Goal: Task Accomplishment & Management: Use online tool/utility

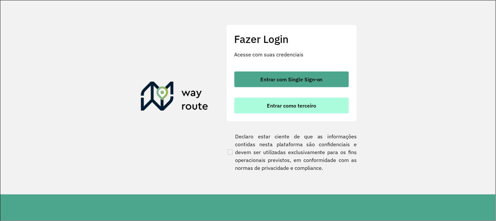
click at [285, 100] on button "Entrar como terceiro" at bounding box center [292, 106] width 115 height 16
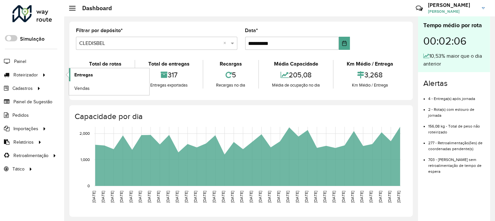
click at [74, 75] on span "Entregas" at bounding box center [83, 74] width 19 height 7
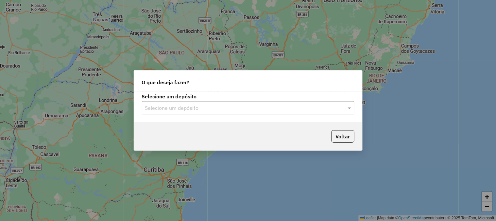
drag, startPoint x: 221, startPoint y: 110, endPoint x: 214, endPoint y: 115, distance: 8.0
click at [221, 110] on input "text" at bounding box center [241, 108] width 193 height 8
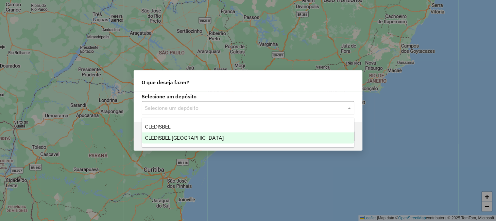
click at [198, 135] on span "CLEDISBEL [GEOGRAPHIC_DATA]" at bounding box center [184, 138] width 79 height 6
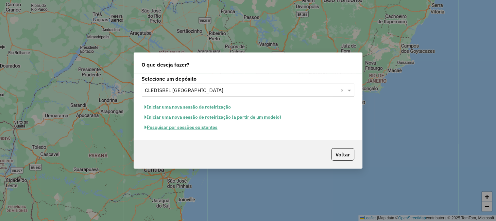
click at [219, 117] on button "Iniciar uma nova sessão de roteirização (a partir de um modelo)" at bounding box center [213, 117] width 143 height 10
select select "*"
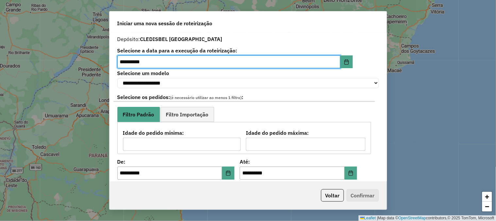
scroll to position [109, 0]
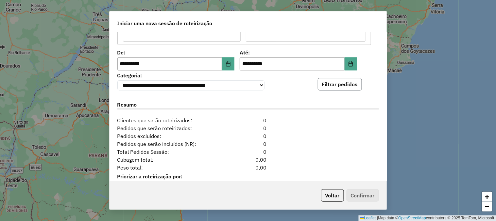
click at [342, 84] on button "Filtrar pedidos" at bounding box center [340, 84] width 44 height 12
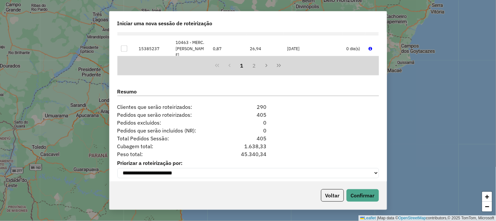
scroll to position [266, 0]
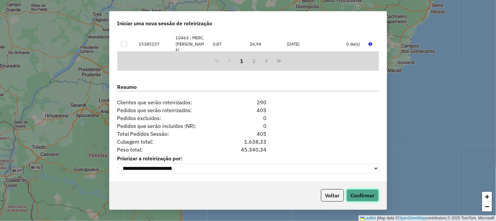
click at [362, 197] on button "Confirmar" at bounding box center [363, 195] width 32 height 12
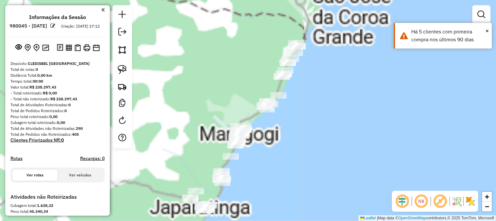
click at [303, 151] on div "Janela de atendimento Grade de atendimento Capacidade Transportadoras Veículos …" at bounding box center [248, 110] width 496 height 221
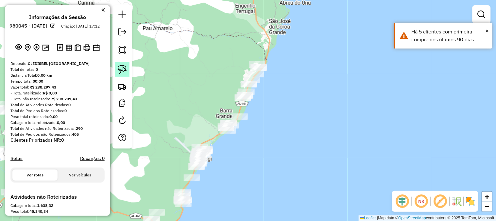
click at [121, 67] on img at bounding box center [122, 69] width 9 height 9
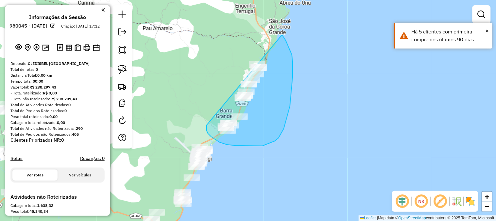
drag, startPoint x: 207, startPoint y: 130, endPoint x: 271, endPoint y: 28, distance: 120.7
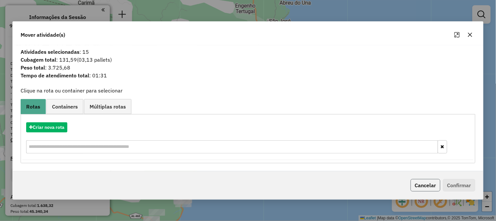
click at [430, 189] on button "Cancelar" at bounding box center [426, 185] width 30 height 12
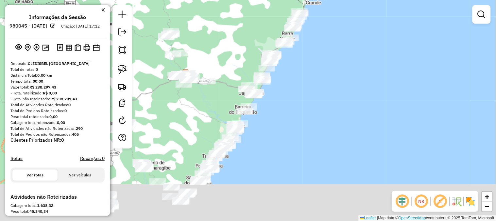
drag, startPoint x: 275, startPoint y: 140, endPoint x: 312, endPoint y: 74, distance: 75.6
click at [311, 76] on div "Janela de atendimento Grade de atendimento Capacidade Transportadoras Veículos …" at bounding box center [248, 110] width 496 height 221
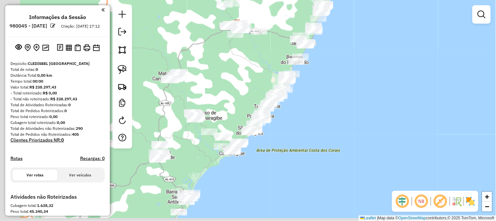
drag, startPoint x: 277, startPoint y: 135, endPoint x: 344, endPoint y: 68, distance: 94.6
click at [336, 78] on div "Janela de atendimento Grade de atendimento Capacidade Transportadoras Veículos …" at bounding box center [248, 110] width 496 height 221
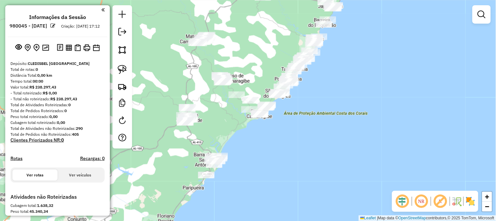
drag, startPoint x: 240, startPoint y: 153, endPoint x: 257, endPoint y: 126, distance: 31.1
click at [263, 129] on div "Janela de atendimento Grade de atendimento Capacidade Transportadoras Veículos …" at bounding box center [248, 110] width 496 height 221
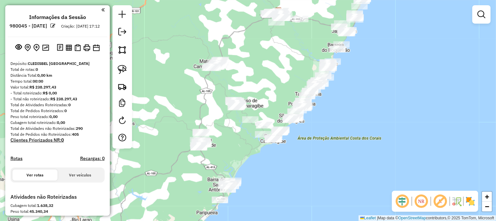
drag, startPoint x: 231, startPoint y: 118, endPoint x: 225, endPoint y: 151, distance: 33.9
click at [223, 159] on div "Janela de atendimento Grade de atendimento Capacidade Transportadoras Veículos …" at bounding box center [248, 110] width 496 height 221
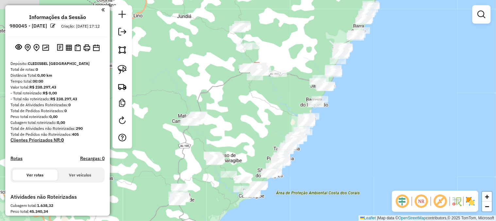
drag, startPoint x: 266, startPoint y: 65, endPoint x: 237, endPoint y: 129, distance: 70.1
click at [236, 132] on div "Janela de atendimento Grade de atendimento Capacidade Transportadoras Veículos …" at bounding box center [248, 110] width 496 height 221
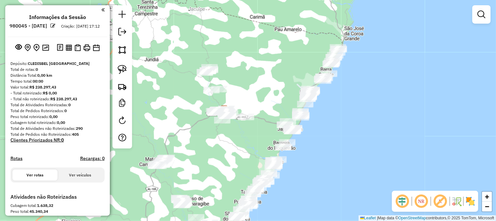
drag, startPoint x: 315, startPoint y: 52, endPoint x: 260, endPoint y: 97, distance: 70.2
click at [260, 97] on div "Janela de atendimento Grade de atendimento Capacidade Transportadoras Veículos …" at bounding box center [248, 110] width 496 height 221
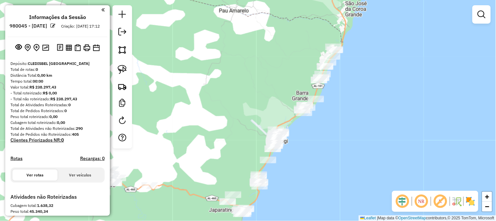
drag, startPoint x: 260, startPoint y: 107, endPoint x: 262, endPoint y: 49, distance: 57.3
click at [262, 50] on div "Janela de atendimento Grade de atendimento Capacidade Transportadoras Veículos …" at bounding box center [248, 110] width 496 height 221
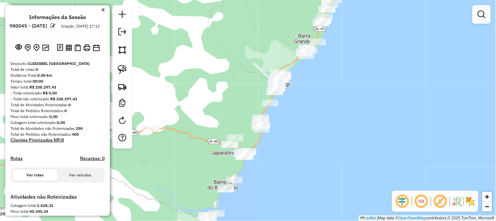
drag, startPoint x: 251, startPoint y: 94, endPoint x: 255, endPoint y: 51, distance: 43.4
click at [255, 58] on div "Janela de atendimento Grade de atendimento Capacidade Transportadoras Veículos …" at bounding box center [248, 110] width 496 height 221
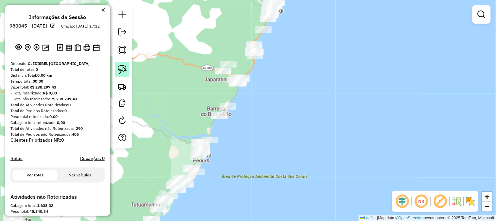
click at [125, 72] on img at bounding box center [122, 69] width 9 height 9
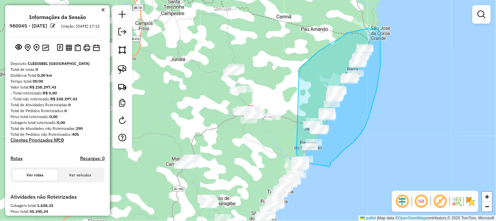
drag, startPoint x: 197, startPoint y: 129, endPoint x: 299, endPoint y: 71, distance: 117.3
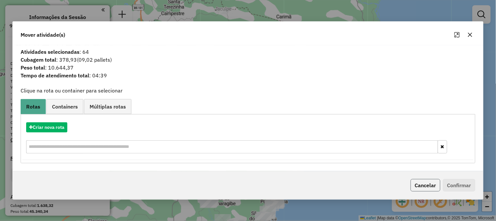
click at [422, 185] on button "Cancelar" at bounding box center [426, 185] width 30 height 12
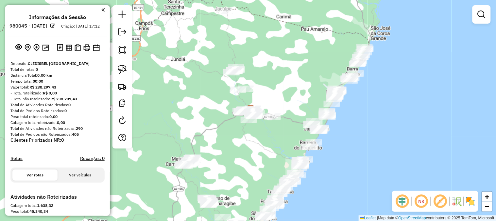
drag, startPoint x: 249, startPoint y: 172, endPoint x: 279, endPoint y: 71, distance: 105.3
click at [279, 73] on div "Janela de atendimento Grade de atendimento Capacidade Transportadoras Veículos …" at bounding box center [248, 110] width 496 height 221
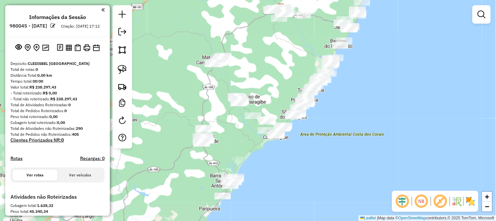
click at [267, 90] on div "Janela de atendimento Grade de atendimento Capacidade Transportadoras Veículos …" at bounding box center [248, 110] width 496 height 221
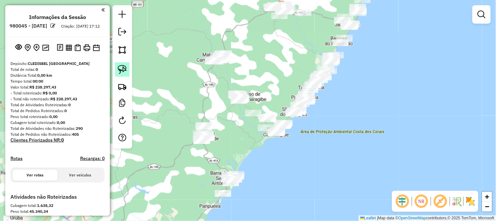
click at [123, 70] on img at bounding box center [122, 69] width 9 height 9
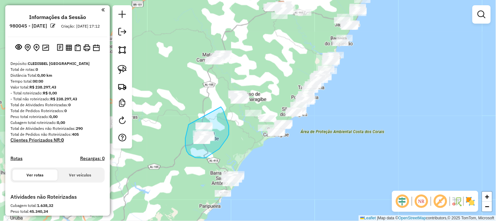
drag, startPoint x: 188, startPoint y: 126, endPoint x: 218, endPoint y: 106, distance: 35.5
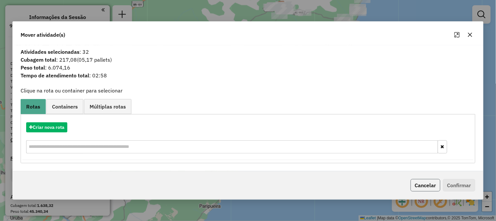
click at [432, 185] on button "Cancelar" at bounding box center [426, 185] width 30 height 12
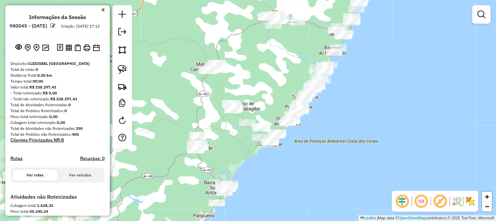
drag, startPoint x: 378, startPoint y: 32, endPoint x: 286, endPoint y: 122, distance: 129.1
click at [288, 127] on div "Janela de atendimento Grade de atendimento Capacidade Transportadoras Veículos …" at bounding box center [248, 110] width 496 height 221
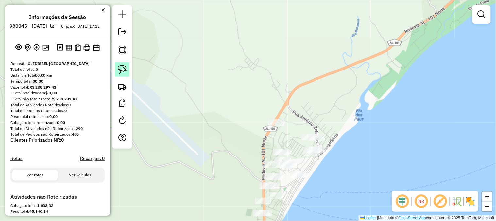
click at [124, 70] on img at bounding box center [122, 69] width 9 height 9
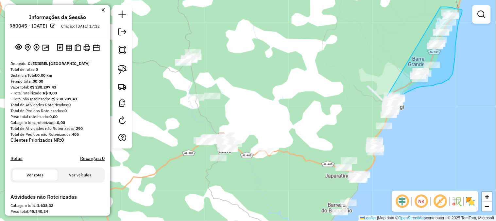
drag, startPoint x: 239, startPoint y: 122, endPoint x: 441, endPoint y: 7, distance: 232.3
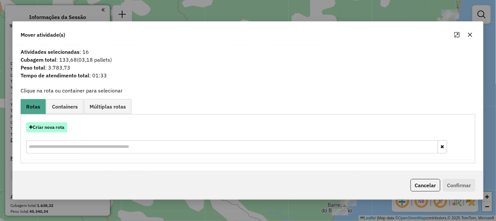
click at [59, 125] on button "Criar nova rota" at bounding box center [46, 127] width 41 height 10
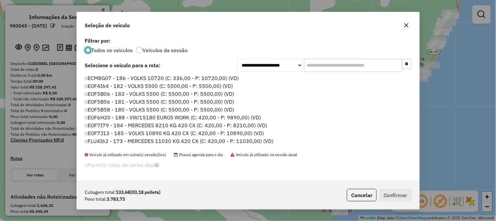
scroll to position [4, 2]
click at [216, 79] on label "ECM8G07 - 186 - VOLKS 10720 (C: 336,00 - P: 10720,00) (VD)" at bounding box center [162, 78] width 155 height 8
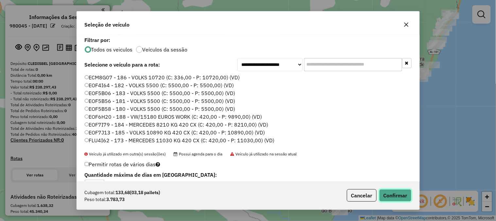
click at [384, 194] on button "Confirmar" at bounding box center [396, 195] width 32 height 12
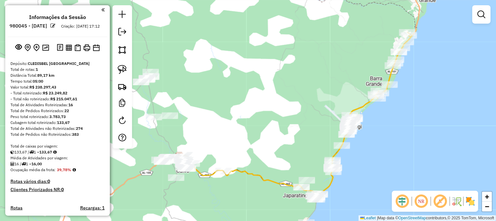
drag, startPoint x: 417, startPoint y: 113, endPoint x: 375, endPoint y: 132, distance: 46.5
click at [375, 132] on div "Janela de atendimento Grade de atendimento Capacidade Transportadoras Veículos …" at bounding box center [248, 110] width 496 height 221
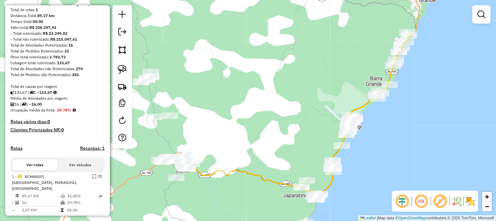
scroll to position [73, 0]
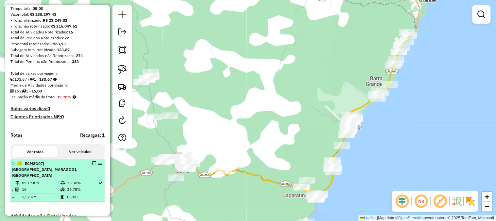
click at [94, 165] on em at bounding box center [94, 163] width 4 height 4
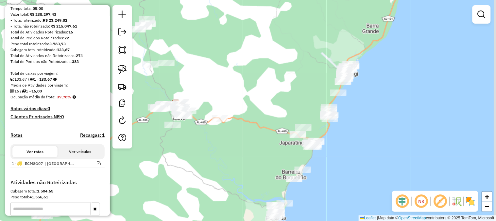
drag, startPoint x: 310, startPoint y: 141, endPoint x: 303, endPoint y: 63, distance: 78.1
click at [307, 61] on div "Janela de atendimento Grade de atendimento Capacidade Transportadoras Veículos …" at bounding box center [248, 110] width 496 height 221
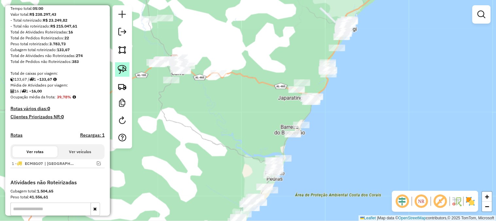
click at [121, 69] on img at bounding box center [122, 69] width 9 height 9
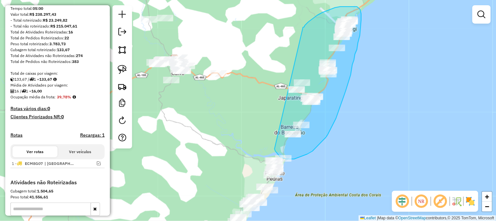
drag, startPoint x: 275, startPoint y: 149, endPoint x: 303, endPoint y: 27, distance: 124.7
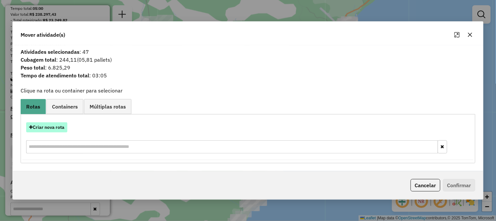
click at [54, 129] on button "Criar nova rota" at bounding box center [46, 127] width 41 height 10
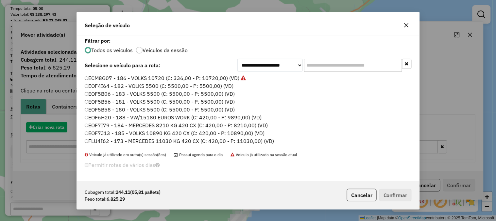
scroll to position [4, 2]
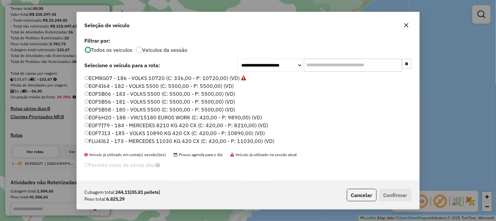
click at [195, 79] on label "ECM8G07 - 186 - VOLKS 10720 (C: 336,00 - P: 10720,00) (VD)" at bounding box center [166, 78] width 162 height 8
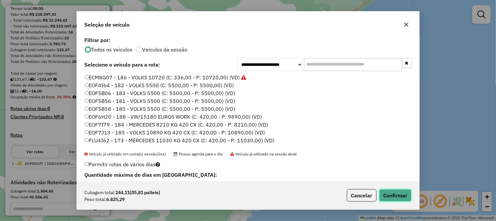
click at [388, 193] on button "Confirmar" at bounding box center [396, 195] width 32 height 12
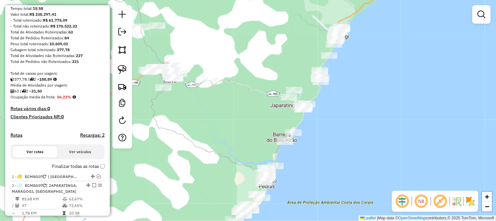
drag, startPoint x: 277, startPoint y: 82, endPoint x: 199, endPoint y: 155, distance: 107.6
click at [199, 155] on div "Janela de atendimento Grade de atendimento Capacidade Transportadoras Veículos …" at bounding box center [248, 110] width 496 height 221
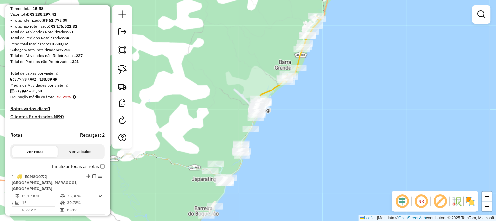
drag, startPoint x: 258, startPoint y: 169, endPoint x: 268, endPoint y: 133, distance: 36.2
click at [267, 138] on div "Janela de atendimento Grade de atendimento Capacidade Transportadoras Veículos …" at bounding box center [248, 110] width 496 height 221
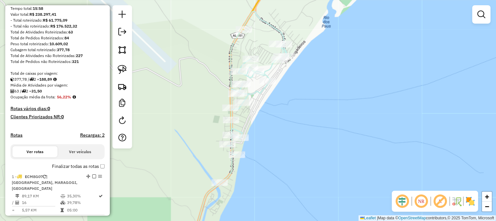
drag, startPoint x: 292, startPoint y: 80, endPoint x: 279, endPoint y: 99, distance: 22.5
click at [279, 99] on div "Janela de atendimento Grade de atendimento Capacidade Transportadoras Veículos …" at bounding box center [248, 110] width 496 height 221
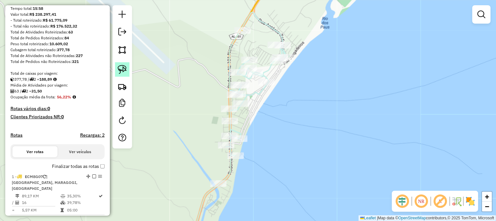
click at [122, 69] on img at bounding box center [122, 69] width 9 height 9
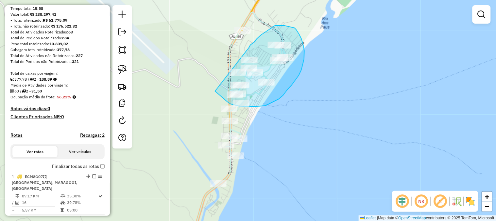
drag, startPoint x: 216, startPoint y: 92, endPoint x: 249, endPoint y: 48, distance: 54.9
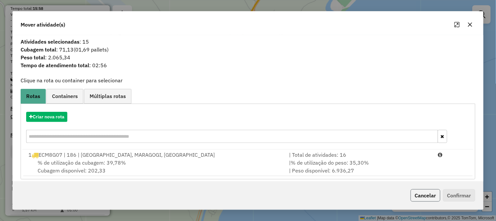
click at [434, 197] on button "Cancelar" at bounding box center [426, 195] width 30 height 12
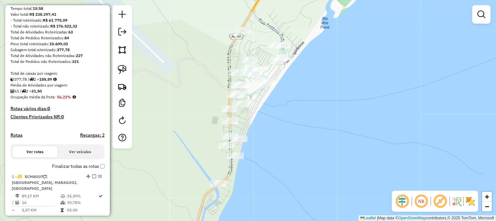
click at [237, 27] on div "Rota 1 - Placa ECM8G07 19357 - PANIFICACaO PURO PaO Janela de atendimento Grade…" at bounding box center [248, 110] width 496 height 221
click at [244, 36] on div "Rota 1 - Placa ECM8G07 19357 - PANIFICACaO PURO PaO Janela de atendimento Grade…" at bounding box center [248, 110] width 496 height 221
click at [246, 34] on div at bounding box center [243, 30] width 16 height 7
select select "**********"
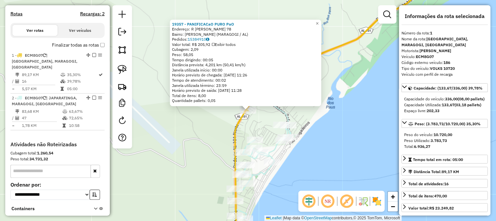
scroll to position [237, 0]
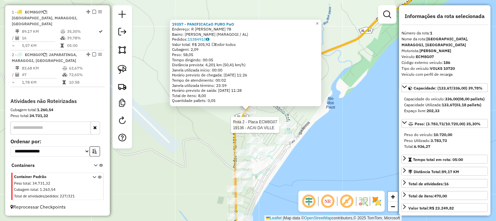
click at [280, 128] on div at bounding box center [282, 124] width 16 height 7
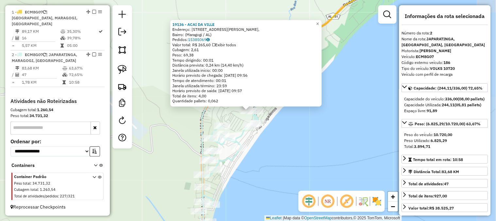
click at [290, 143] on div "19136 - ACAI DA VILLE Endereço: Rua Projetada III, Bairro: (Maragogi / AL) Pedi…" at bounding box center [248, 110] width 496 height 221
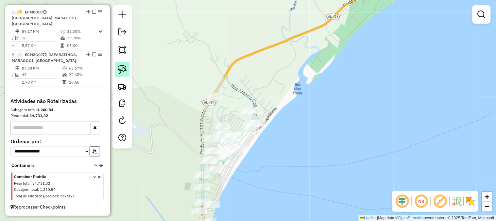
click at [128, 70] on link at bounding box center [122, 69] width 14 height 14
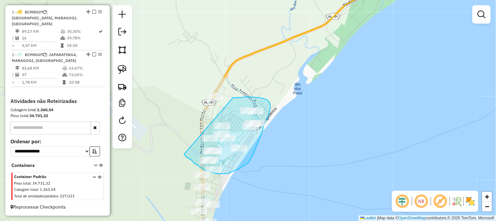
drag, startPoint x: 186, startPoint y: 156, endPoint x: 233, endPoint y: 98, distance: 74.3
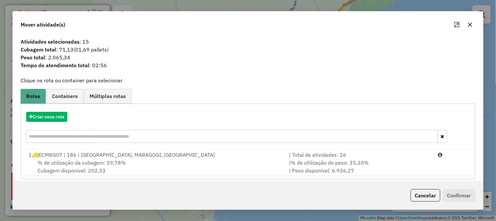
click at [245, 154] on div "1 ECM8G07 | 186 | BARRA GRANDE, MARAGOGI, PEROBA" at bounding box center [155, 155] width 261 height 8
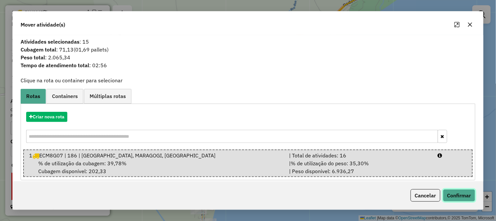
drag, startPoint x: 450, startPoint y: 194, endPoint x: 434, endPoint y: 189, distance: 17.1
click at [450, 194] on button "Confirmar" at bounding box center [459, 195] width 32 height 12
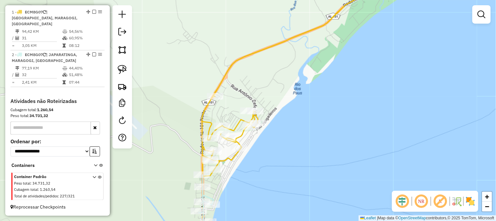
click at [259, 114] on div at bounding box center [255, 111] width 16 height 7
select select "**********"
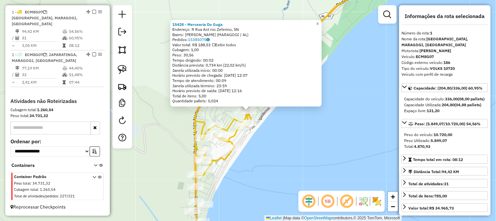
click at [314, 145] on div "15428 - Mercearia Do Guga Endereço: R Rua Ant nio Zeferino, SN Bairro: CARVAO (…" at bounding box center [248, 110] width 496 height 221
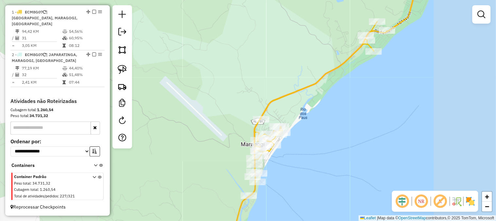
drag, startPoint x: 320, startPoint y: 193, endPoint x: 324, endPoint y: 92, distance: 101.2
click at [329, 90] on div "Janela de atendimento Grade de atendimento Capacidade Transportadoras Veículos …" at bounding box center [248, 110] width 496 height 221
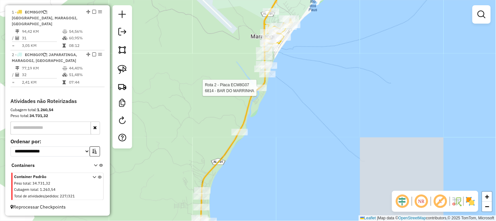
select select "**********"
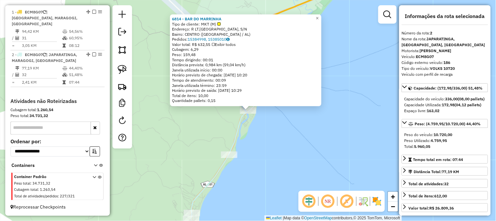
click at [303, 161] on div "6814 - BAR DO MARRINHA Tipo de cliente: MKT (M) Endereço: R LT.PRAIA DE MARAGOG…" at bounding box center [248, 110] width 496 height 221
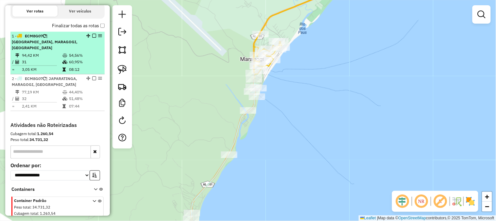
scroll to position [201, 0]
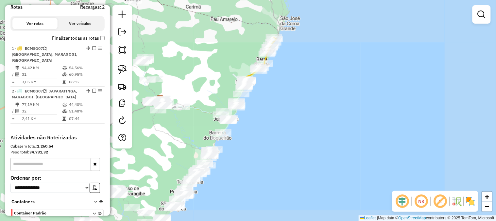
drag, startPoint x: 271, startPoint y: 124, endPoint x: 256, endPoint y: 119, distance: 16.1
click at [282, 118] on div "Janela de atendimento Grade de atendimento Capacidade Transportadoras Veículos …" at bounding box center [248, 110] width 496 height 221
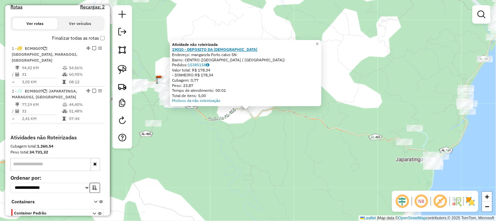
click at [214, 50] on strong "19010 - DEPOSITO DA CRISTINN" at bounding box center [214, 49] width 85 height 5
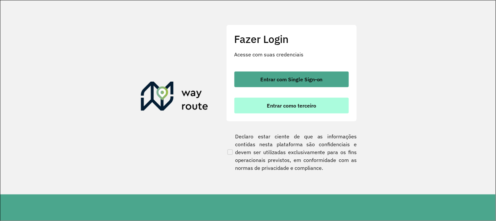
click at [263, 103] on button "Entrar como terceiro" at bounding box center [292, 106] width 115 height 16
click at [263, 105] on button "Entrar como terceiro" at bounding box center [292, 106] width 115 height 16
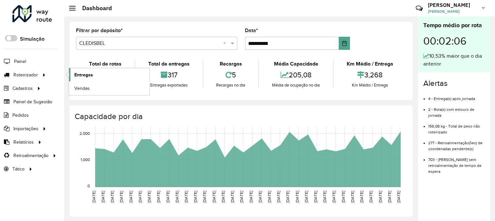
click at [87, 76] on span "Entregas" at bounding box center [83, 74] width 19 height 7
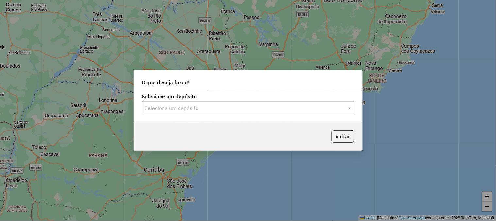
click at [220, 109] on hb-app "Aguarde... Pop-up bloqueado! Seu navegador bloqueou automáticamente a abertura …" at bounding box center [248, 110] width 496 height 221
click at [188, 113] on div "Selecione um depósito" at bounding box center [248, 107] width 213 height 13
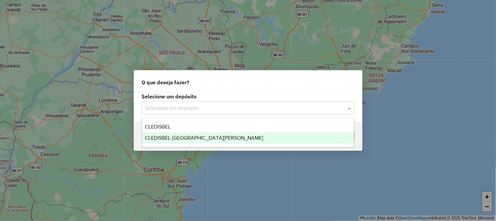
click at [186, 136] on span "CLEDISBEL PORTO CALVO" at bounding box center [204, 138] width 118 height 6
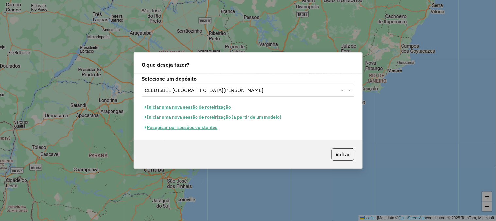
click at [210, 130] on button "Pesquisar por sessões existentes" at bounding box center [181, 127] width 79 height 10
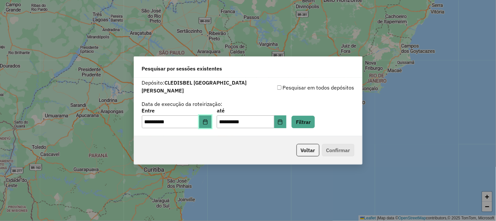
click at [207, 119] on icon "Choose Date" at bounding box center [205, 121] width 4 height 5
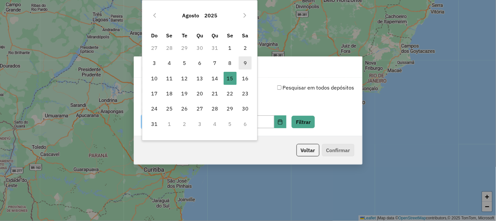
click at [246, 61] on span "9" at bounding box center [245, 62] width 13 height 13
type input "**********"
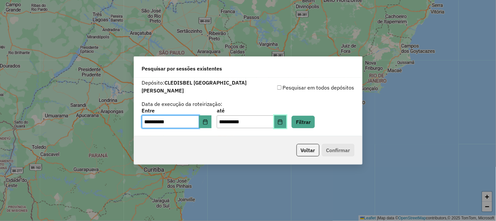
click at [283, 119] on icon "Choose Date" at bounding box center [280, 121] width 5 height 5
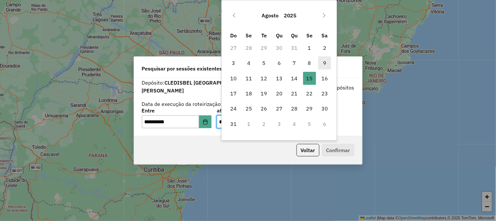
click at [325, 61] on span "9" at bounding box center [324, 62] width 13 height 13
type input "**********"
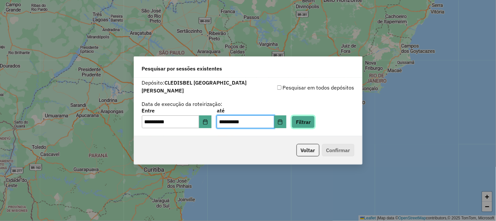
click at [315, 118] on button "Filtrar" at bounding box center [303, 121] width 23 height 12
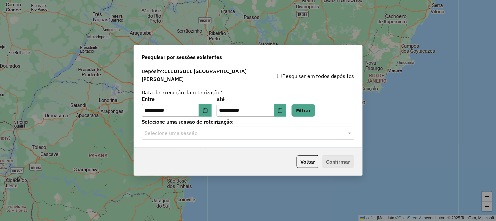
click at [279, 122] on label "Selecione uma sessão de roteirização:" at bounding box center [248, 121] width 213 height 8
drag, startPoint x: 272, startPoint y: 135, endPoint x: 268, endPoint y: 137, distance: 4.7
click at [272, 135] on div "Selecione uma sessão" at bounding box center [248, 132] width 213 height 13
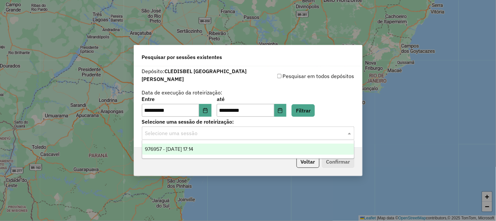
click at [261, 148] on div "976957 - 09/08/2025 17:14" at bounding box center [248, 148] width 212 height 11
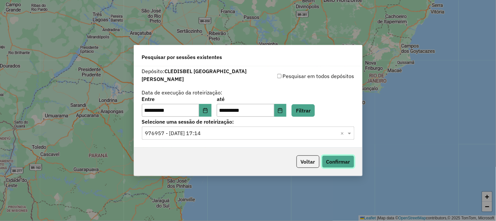
click at [344, 164] on button "Confirmar" at bounding box center [338, 161] width 32 height 12
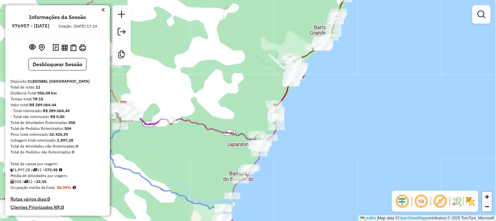
drag, startPoint x: 204, startPoint y: 165, endPoint x: 223, endPoint y: 141, distance: 31.1
click at [222, 142] on div "Janela de atendimento Grade de atendimento Capacidade Transportadoras Veículos …" at bounding box center [248, 110] width 496 height 221
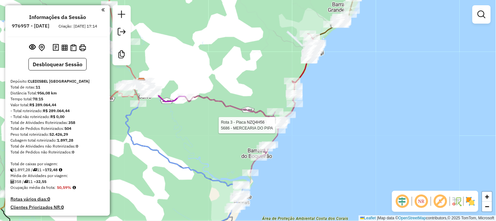
select select "**********"
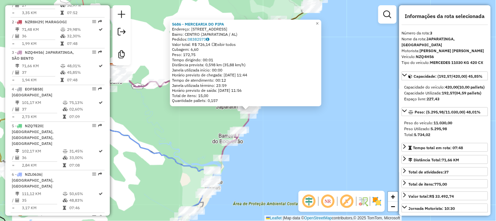
scroll to position [325, 0]
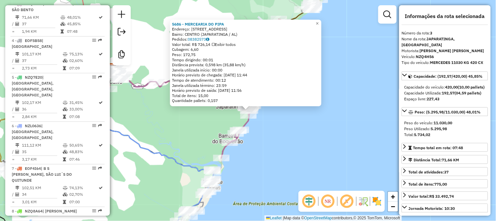
click at [277, 143] on div "5686 - MERCEARIA DO PIPA Endereço: [STREET_ADDRESS] Pedidos: 08382573 Valor tot…" at bounding box center [248, 110] width 496 height 221
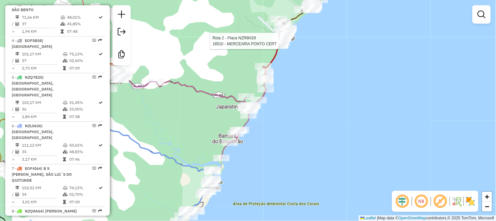
select select "**********"
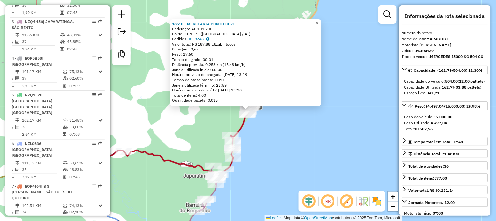
scroll to position [294, 0]
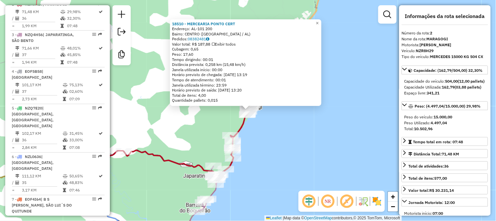
click at [281, 148] on div "18510 - MERCEARIA PONTO CERT Endereço: AL-101 200 Bairro: CENTRO (MARAGOGI / AL…" at bounding box center [248, 110] width 496 height 221
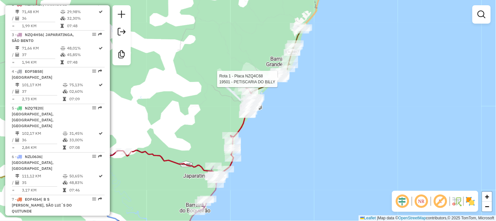
select select "**********"
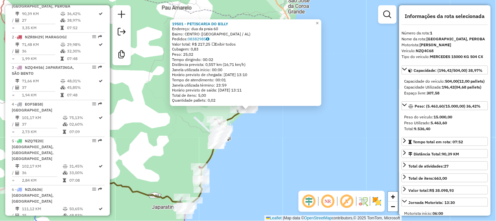
scroll to position [257, 0]
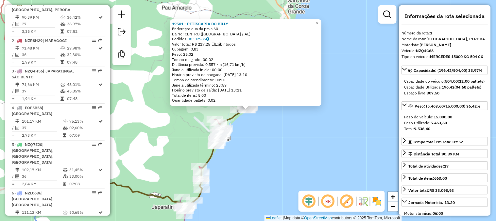
click at [286, 173] on div "19501 - PETISCARIA DO BILLY Endereço: dua da praia 60 Bairro: CENTRO (MARAGOGI …" at bounding box center [248, 110] width 496 height 221
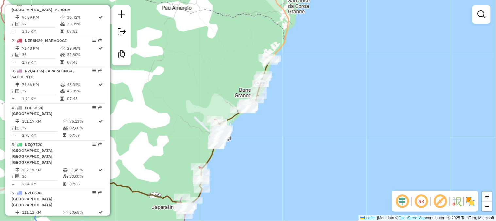
drag, startPoint x: 259, startPoint y: 141, endPoint x: 336, endPoint y: 67, distance: 106.9
click at [335, 70] on div "Rota 2 - Placa NZR8H29 14664 - MERCADO ECON MICO Rota 2 - Placa NZR8H29 14422 -…" at bounding box center [248, 110] width 496 height 221
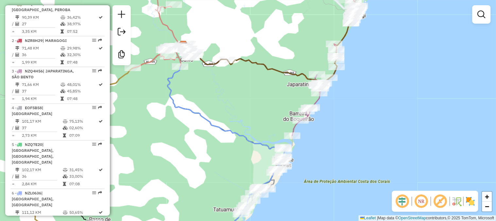
drag, startPoint x: 275, startPoint y: 82, endPoint x: 261, endPoint y: 104, distance: 25.8
click at [260, 106] on div "Janela de atendimento Grade de atendimento Capacidade Transportadoras Veículos …" at bounding box center [248, 110] width 496 height 221
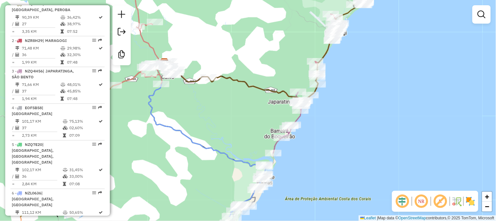
drag, startPoint x: 315, startPoint y: 178, endPoint x: 366, endPoint y: 25, distance: 161.6
click at [364, 29] on div "Janela de atendimento Grade de atendimento Capacidade Transportadoras Veículos …" at bounding box center [248, 110] width 496 height 221
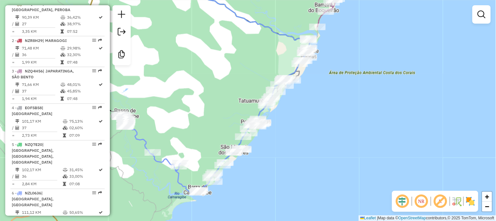
drag, startPoint x: 306, startPoint y: 128, endPoint x: 335, endPoint y: 83, distance: 53.1
click at [334, 83] on div "Rota 4 - Placa EOF5B58 5475 - DEP MANIBU Rota 5 - Placa NZQ7E20 18197 - MERCEAR…" at bounding box center [248, 110] width 496 height 221
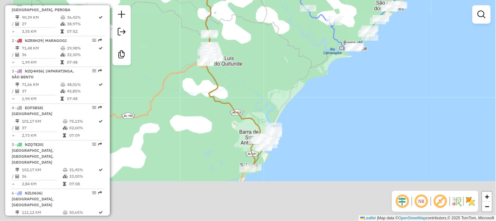
drag, startPoint x: 238, startPoint y: 149, endPoint x: 302, endPoint y: 93, distance: 84.9
click at [305, 94] on div "Janela de atendimento Grade de atendimento Capacidade Transportadoras Veículos …" at bounding box center [248, 110] width 496 height 221
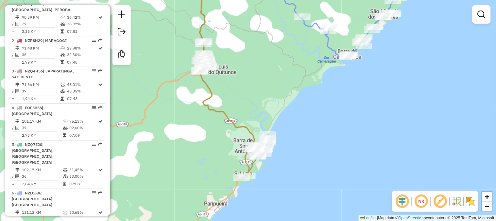
drag, startPoint x: 274, startPoint y: 84, endPoint x: 246, endPoint y: 169, distance: 88.8
click at [246, 169] on div "Janela de atendimento Grade de atendimento Capacidade Transportadoras Veículos …" at bounding box center [248, 110] width 496 height 221
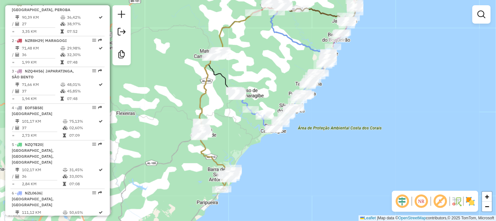
drag, startPoint x: 252, startPoint y: 55, endPoint x: 233, endPoint y: 110, distance: 58.2
click at [233, 110] on div "Janela de atendimento Grade de atendimento Capacidade Transportadoras Veículos …" at bounding box center [248, 110] width 496 height 221
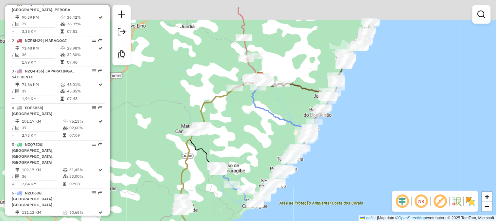
drag, startPoint x: 282, startPoint y: 24, endPoint x: 275, endPoint y: 63, distance: 40.1
click at [279, 57] on div "Janela de atendimento Grade de atendimento Capacidade Transportadoras Veículos …" at bounding box center [248, 110] width 496 height 221
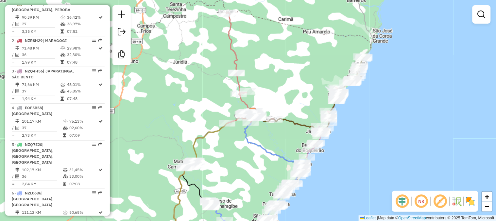
drag, startPoint x: 274, startPoint y: 46, endPoint x: 258, endPoint y: 107, distance: 63.2
click at [258, 107] on div "Janela de atendimento Grade de atendimento Capacidade Transportadoras Veículos …" at bounding box center [248, 110] width 496 height 221
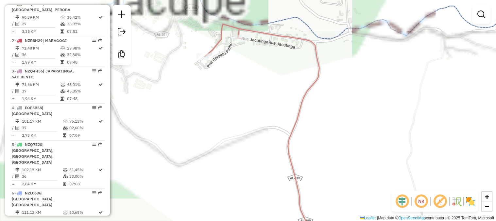
select select "**********"
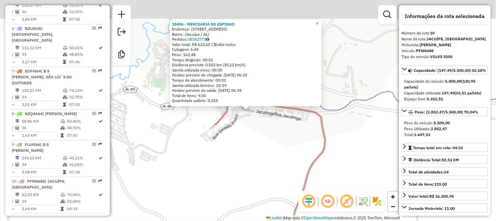
scroll to position [461, 0]
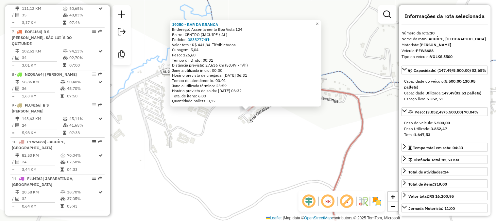
click at [222, 140] on div "19250 - BAR DA BRANCA Endereço: Assentamento Boa Vista 124 Bairro: CENTRO (JACU…" at bounding box center [248, 110] width 496 height 221
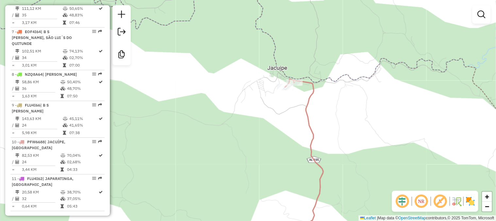
drag, startPoint x: 390, startPoint y: 145, endPoint x: 335, endPoint y: 93, distance: 75.5
click at [348, 103] on div "Janela de atendimento Grade de atendimento Capacidade Transportadoras Veículos …" at bounding box center [248, 110] width 496 height 221
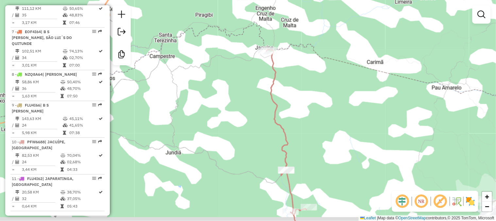
drag, startPoint x: 358, startPoint y: 123, endPoint x: 304, endPoint y: 61, distance: 82.3
click at [311, 68] on div "Janela de atendimento Grade de atendimento Capacidade Transportadoras Veículos …" at bounding box center [248, 110] width 496 height 221
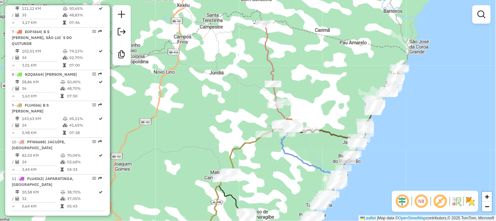
drag, startPoint x: 322, startPoint y: 164, endPoint x: 320, endPoint y: 84, distance: 80.2
click at [320, 84] on div "Janela de atendimento Grade de atendimento Capacidade Transportadoras Veículos …" at bounding box center [248, 110] width 496 height 221
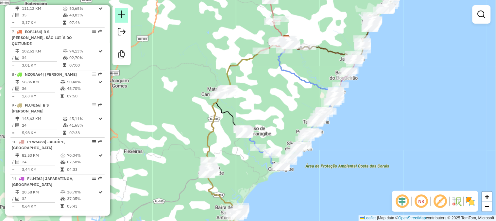
click at [122, 18] on em at bounding box center [122, 14] width 8 height 8
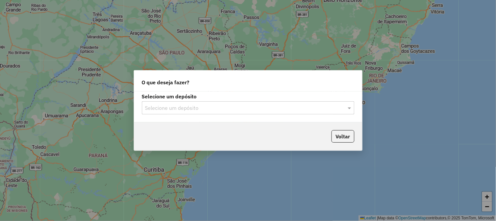
click at [202, 109] on input "text" at bounding box center [241, 108] width 193 height 8
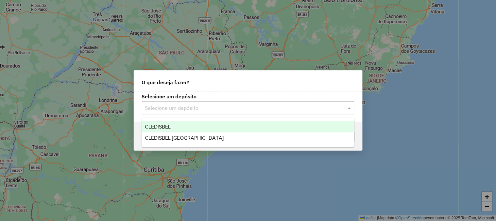
click at [210, 128] on div "CLEDISBEL" at bounding box center [248, 126] width 212 height 11
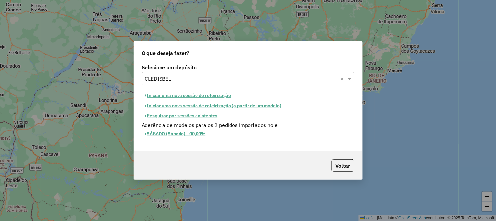
click at [206, 117] on button "Pesquisar por sessões existentes" at bounding box center [181, 116] width 79 height 10
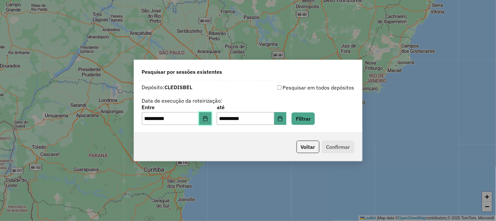
click at [212, 118] on button "Choose Date" at bounding box center [205, 118] width 12 height 13
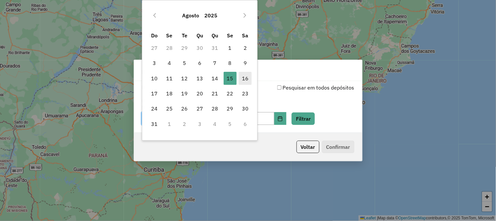
click at [246, 79] on span "16" at bounding box center [245, 78] width 13 height 13
type input "**********"
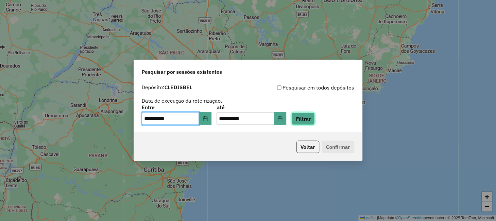
click at [315, 120] on button "Filtrar" at bounding box center [303, 118] width 23 height 12
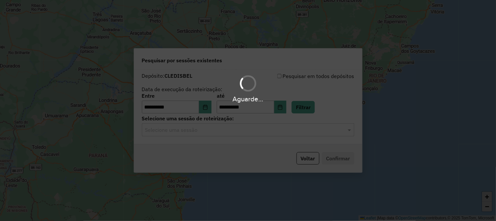
click at [211, 130] on hb-app "**********" at bounding box center [248, 110] width 496 height 221
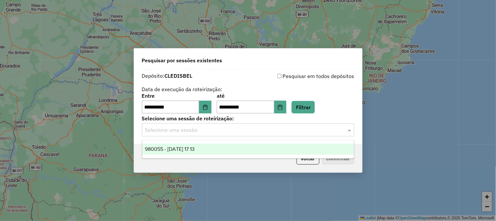
click at [218, 133] on input "text" at bounding box center [241, 130] width 193 height 8
click at [219, 151] on div "980055 - 16/08/2025 17:13" at bounding box center [248, 148] width 212 height 11
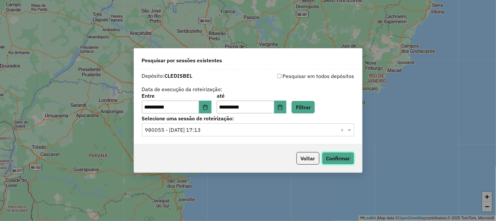
click at [336, 162] on button "Confirmar" at bounding box center [338, 158] width 32 height 12
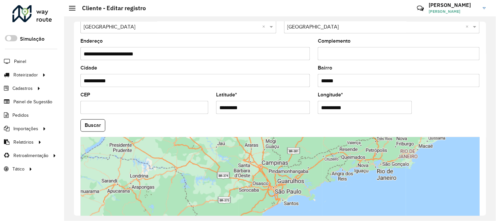
scroll to position [267, 0]
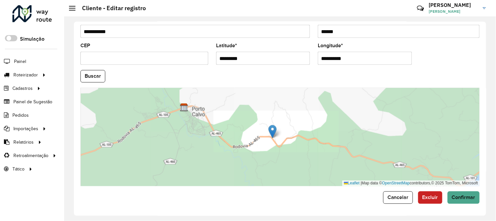
drag, startPoint x: 267, startPoint y: 158, endPoint x: 280, endPoint y: 143, distance: 20.2
click at [280, 143] on div "Leaflet | Map data © OpenStreetMap contributors,© 2025 TomTom, Microsoft" at bounding box center [279, 137] width 399 height 98
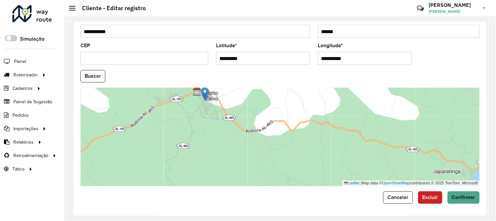
drag, startPoint x: 286, startPoint y: 117, endPoint x: 204, endPoint y: 95, distance: 84.1
click at [204, 95] on img at bounding box center [205, 93] width 8 height 13
type input "**********"
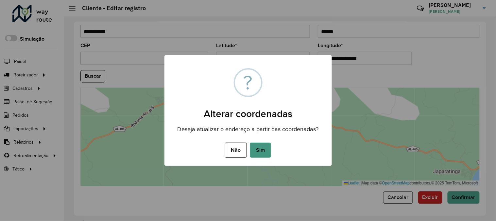
click at [268, 148] on button "Sim" at bounding box center [260, 149] width 21 height 15
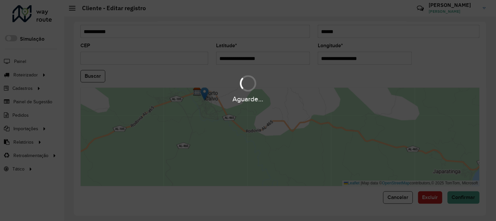
type input "**********"
type input "*********"
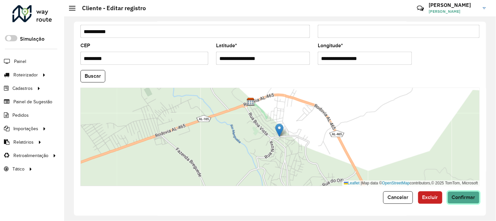
click at [465, 201] on button "Confirmar" at bounding box center [464, 197] width 32 height 12
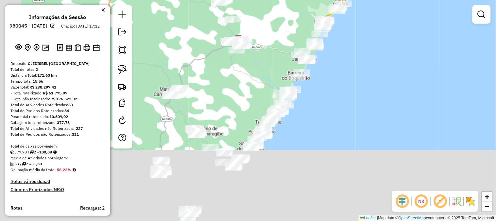
drag, startPoint x: 226, startPoint y: 147, endPoint x: 244, endPoint y: 96, distance: 54.2
click at [244, 96] on div "Janela de atendimento Grade de atendimento Capacidade Transportadoras Veículos …" at bounding box center [248, 110] width 496 height 221
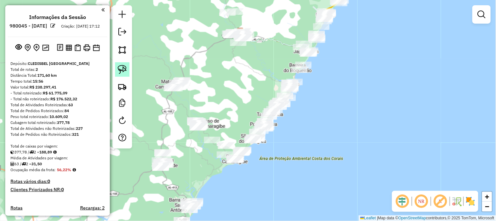
click at [127, 72] on img at bounding box center [122, 69] width 9 height 9
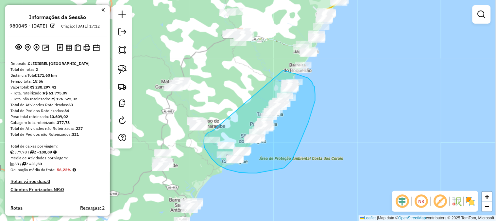
drag, startPoint x: 209, startPoint y: 132, endPoint x: 283, endPoint y: 70, distance: 96.2
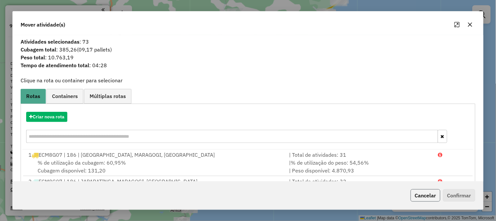
click at [431, 197] on button "Cancelar" at bounding box center [426, 195] width 30 height 12
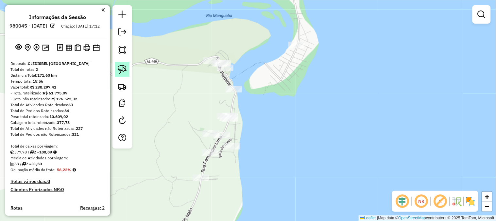
click at [128, 71] on link at bounding box center [122, 69] width 14 height 14
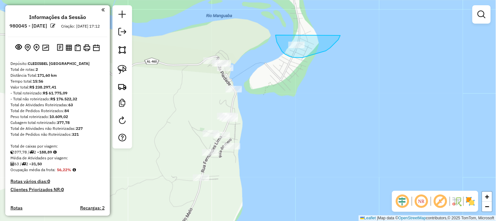
drag, startPoint x: 276, startPoint y: 35, endPoint x: 341, endPoint y: 33, distance: 65.1
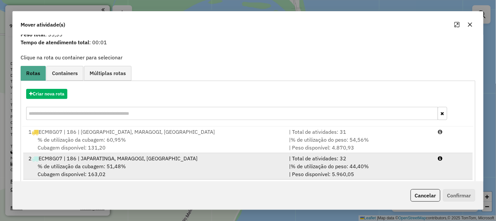
scroll to position [32, 0]
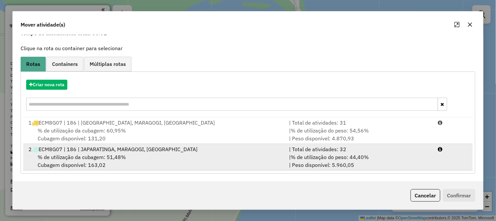
click at [336, 151] on div "| Total de atividades: 32" at bounding box center [359, 149] width 149 height 8
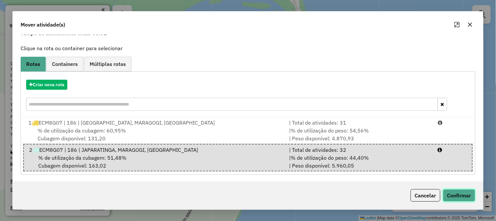
click at [457, 197] on button "Confirmar" at bounding box center [459, 195] width 32 height 12
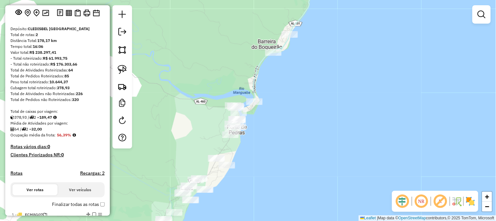
scroll to position [73, 0]
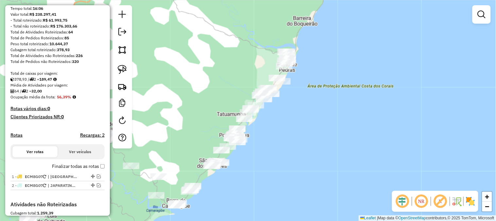
drag, startPoint x: 215, startPoint y: 101, endPoint x: 214, endPoint y: 106, distance: 4.6
click at [215, 103] on div "Janela de atendimento Grade de atendimento Capacidade Transportadoras Veículos …" at bounding box center [248, 110] width 496 height 221
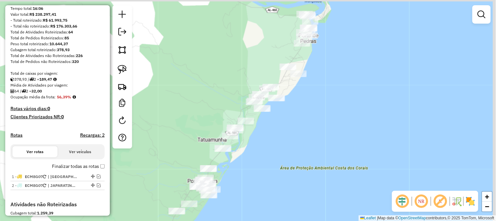
drag, startPoint x: 230, startPoint y: 78, endPoint x: 209, endPoint y: 100, distance: 30.6
click at [209, 100] on div "Janela de atendimento Grade de atendimento Capacidade Transportadoras Veículos …" at bounding box center [248, 110] width 496 height 221
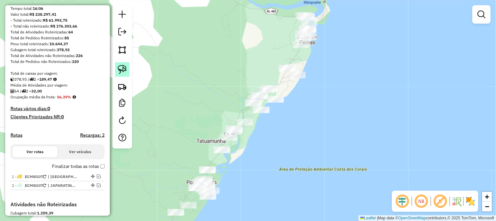
click at [124, 70] on img at bounding box center [122, 69] width 9 height 9
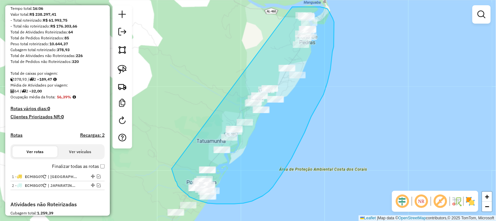
drag, startPoint x: 172, startPoint y: 169, endPoint x: 293, endPoint y: 7, distance: 202.3
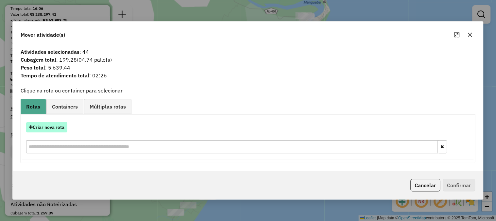
click at [60, 124] on button "Criar nova rota" at bounding box center [46, 127] width 41 height 10
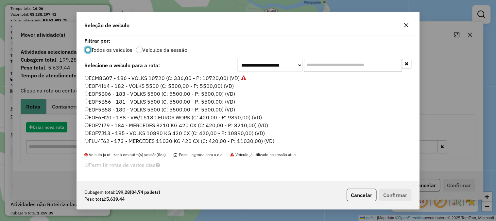
scroll to position [4, 2]
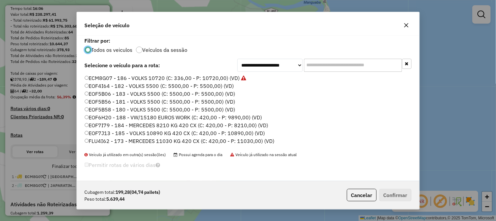
click at [224, 77] on label "ECM8G07 - 186 - VOLKS 10720 (C: 336,00 - P: 10720,00) (VD)" at bounding box center [166, 78] width 162 height 8
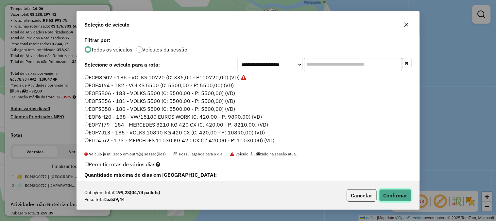
click at [390, 195] on button "Confirmar" at bounding box center [396, 195] width 32 height 12
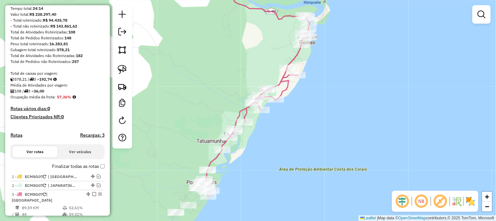
click at [107, 171] on div "Informações da Sessão 980045 - 16/08/2025 Criação: 15/08/2025 17:12 Depósito: C…" at bounding box center [57, 110] width 105 height 210
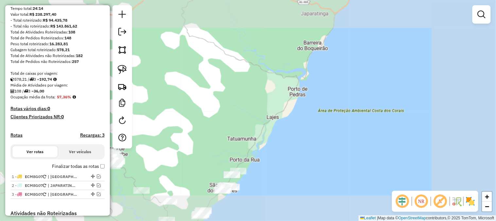
drag, startPoint x: 289, startPoint y: 164, endPoint x: 393, endPoint y: 54, distance: 151.6
click at [392, 53] on div "Janela de atendimento Grade de atendimento Capacidade Transportadoras Veículos …" at bounding box center [248, 110] width 496 height 221
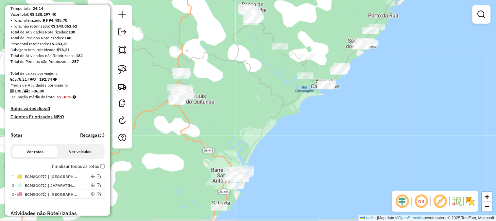
drag, startPoint x: 258, startPoint y: 89, endPoint x: 214, endPoint y: 119, distance: 53.5
click at [218, 125] on div "Janela de atendimento Grade de atendimento Capacidade Transportadoras Veículos …" at bounding box center [248, 110] width 496 height 221
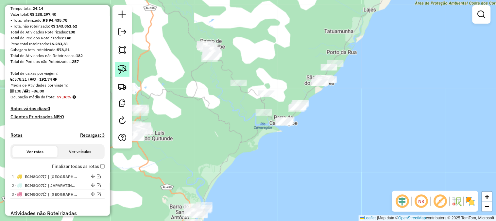
click at [124, 69] on img at bounding box center [122, 69] width 9 height 9
drag, startPoint x: 190, startPoint y: 34, endPoint x: 248, endPoint y: 50, distance: 60.1
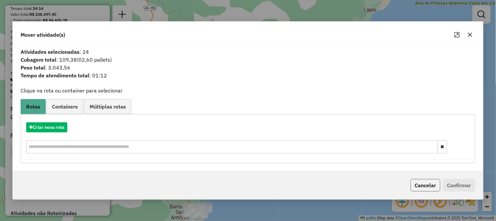
click at [433, 186] on button "Cancelar" at bounding box center [426, 185] width 30 height 12
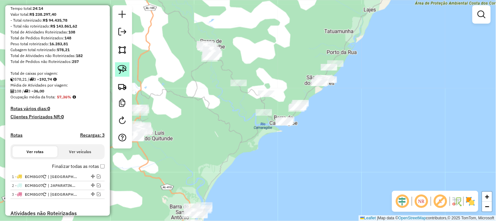
click at [126, 69] on img at bounding box center [122, 69] width 9 height 9
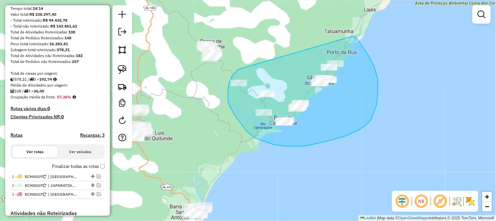
drag, startPoint x: 234, startPoint y: 74, endPoint x: 353, endPoint y: 36, distance: 125.3
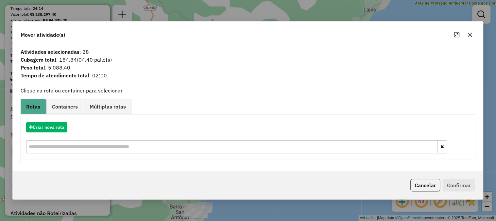
click at [69, 125] on div "Criar nova rota" at bounding box center [248, 127] width 452 height 10
click at [66, 125] on button "Criar nova rota" at bounding box center [46, 127] width 41 height 10
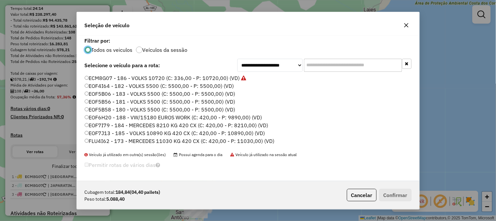
click at [227, 77] on label "ECM8G07 - 186 - VOLKS 10720 (C: 336,00 - P: 10720,00) (VD)" at bounding box center [166, 78] width 162 height 8
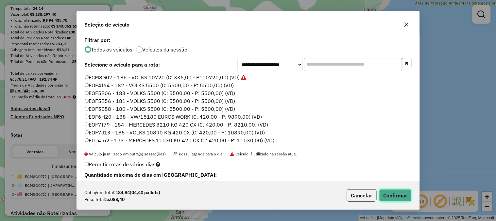
click at [391, 193] on button "Confirmar" at bounding box center [396, 195] width 32 height 12
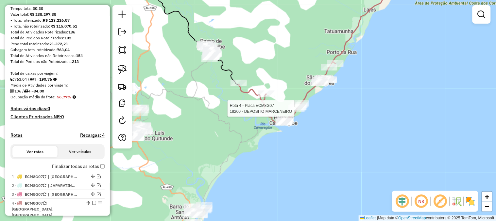
select select "**********"
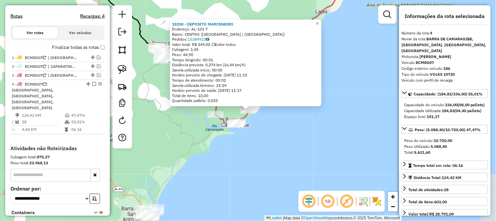
scroll to position [238, 0]
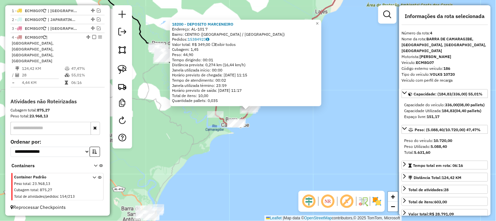
click at [286, 159] on div "18200 - DEPOSITO MARCENEIRO Endereço: AL-101 7 Bairro: CENTRO (PASSO DE CAMARAG…" at bounding box center [248, 110] width 496 height 221
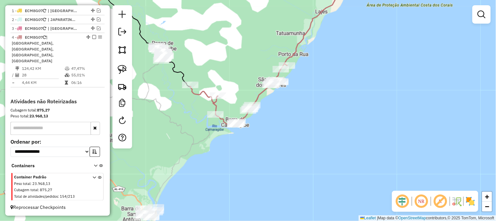
drag, startPoint x: 302, startPoint y: 109, endPoint x: 244, endPoint y: 182, distance: 93.3
click at [248, 181] on div "Janela de atendimento Grade de atendimento Capacidade Transportadoras Veículos …" at bounding box center [248, 110] width 496 height 221
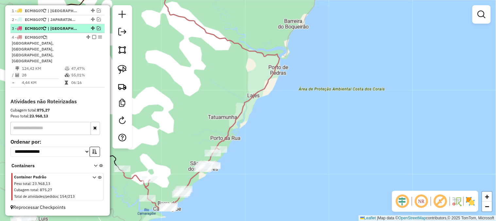
click at [98, 30] on em at bounding box center [99, 28] width 4 height 4
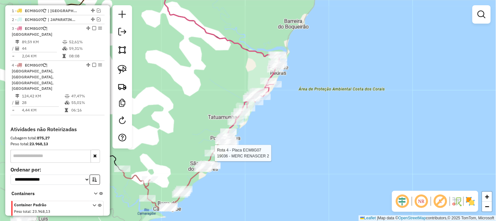
select select "**********"
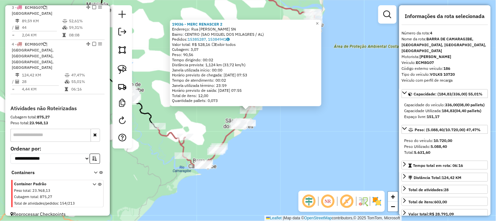
scroll to position [266, 0]
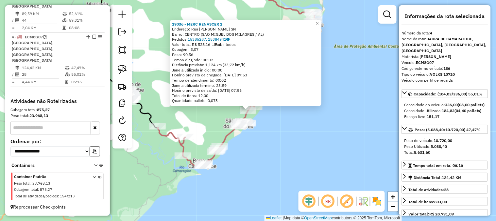
drag, startPoint x: 269, startPoint y: 141, endPoint x: 275, endPoint y: 122, distance: 20.7
click at [269, 141] on div "19036 - MERC RENASCER 2 Endereço: Rua Felisberto de Ataide SN Bairro: CENTRO (S…" at bounding box center [248, 110] width 496 height 221
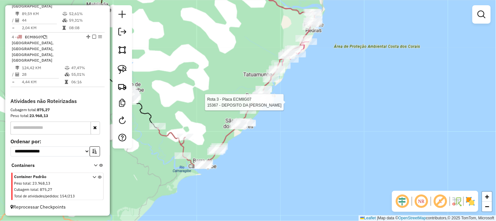
select select "**********"
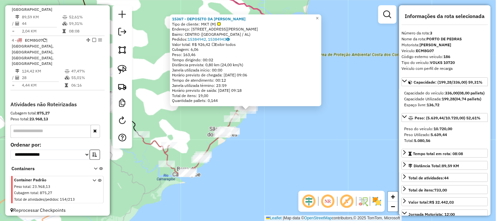
scroll to position [263, 0]
click at [268, 142] on div "15367 - DEPOSITO DA SARA Tipo de cliente: MKT (M) Endereço: R RUA PEDRO CALU, 1…" at bounding box center [248, 110] width 496 height 221
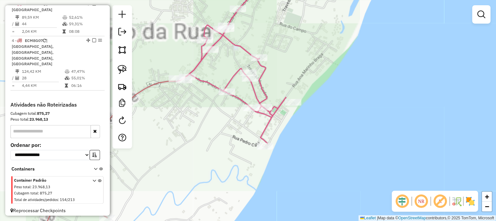
drag, startPoint x: 194, startPoint y: 94, endPoint x: 193, endPoint y: 107, distance: 13.5
click at [193, 107] on div "Janela de atendimento Grade de atendimento Capacidade Transportadoras Veículos …" at bounding box center [248, 110] width 496 height 221
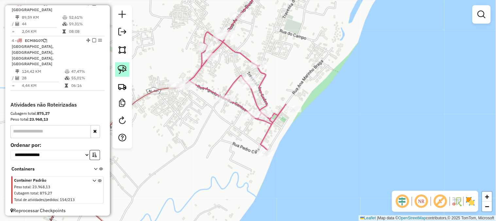
click at [117, 65] on link at bounding box center [122, 69] width 14 height 14
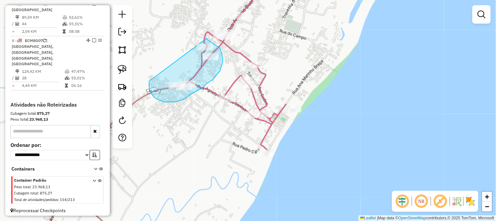
drag, startPoint x: 149, startPoint y: 81, endPoint x: 204, endPoint y: 36, distance: 70.6
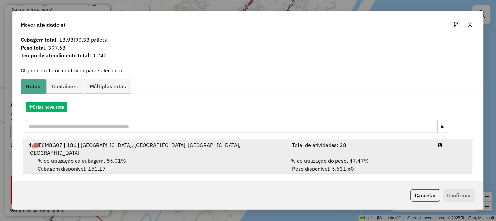
scroll to position [14, 0]
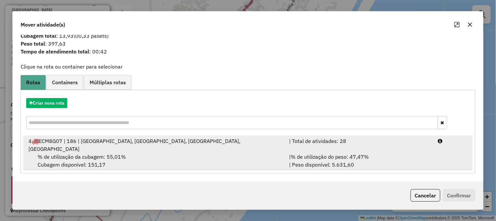
click at [319, 152] on div "| Total de atividades: 28" at bounding box center [359, 145] width 149 height 16
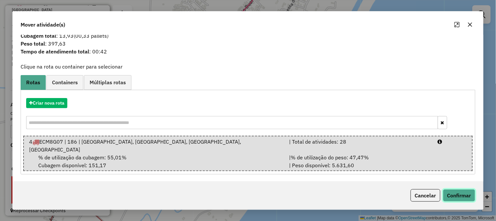
click at [445, 193] on button "Confirmar" at bounding box center [459, 195] width 32 height 12
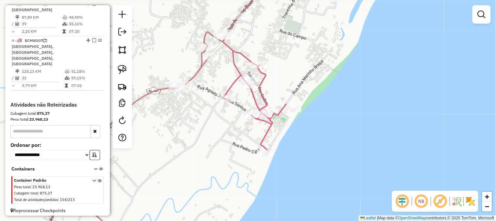
scroll to position [178, 0]
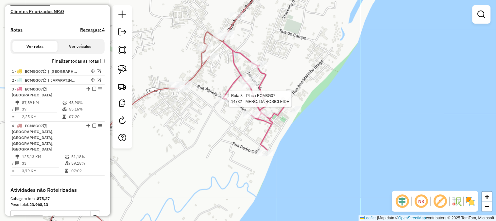
select select "**********"
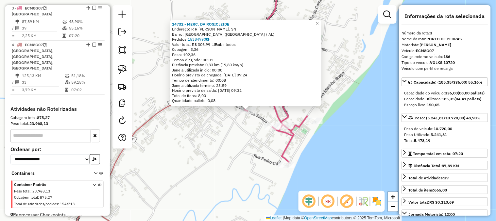
scroll to position [263, 0]
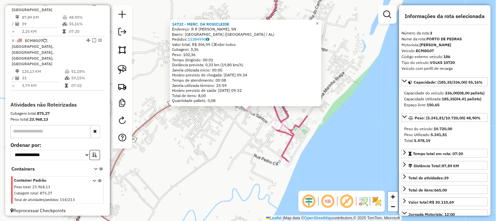
click at [221, 116] on div "14732 - MERC. DA ROSICLEIDE Endereço: R R ANGELO J DOS SANTOS, SN Bairro: PORTO…" at bounding box center [248, 110] width 496 height 221
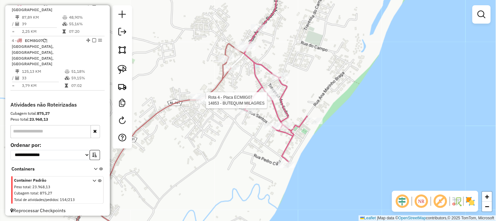
select select "**********"
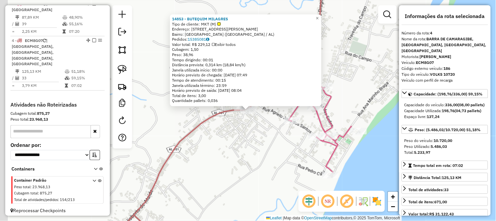
scroll to position [266, 0]
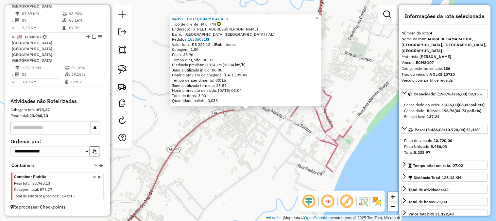
click at [240, 148] on div "14853 - BUTEQUIM MILAGRES Tipo de cliente: MKT (M) Endereço: AV AV FRANCISCO LI…" at bounding box center [248, 110] width 496 height 221
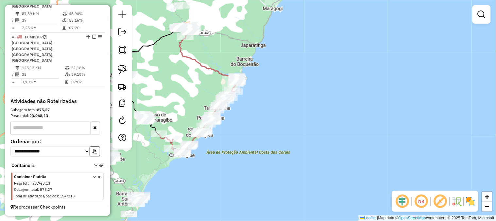
drag, startPoint x: 239, startPoint y: 165, endPoint x: 265, endPoint y: 152, distance: 29.0
click at [267, 154] on div "Rota 4 - Placa ECM8G07 19073 - TOCA DOS GATOS Rota 4 - Placa ECM8G07 19394 - FL…" at bounding box center [248, 110] width 496 height 221
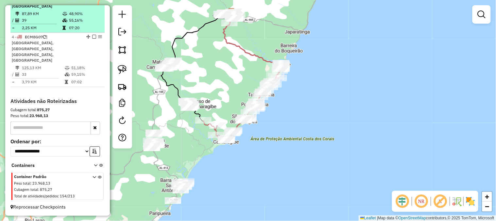
scroll to position [194, 0]
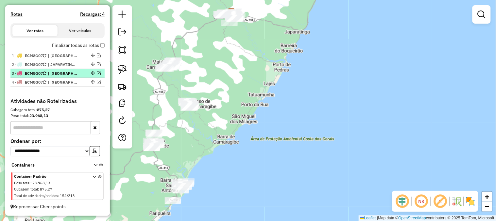
drag, startPoint x: 231, startPoint y: 131, endPoint x: 253, endPoint y: 108, distance: 32.2
click at [253, 108] on div "Janela de atendimento Grade de atendimento Capacidade Transportadoras Veículos …" at bounding box center [248, 110] width 496 height 221
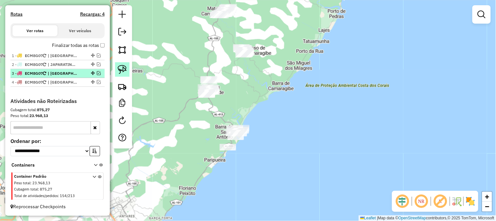
click at [116, 69] on link at bounding box center [122, 69] width 14 height 14
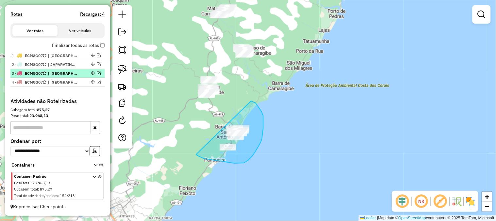
drag, startPoint x: 197, startPoint y: 155, endPoint x: 251, endPoint y: 101, distance: 76.3
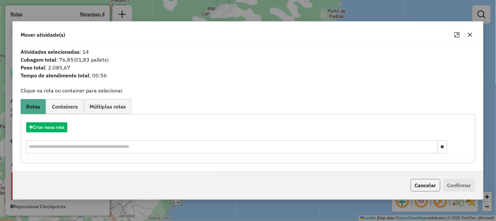
click at [433, 184] on button "Cancelar" at bounding box center [426, 185] width 30 height 12
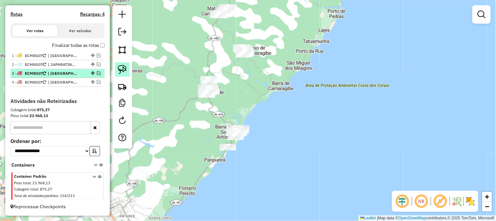
click at [121, 71] on img at bounding box center [122, 69] width 9 height 9
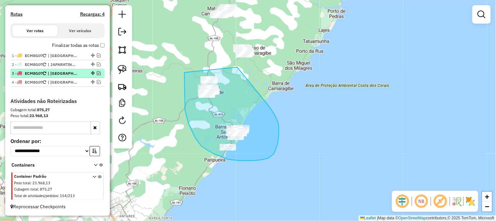
drag, startPoint x: 185, startPoint y: 72, endPoint x: 233, endPoint y: 62, distance: 49.1
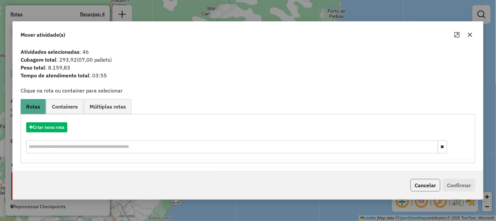
click at [431, 185] on button "Cancelar" at bounding box center [426, 185] width 30 height 12
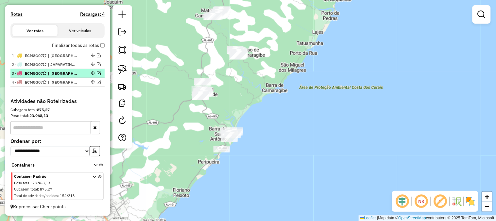
drag, startPoint x: 274, startPoint y: 118, endPoint x: 236, endPoint y: 143, distance: 44.6
click at [236, 143] on div "Janela de atendimento Grade de atendimento Capacidade Transportadoras Veículos …" at bounding box center [248, 110] width 496 height 221
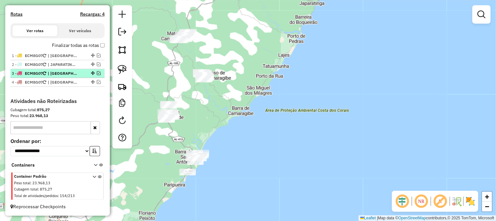
drag, startPoint x: 161, startPoint y: 69, endPoint x: 167, endPoint y: 159, distance: 90.2
click at [167, 159] on div "Janela de atendimento Grade de atendimento Capacidade Transportadoras Veículos …" at bounding box center [248, 110] width 496 height 221
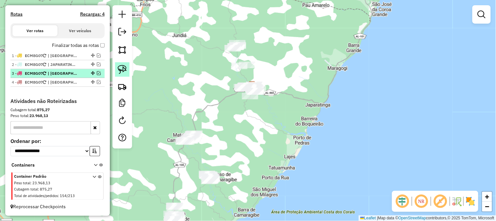
click at [127, 71] on link at bounding box center [122, 69] width 14 height 14
drag, startPoint x: 158, startPoint y: 126, endPoint x: 214, endPoint y: 128, distance: 56.6
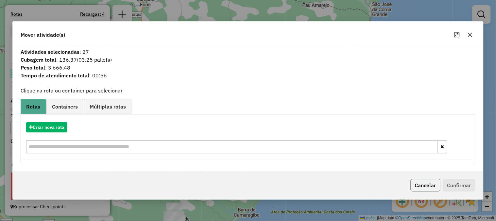
click at [433, 188] on button "Cancelar" at bounding box center [426, 185] width 30 height 12
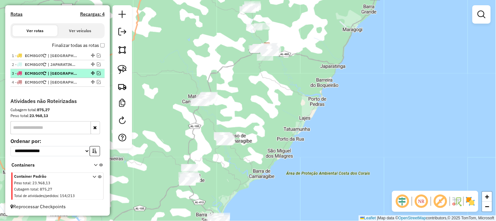
drag, startPoint x: 267, startPoint y: 152, endPoint x: 290, endPoint y: 106, distance: 51.5
click at [290, 106] on div "Janela de atendimento Grade de atendimento Capacidade Transportadoras Veículos …" at bounding box center [248, 110] width 496 height 221
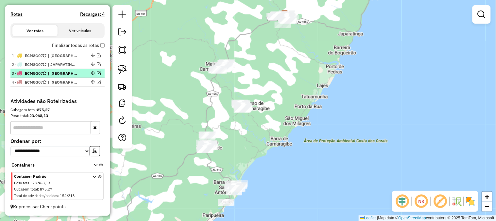
drag, startPoint x: 240, startPoint y: 145, endPoint x: 241, endPoint y: 127, distance: 18.0
click at [241, 127] on div "Janela de atendimento Grade de atendimento Capacidade Transportadoras Veículos …" at bounding box center [248, 110] width 496 height 221
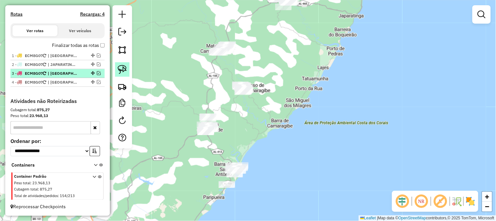
click at [128, 75] on link at bounding box center [122, 69] width 14 height 14
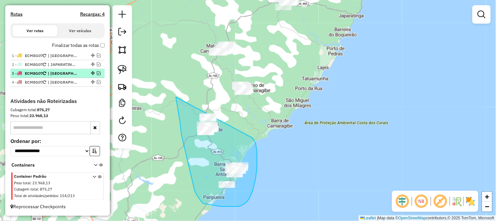
drag, startPoint x: 176, startPoint y: 99, endPoint x: 237, endPoint y: 114, distance: 62.7
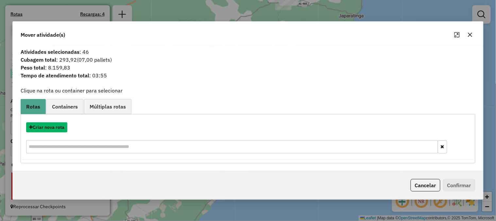
click at [56, 128] on button "Criar nova rota" at bounding box center [46, 127] width 41 height 10
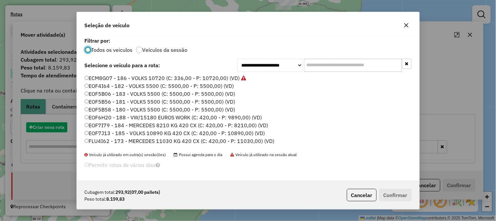
scroll to position [4, 2]
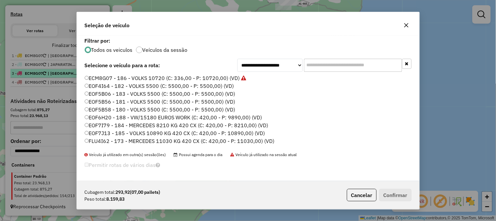
click at [220, 78] on label "ECM8G07 - 186 - VOLKS 10720 (C: 336,00 - P: 10720,00) (VD)" at bounding box center [166, 78] width 162 height 8
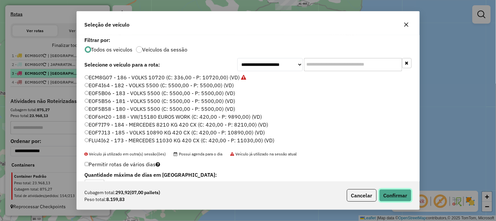
drag, startPoint x: 391, startPoint y: 194, endPoint x: 319, endPoint y: 177, distance: 74.0
click at [391, 193] on button "Confirmar" at bounding box center [396, 195] width 32 height 12
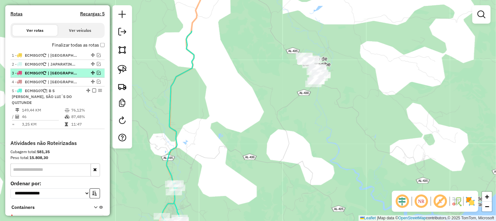
drag, startPoint x: 303, startPoint y: 128, endPoint x: 278, endPoint y: 170, distance: 49.4
click at [278, 170] on div "Janela de atendimento Grade de atendimento Capacidade Transportadoras Veículos …" at bounding box center [248, 110] width 496 height 221
click at [122, 69] on img at bounding box center [122, 69] width 9 height 9
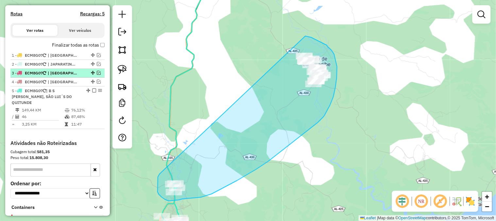
drag, startPoint x: 159, startPoint y: 174, endPoint x: 305, endPoint y: 35, distance: 201.3
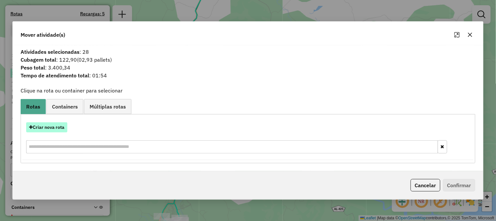
click at [58, 127] on button "Criar nova rota" at bounding box center [46, 127] width 41 height 10
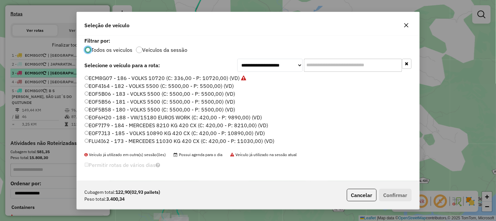
click at [232, 79] on label "ECM8G07 - 186 - VOLKS 10720 (C: 336,00 - P: 10720,00) (VD)" at bounding box center [166, 78] width 162 height 8
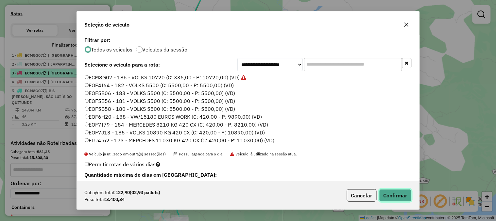
click at [391, 195] on button "Confirmar" at bounding box center [396, 195] width 32 height 12
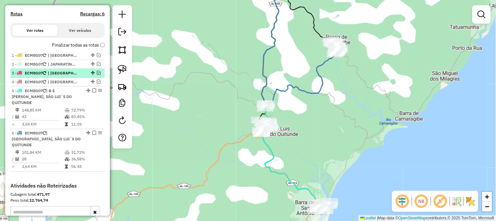
drag, startPoint x: 296, startPoint y: 154, endPoint x: 344, endPoint y: 86, distance: 84.1
click at [344, 86] on div "Janela de atendimento Grade de atendimento Capacidade Transportadoras Veículos …" at bounding box center [248, 110] width 496 height 221
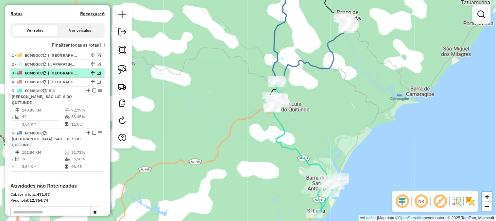
click at [284, 109] on div "Janela de atendimento Grade de atendimento Capacidade Transportadoras Veículos …" at bounding box center [248, 110] width 496 height 221
select select "**********"
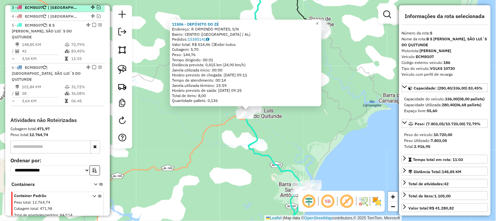
scroll to position [278, 0]
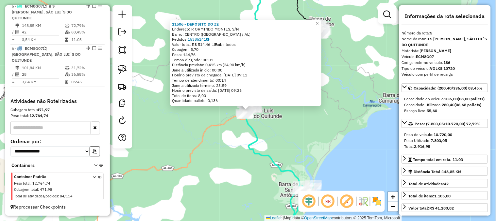
click at [282, 142] on div "11506 - DEPÓSITO DO ZÉ Endereço: R ORMINDO MONTES, S/N Bairro: CENTRO (SAO LUIS…" at bounding box center [248, 110] width 496 height 221
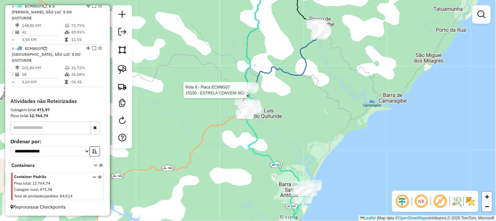
select select "**********"
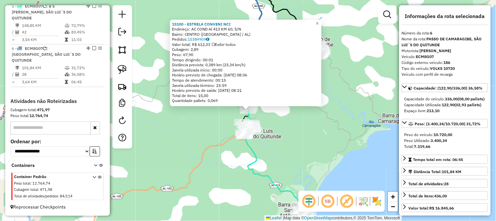
click at [290, 147] on div "15100 - ESTRELA CONVENI NCI Endereço: AC COND Al 413 KM 60, S/N Bairro: CENTRO …" at bounding box center [248, 110] width 496 height 221
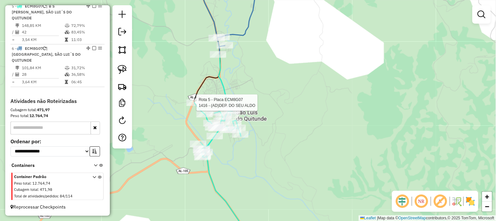
select select "**********"
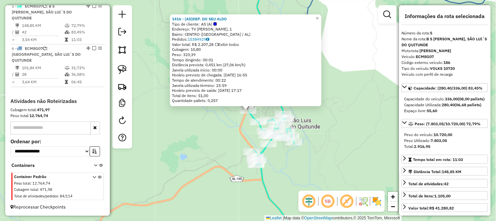
click at [181, 118] on div "1416 - (AD)DEP. DO SEU ALDO Tipo de cliente: AS (A) Endereço: TV JOAQUIM CAVALC…" at bounding box center [248, 110] width 496 height 221
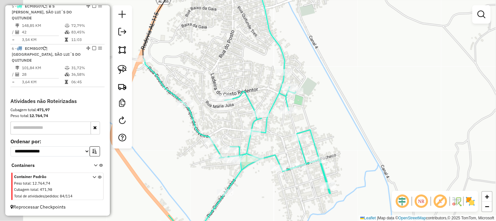
drag, startPoint x: 197, startPoint y: 116, endPoint x: 267, endPoint y: 133, distance: 71.4
click at [266, 135] on div "Janela de atendimento Grade de atendimento Capacidade Transportadoras Veículos …" at bounding box center [248, 110] width 496 height 221
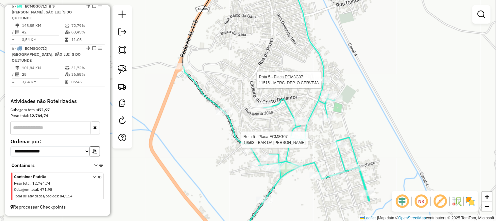
select select "**********"
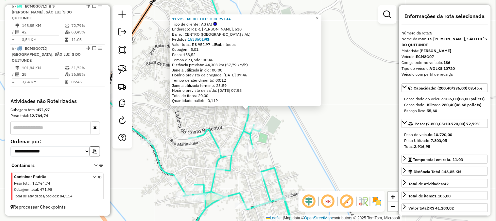
click at [339, 121] on div "11515 - MERC. DEP. O CERVEJA Tipo de cliente: AS (A) Endereço: R DR. JULIO DE M…" at bounding box center [248, 110] width 496 height 221
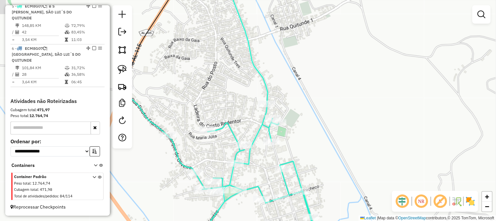
drag, startPoint x: 336, startPoint y: 134, endPoint x: 361, endPoint y: 125, distance: 26.7
click at [361, 125] on div "Janela de atendimento Grade de atendimento Capacidade Transportadoras Veículos …" at bounding box center [248, 110] width 496 height 221
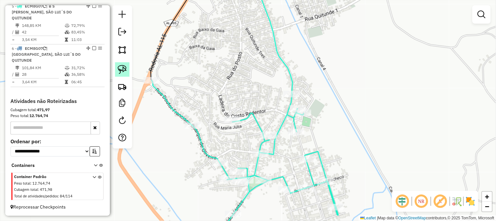
click at [125, 67] on img at bounding box center [122, 69] width 9 height 9
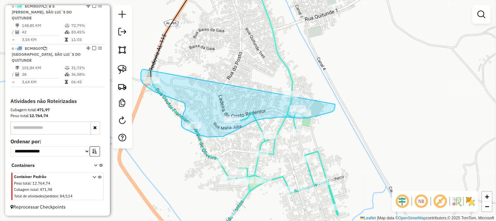
drag, startPoint x: 141, startPoint y: 73, endPoint x: 335, endPoint y: 84, distance: 194.7
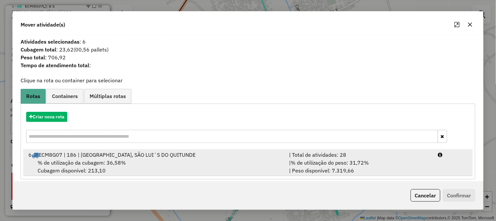
click at [345, 158] on div "| % de utilização do peso: 31,72% | Peso disponível: 7.319,66" at bounding box center [359, 166] width 149 height 16
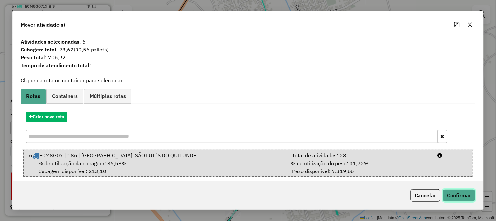
click at [450, 191] on button "Confirmar" at bounding box center [459, 195] width 32 height 12
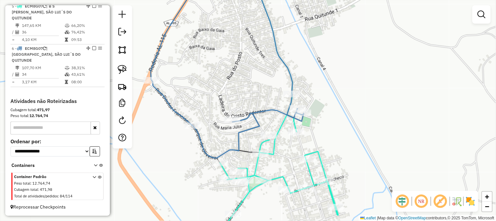
click at [304, 119] on icon at bounding box center [227, 68] width 153 height 180
select select "**********"
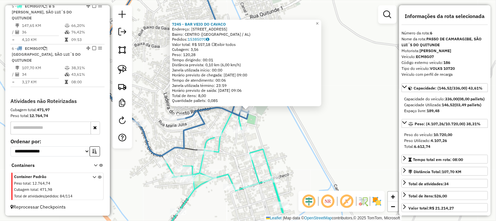
click at [300, 123] on div "7245 - BAR VEIO DO CAVACO Endereço: R DO CAMPO, 1 Bairro: CENTRO (SAO LUIS DO Q…" at bounding box center [248, 110] width 496 height 221
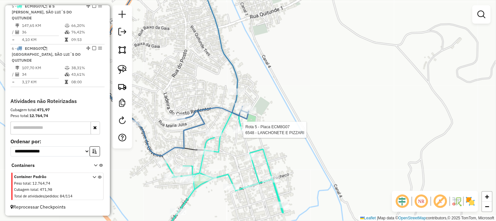
select select "**********"
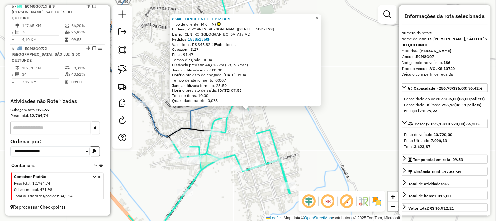
click at [286, 124] on div "6548 - LANCHONETE E PIZZARI Tipo de cliente: MKT (M) Endereço: PC PRES GETULIO …" at bounding box center [248, 110] width 496 height 221
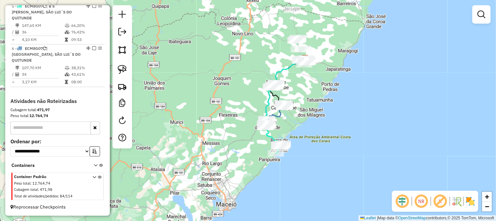
drag, startPoint x: 340, startPoint y: 63, endPoint x: 318, endPoint y: 93, distance: 37.0
click at [319, 93] on div "Janela de atendimento Grade de atendimento Capacidade Transportadoras Veículos …" at bounding box center [248, 110] width 496 height 221
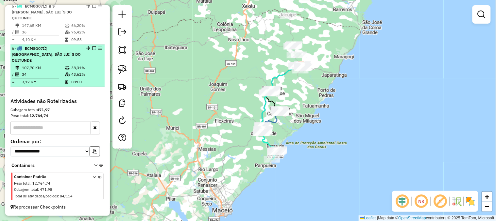
scroll to position [169, 0]
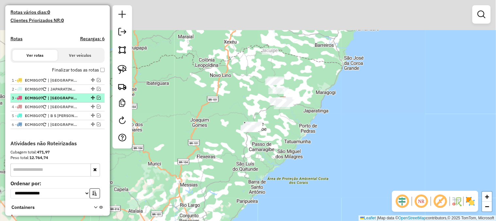
drag, startPoint x: 257, startPoint y: 56, endPoint x: 239, endPoint y: 92, distance: 40.1
click at [239, 92] on div "Janela de atendimento Grade de atendimento Capacidade Transportadoras Veículos …" at bounding box center [248, 110] width 496 height 221
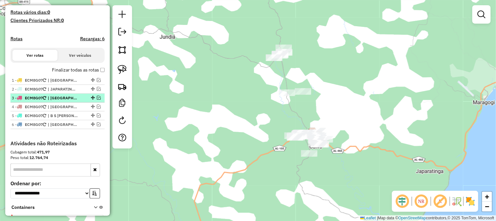
drag, startPoint x: 248, startPoint y: 90, endPoint x: 240, endPoint y: 98, distance: 11.8
click at [240, 98] on div "Janela de atendimento Grade de atendimento Capacidade Transportadoras Veículos …" at bounding box center [248, 110] width 496 height 221
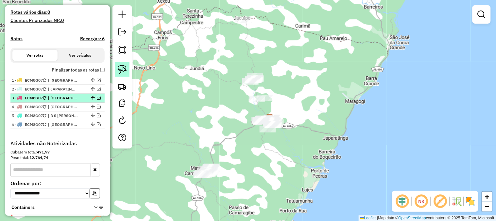
click at [122, 69] on img at bounding box center [122, 69] width 9 height 9
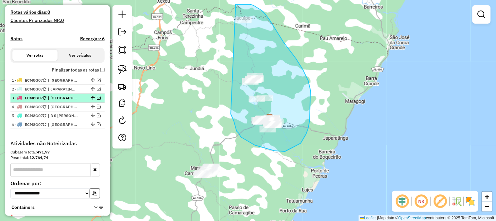
drag, startPoint x: 232, startPoint y: 116, endPoint x: 231, endPoint y: 5, distance: 110.6
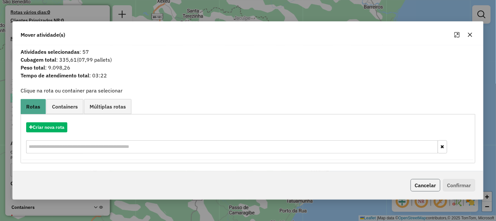
click at [423, 187] on button "Cancelar" at bounding box center [426, 185] width 30 height 12
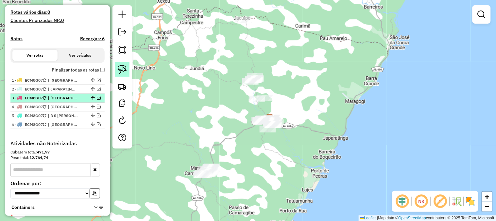
click at [122, 71] on img at bounding box center [122, 69] width 9 height 9
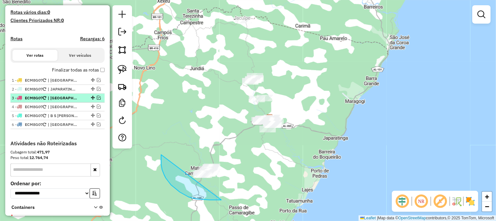
drag, startPoint x: 161, startPoint y: 158, endPoint x: 242, endPoint y: 151, distance: 81.1
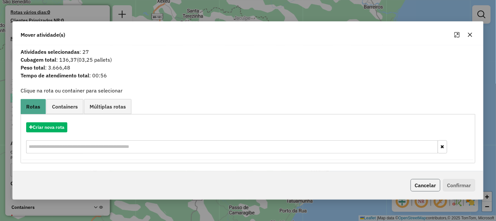
click at [420, 185] on button "Cancelar" at bounding box center [426, 185] width 30 height 12
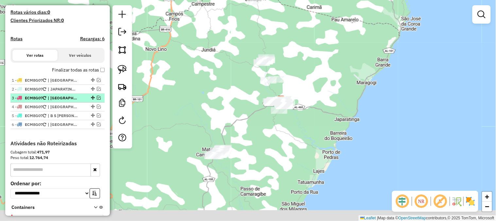
drag, startPoint x: 266, startPoint y: 178, endPoint x: 277, endPoint y: 143, distance: 36.9
click at [281, 157] on div "Janela de atendimento Grade de atendimento Capacidade Transportadoras Veículos …" at bounding box center [248, 110] width 496 height 221
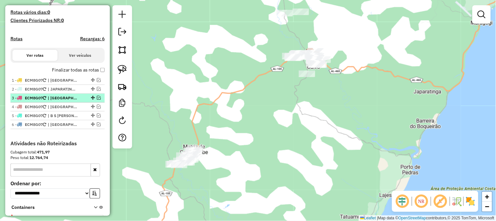
drag, startPoint x: 240, startPoint y: 153, endPoint x: 256, endPoint y: 139, distance: 21.1
click at [260, 141] on div "Janela de atendimento Grade de atendimento Capacidade Transportadoras Veículos …" at bounding box center [248, 110] width 496 height 221
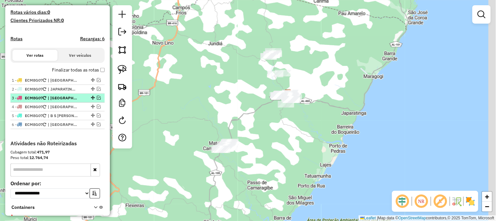
drag, startPoint x: 281, startPoint y: 72, endPoint x: 223, endPoint y: 119, distance: 74.2
click at [227, 120] on div "Janela de atendimento Grade de atendimento Capacidade Transportadoras Veículos …" at bounding box center [248, 110] width 496 height 221
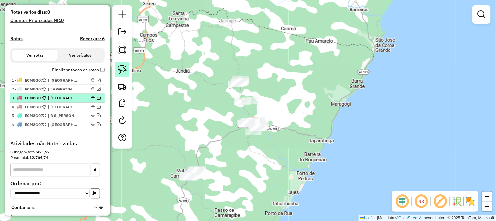
click at [123, 67] on img at bounding box center [122, 69] width 9 height 9
drag, startPoint x: 203, startPoint y: 21, endPoint x: 262, endPoint y: 12, distance: 60.2
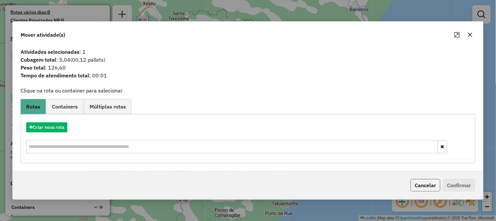
click at [429, 185] on button "Cancelar" at bounding box center [426, 185] width 30 height 12
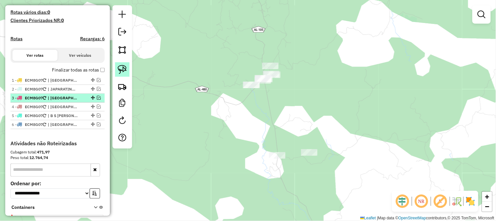
click at [126, 69] on img at bounding box center [122, 69] width 9 height 9
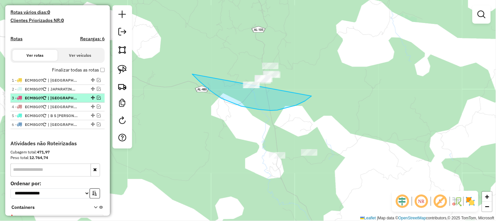
drag, startPoint x: 192, startPoint y: 74, endPoint x: 322, endPoint y: 52, distance: 131.7
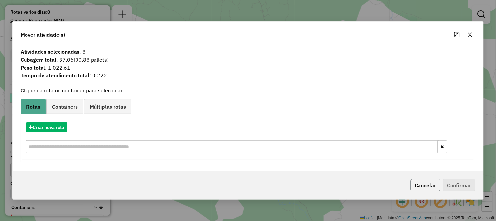
click at [431, 184] on button "Cancelar" at bounding box center [426, 185] width 30 height 12
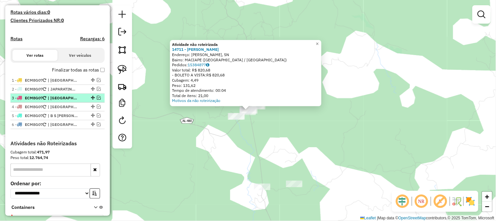
drag, startPoint x: 305, startPoint y: 122, endPoint x: 302, endPoint y: 117, distance: 6.0
click at [305, 123] on div "Atividade não roteirizada 14711 - Mercadinho Maciape Endereço: R Maciape, SN Ba…" at bounding box center [248, 110] width 496 height 221
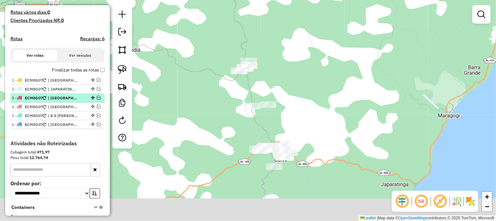
drag, startPoint x: 372, startPoint y: 152, endPoint x: 308, endPoint y: 85, distance: 92.8
click at [331, 91] on div "Janela de atendimento Grade de atendimento Capacidade Transportadoras Veículos …" at bounding box center [248, 110] width 496 height 221
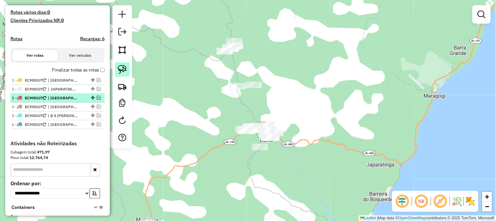
click at [122, 66] on img at bounding box center [122, 69] width 9 height 9
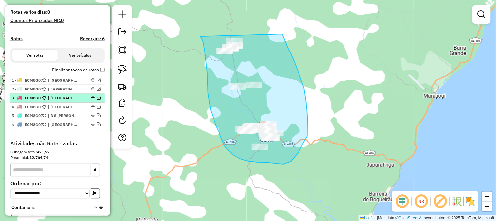
drag, startPoint x: 205, startPoint y: 50, endPoint x: 278, endPoint y: 25, distance: 77.5
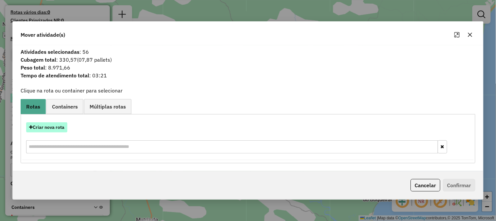
click at [54, 128] on button "Criar nova rota" at bounding box center [46, 127] width 41 height 10
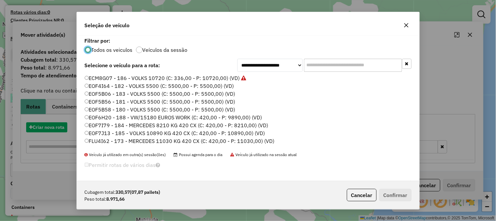
scroll to position [4, 2]
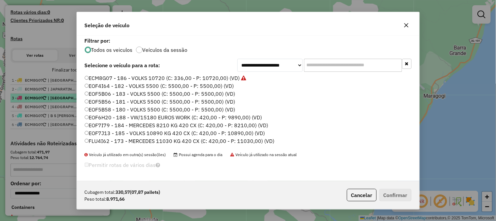
click at [228, 76] on label "ECM8G07 - 186 - VOLKS 10720 (C: 336,00 - P: 10720,00) (VD)" at bounding box center [166, 78] width 162 height 8
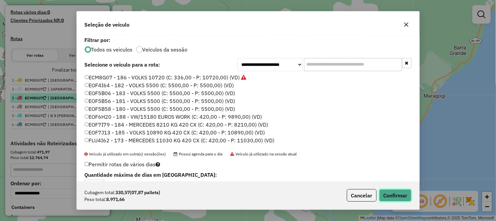
click at [385, 197] on button "Confirmar" at bounding box center [396, 195] width 32 height 12
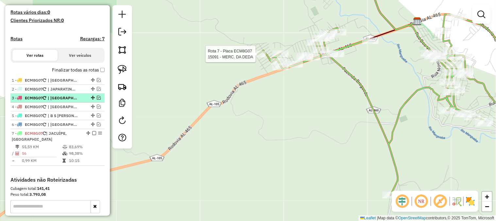
select select "**********"
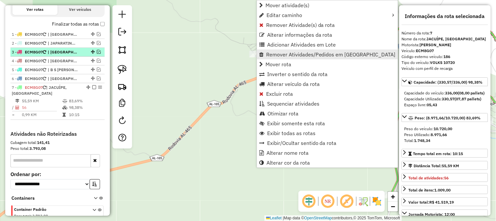
scroll to position [253, 0]
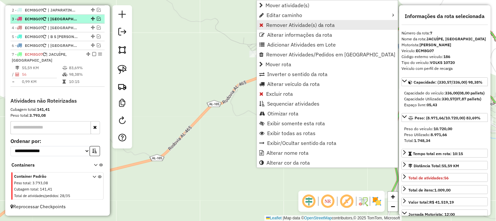
click at [285, 26] on span "Remover Atividade(s) da rota" at bounding box center [300, 24] width 69 height 5
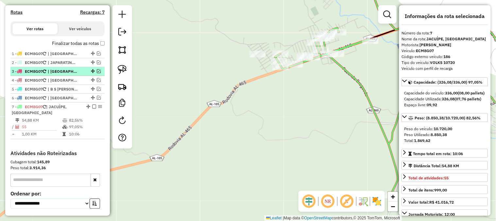
scroll to position [181, 0]
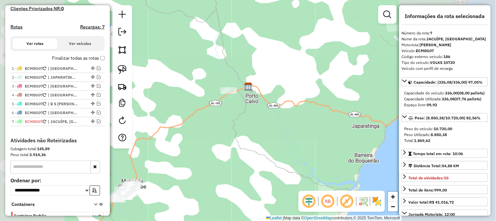
drag, startPoint x: 242, startPoint y: 130, endPoint x: 265, endPoint y: 116, distance: 27.1
click at [265, 116] on div "Janela de atendimento Grade de atendimento Capacidade Transportadoras Veículos …" at bounding box center [248, 110] width 496 height 221
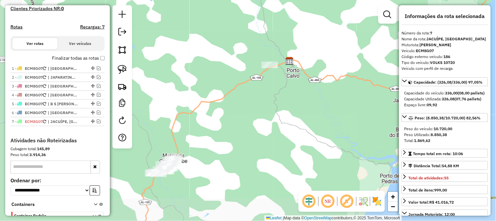
drag, startPoint x: 227, startPoint y: 86, endPoint x: 225, endPoint y: 80, distance: 6.6
click at [229, 84] on div "Janela de atendimento Grade de atendimento Capacidade Transportadoras Veículos …" at bounding box center [248, 110] width 496 height 221
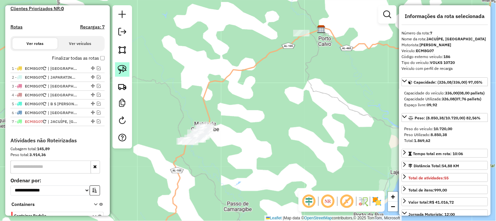
click at [124, 72] on img at bounding box center [122, 69] width 9 height 9
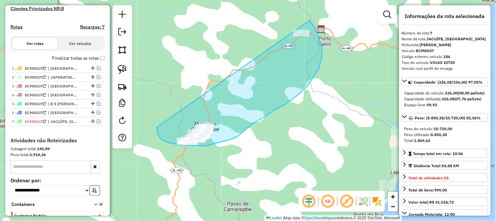
drag, startPoint x: 161, startPoint y: 138, endPoint x: 302, endPoint y: 14, distance: 188.0
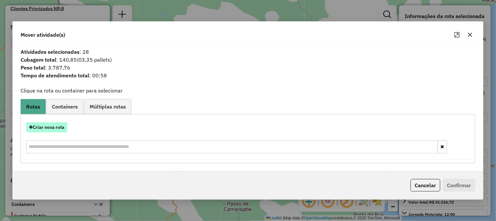
click at [56, 128] on button "Criar nova rota" at bounding box center [46, 127] width 41 height 10
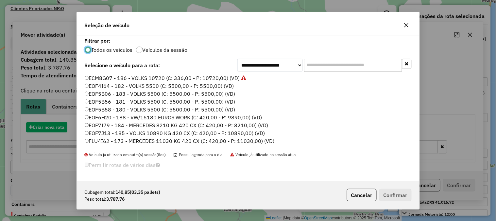
scroll to position [4, 2]
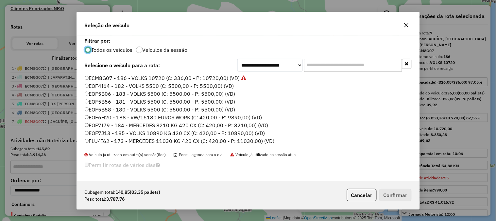
click at [201, 79] on label "ECM8G07 - 186 - VOLKS 10720 (C: 336,00 - P: 10720,00) (VD)" at bounding box center [166, 78] width 162 height 8
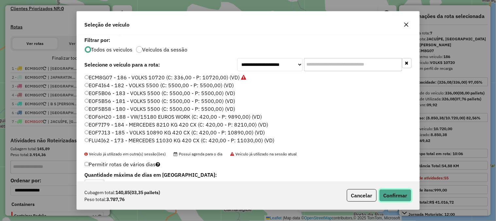
click at [386, 195] on button "Confirmar" at bounding box center [396, 195] width 32 height 12
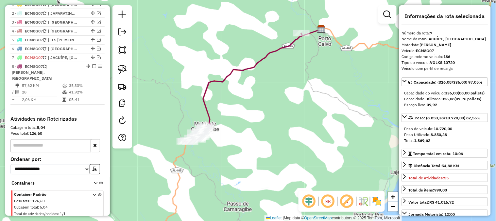
scroll to position [262, 0]
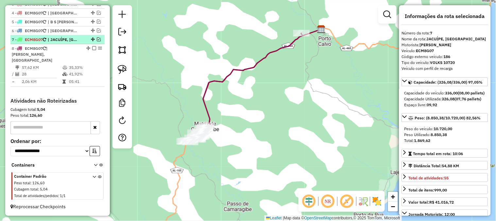
click at [98, 41] on em at bounding box center [99, 39] width 4 height 4
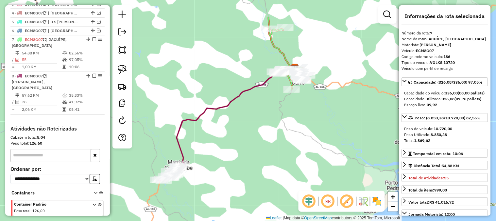
drag, startPoint x: 295, startPoint y: 112, endPoint x: 285, endPoint y: 117, distance: 11.7
click at [285, 130] on div "Janela de atendimento Grade de atendimento Capacidade Transportadoras Veículos …" at bounding box center [248, 110] width 496 height 221
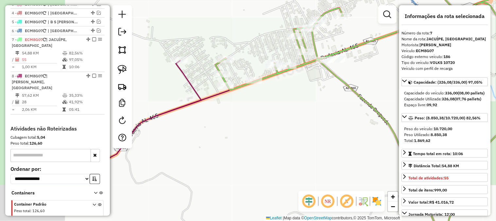
drag, startPoint x: 204, startPoint y: 121, endPoint x: 302, endPoint y: 126, distance: 98.3
click at [302, 126] on div "Janela de atendimento Grade de atendimento Capacidade Transportadoras Veículos …" at bounding box center [248, 110] width 496 height 221
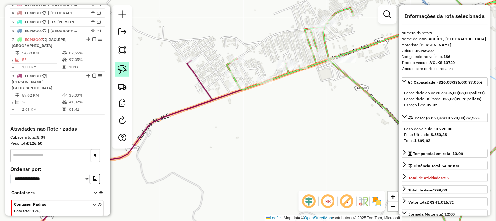
click at [123, 69] on img at bounding box center [122, 69] width 9 height 9
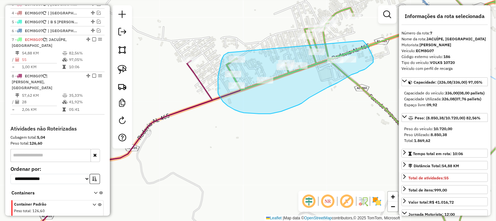
drag, startPoint x: 228, startPoint y: 52, endPoint x: 363, endPoint y: 40, distance: 135.3
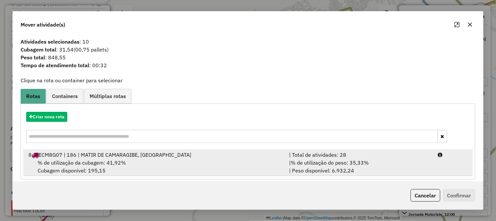
click at [272, 156] on div "8 ECM8G07 | 186 | MATIR DE CAMARAGIBE, PORTO CALVO" at bounding box center [155, 155] width 261 height 8
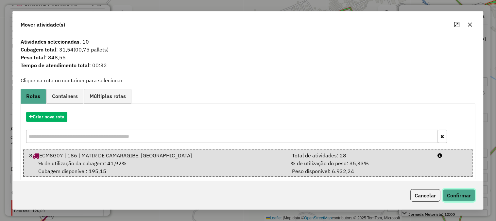
click at [461, 196] on button "Confirmar" at bounding box center [459, 195] width 32 height 12
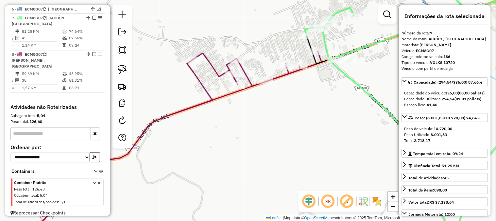
scroll to position [290, 0]
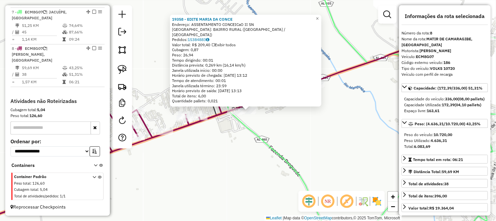
click at [301, 127] on div "19358 - EDITE MARIA DA CONCE Endereço: ASSENTAMENTO CONCEICaO II SN Bairro: BAI…" at bounding box center [248, 110] width 496 height 221
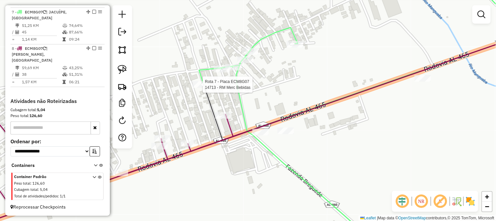
select select "**********"
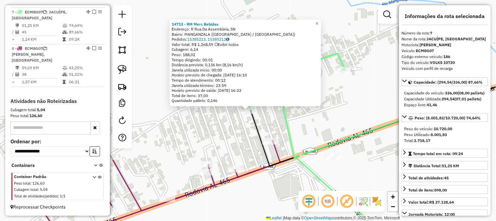
click at [207, 115] on div "14713 - RM Merc Bebidas Endereço: R Rua Da Assembleia, SN Bairro: MANGANZALA (P…" at bounding box center [248, 110] width 496 height 221
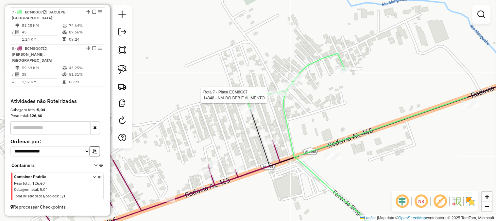
select select "**********"
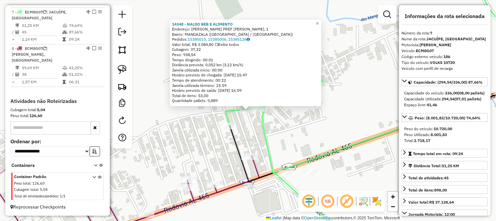
click at [284, 125] on div "Rota 7 - Placa ECM8G07 19629 - MERCADINHO DEUS E FI 14348 - NALDO BEB E ALIMENT…" at bounding box center [248, 110] width 496 height 221
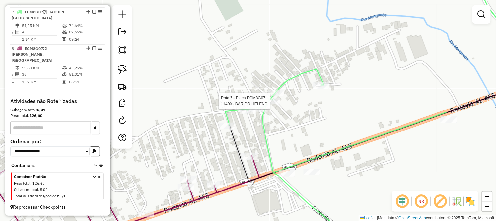
select select "**********"
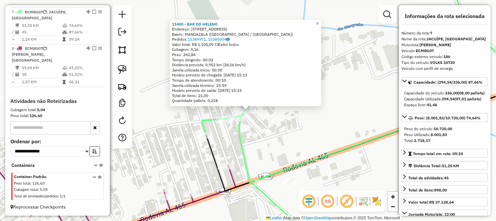
click at [267, 126] on div "11400 - BAR DO HELENO Endereço: R MANGANZALA S/N, 1 Bairro: MANGAZALA (PORTO CA…" at bounding box center [248, 110] width 496 height 221
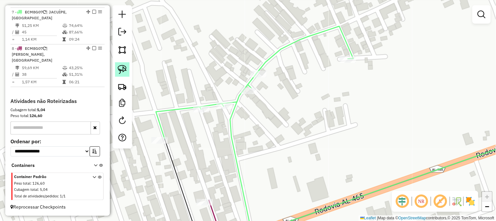
click at [126, 67] on img at bounding box center [122, 69] width 9 height 9
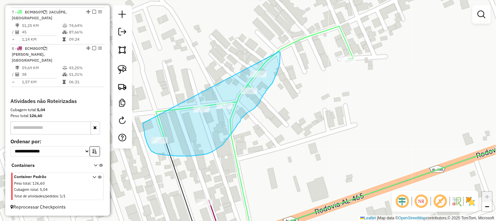
drag, startPoint x: 143, startPoint y: 123, endPoint x: 279, endPoint y: 52, distance: 153.7
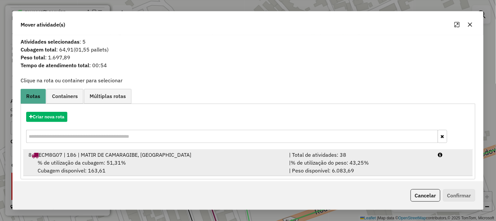
click at [346, 161] on span "% de utilização do peso: 43,25%" at bounding box center [330, 162] width 78 height 7
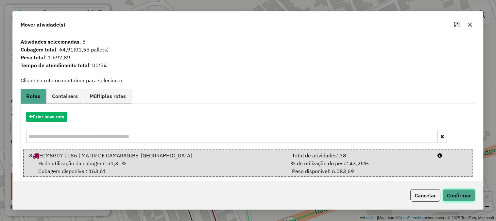
click at [454, 197] on button "Confirmar" at bounding box center [459, 195] width 32 height 12
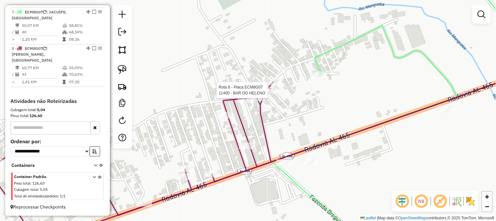
click at [274, 93] on div at bounding box center [269, 90] width 16 height 7
select select "**********"
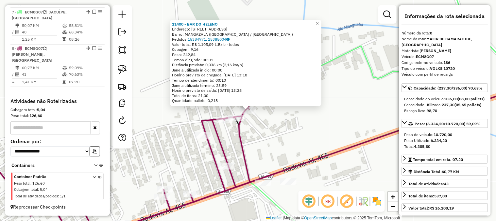
click at [296, 142] on div "11400 - BAR DO HELENO Endereço: R MANGANZALA S/N, 1 Bairro: MANGAZALA (PORTO CA…" at bounding box center [248, 110] width 496 height 221
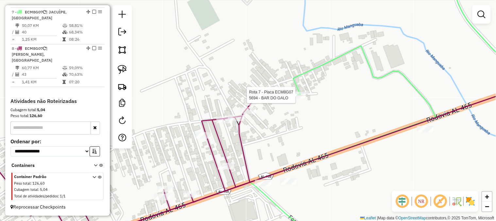
select select "**********"
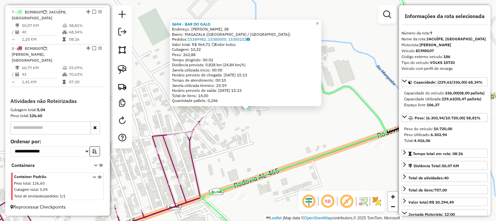
click at [301, 145] on div "5694 - BAR DO GALO Endereço: CJ MANGAZALA, 38 Bairro: MAGAZALA (PORTO CALVO / A…" at bounding box center [248, 110] width 496 height 221
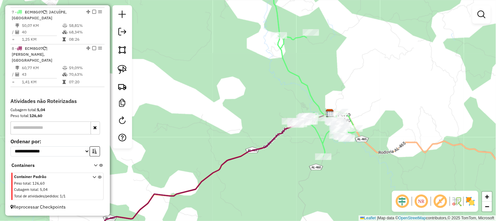
drag, startPoint x: 379, startPoint y: 142, endPoint x: 342, endPoint y: 199, distance: 67.7
click at [342, 199] on div "Janela de atendimento Grade de atendimento Capacidade Transportadoras Veículos …" at bounding box center [248, 110] width 496 height 221
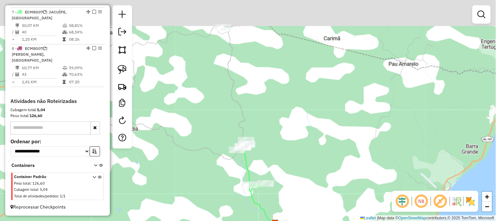
drag, startPoint x: 313, startPoint y: 65, endPoint x: 284, endPoint y: 133, distance: 74.5
click at [288, 140] on div "Janela de atendimento Grade de atendimento Capacidade Transportadoras Veículos …" at bounding box center [248, 110] width 496 height 221
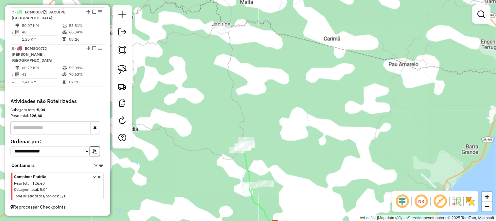
click at [251, 95] on div "Rota 7 - Placa ECM8G07 12342 - BAR DO NOVO Janela de atendimento Grade de atend…" at bounding box center [248, 110] width 496 height 221
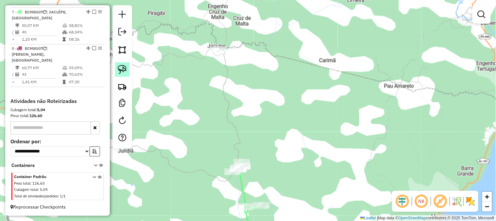
click at [128, 70] on link at bounding box center [122, 69] width 14 height 14
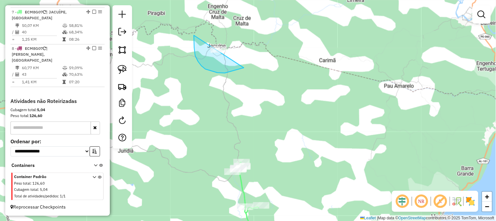
drag, startPoint x: 194, startPoint y: 35, endPoint x: 259, endPoint y: 46, distance: 65.7
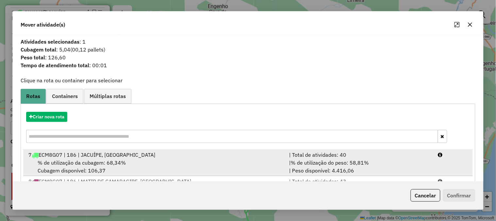
scroll to position [32, 0]
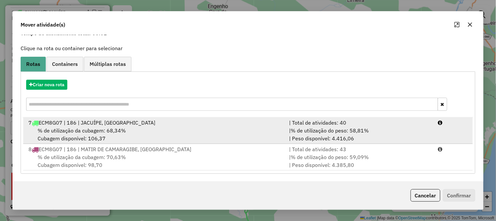
click at [320, 127] on span "% de utilização do peso: 58,81%" at bounding box center [330, 130] width 78 height 7
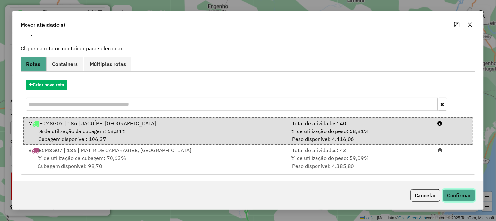
click at [466, 196] on button "Confirmar" at bounding box center [459, 195] width 32 height 12
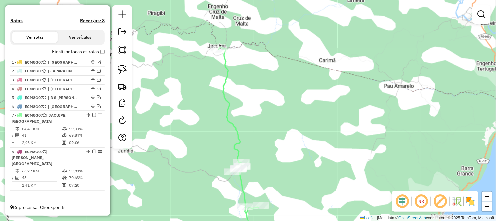
scroll to position [0, 0]
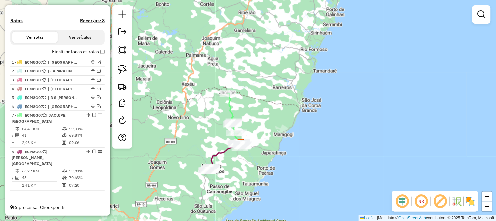
click at [235, 129] on icon at bounding box center [236, 120] width 16 height 55
select select "**********"
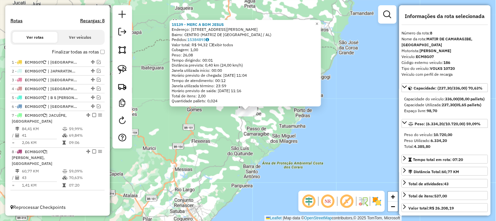
click at [224, 146] on div "15139 - MERC A BOM JESUS Endereço: AV Av ANTONIO MANOEL DOS Santos, 17 Bairro: …" at bounding box center [248, 110] width 496 height 221
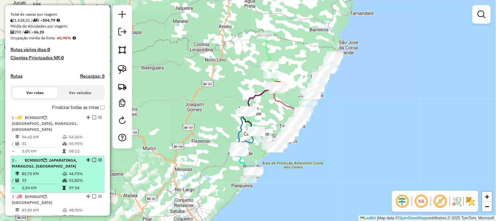
scroll to position [187, 0]
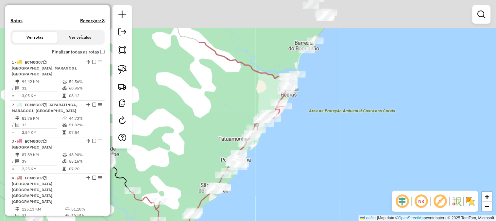
drag, startPoint x: 364, startPoint y: 82, endPoint x: 276, endPoint y: 202, distance: 148.3
click at [277, 204] on div "Janela de atendimento Grade de atendimento Capacidade Transportadoras Veículos …" at bounding box center [248, 110] width 496 height 221
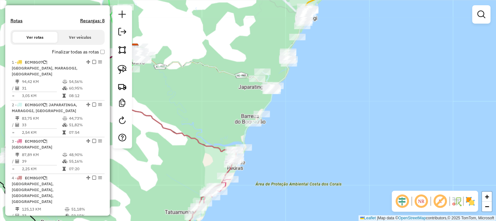
drag, startPoint x: 320, startPoint y: 65, endPoint x: 315, endPoint y: 73, distance: 9.4
click at [315, 73] on div "Janela de atendimento Grade de atendimento Capacidade Transportadoras Veículos …" at bounding box center [248, 110] width 496 height 221
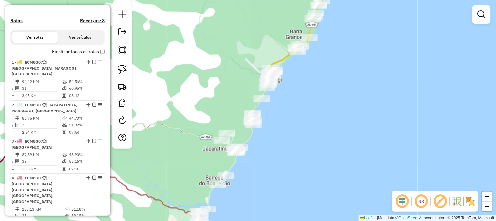
drag, startPoint x: 316, startPoint y: 71, endPoint x: 283, endPoint y: 127, distance: 64.5
click at [283, 126] on div "Janela de atendimento Grade de atendimento Capacidade Transportadoras Veículos …" at bounding box center [248, 110] width 496 height 221
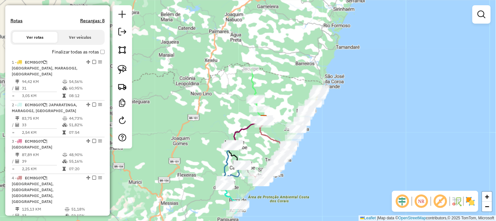
drag, startPoint x: 282, startPoint y: 96, endPoint x: 287, endPoint y: 61, distance: 36.0
click at [287, 61] on div "Rota 2 - Placa ECM8G07 19152 - PE NA AREIA Janela de atendimento Grade de atend…" at bounding box center [248, 110] width 496 height 221
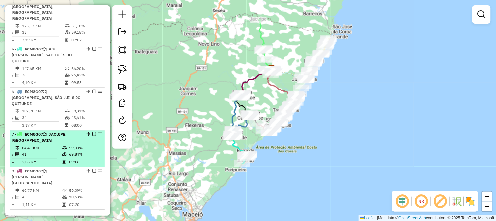
scroll to position [371, 0]
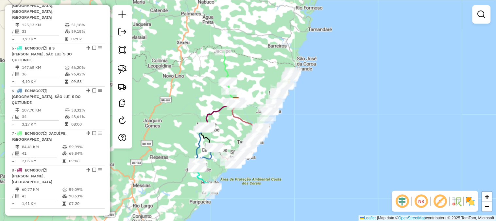
drag, startPoint x: 362, startPoint y: 123, endPoint x: 314, endPoint y: 164, distance: 62.4
click at [314, 164] on div "Janela de atendimento Grade de atendimento Capacidade Transportadoras Veículos …" at bounding box center [248, 110] width 496 height 221
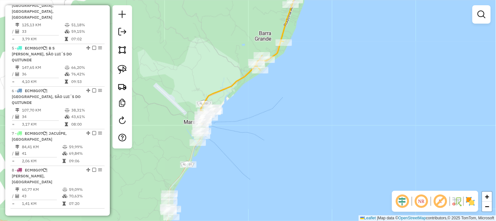
drag, startPoint x: 239, startPoint y: 129, endPoint x: 239, endPoint y: 148, distance: 19.3
click at [239, 148] on div "Janela de atendimento Grade de atendimento Capacidade Transportadoras Veículos …" at bounding box center [248, 110] width 496 height 221
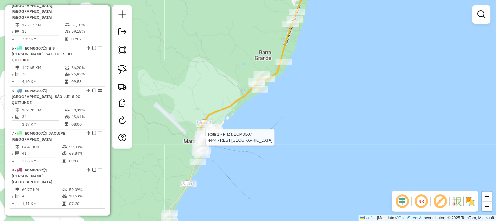
select select "**********"
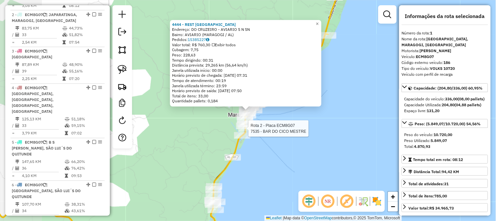
scroll to position [245, 0]
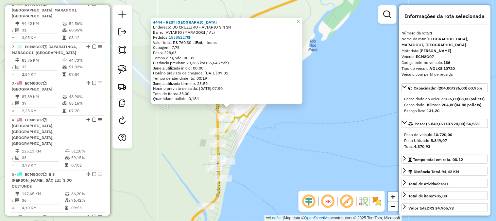
click at [282, 140] on div "4444 - REST ALTO DO CRUZEIR Endereço: DO CRUZEIRO - AVIARIO S N SN Bairro: AVIA…" at bounding box center [248, 110] width 496 height 221
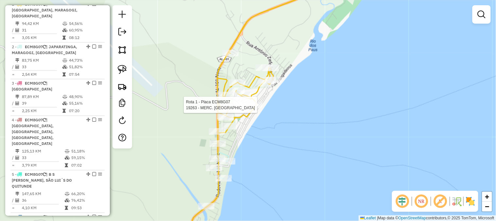
select select "**********"
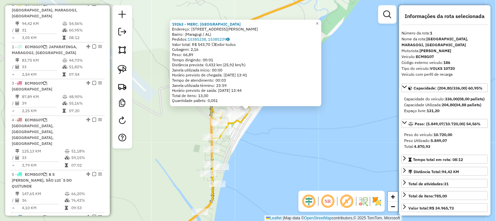
click at [264, 126] on div "19263 - MERC. NOVA ESPERANCA Endereço: Rua J Carvalho Raposo, 5 Bairro: (Marago…" at bounding box center [248, 110] width 496 height 221
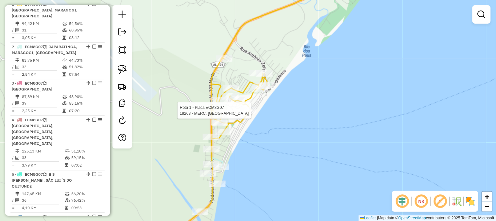
select select "**********"
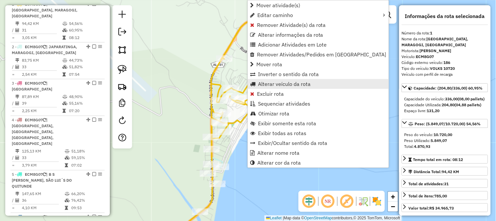
click at [279, 83] on span "Alterar veículo da rota" at bounding box center [284, 83] width 53 height 5
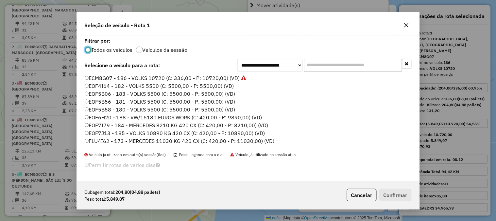
scroll to position [4, 2]
click at [407, 25] on icon "button" at bounding box center [406, 25] width 4 height 4
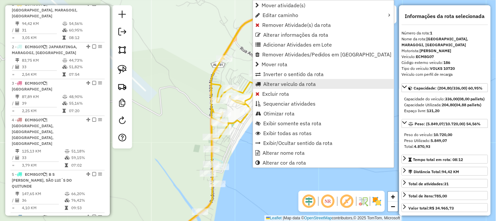
click at [269, 84] on span "Alterar veículo da rota" at bounding box center [289, 83] width 53 height 5
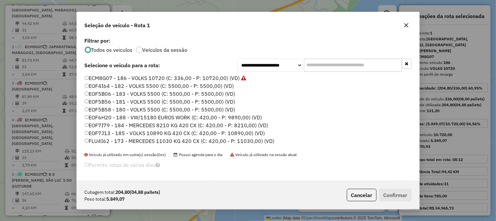
click at [318, 63] on input "text" at bounding box center [353, 65] width 98 height 13
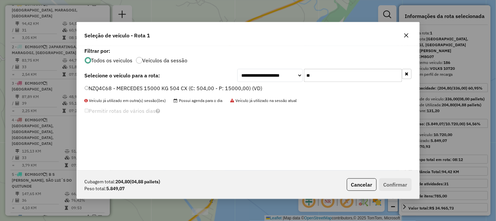
type input "**"
click at [246, 89] on label "NZQ4C68 - MERCEDES 15000 KG 504 CX (C: 504,00 - P: 15000,00) (VD)" at bounding box center [174, 88] width 178 height 8
click at [254, 90] on label "NZQ4C68 - MERCEDES 15000 KG 504 CX (C: 504,00 - P: 15000,00) (VD)" at bounding box center [174, 88] width 178 height 8
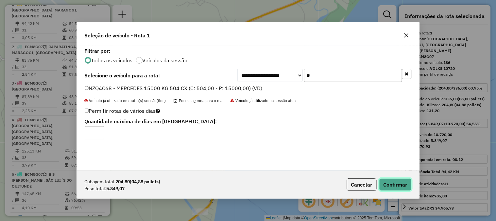
click at [401, 180] on button "Confirmar" at bounding box center [396, 184] width 32 height 12
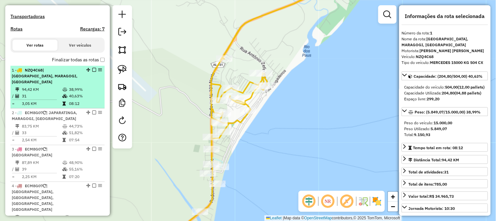
scroll to position [172, 0]
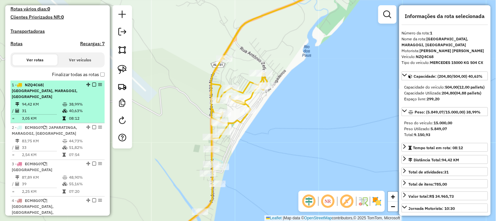
click at [92, 86] on em at bounding box center [94, 84] width 4 height 4
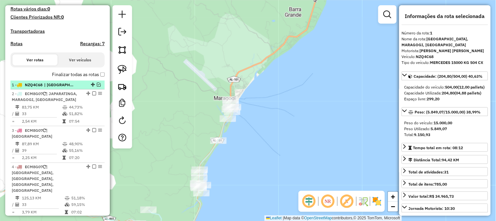
click at [97, 86] on em at bounding box center [99, 84] width 4 height 4
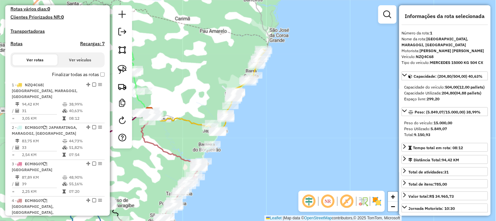
drag, startPoint x: 280, startPoint y: 160, endPoint x: 274, endPoint y: 154, distance: 8.8
click at [277, 156] on div "Janela de atendimento Grade de atendimento Capacidade Transportadoras Veículos …" at bounding box center [248, 110] width 496 height 221
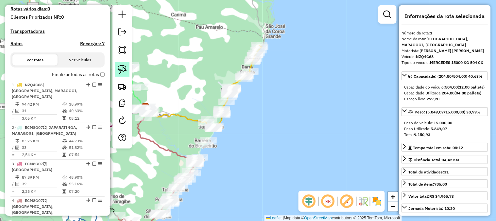
click at [121, 70] on img at bounding box center [122, 69] width 9 height 9
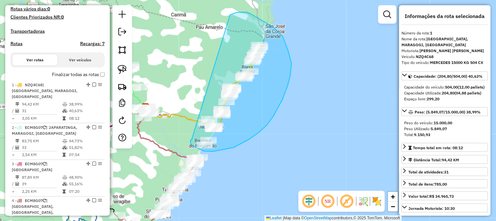
drag, startPoint x: 191, startPoint y: 141, endPoint x: 219, endPoint y: 20, distance: 124.5
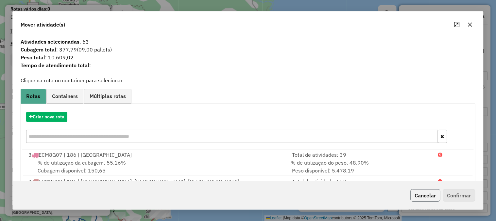
click at [428, 193] on button "Cancelar" at bounding box center [426, 195] width 30 height 12
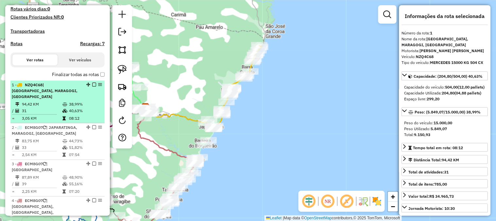
click at [93, 86] on em at bounding box center [94, 84] width 4 height 4
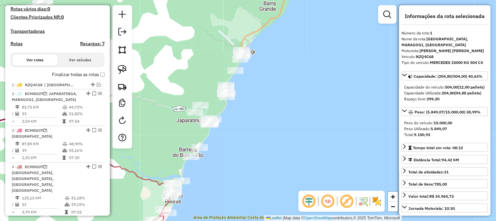
drag, startPoint x: 223, startPoint y: 144, endPoint x: 244, endPoint y: 125, distance: 28.5
click at [241, 128] on div "Janela de atendimento Grade de atendimento Capacidade Transportadoras Veículos …" at bounding box center [248, 110] width 496 height 221
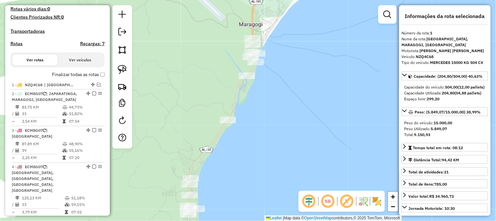
drag, startPoint x: 236, startPoint y: 173, endPoint x: 300, endPoint y: 41, distance: 147.6
click at [291, 60] on div "Janela de atendimento Grade de atendimento Capacidade Transportadoras Veículos …" at bounding box center [248, 110] width 496 height 221
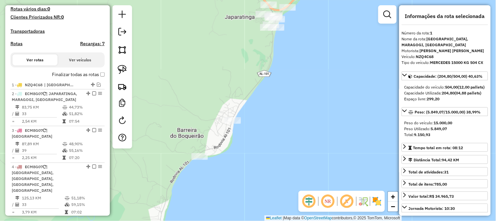
drag, startPoint x: 263, startPoint y: 142, endPoint x: 289, endPoint y: 95, distance: 53.6
click at [286, 99] on div "Janela de atendimento Grade de atendimento Capacidade Transportadoras Veículos …" at bounding box center [248, 110] width 496 height 221
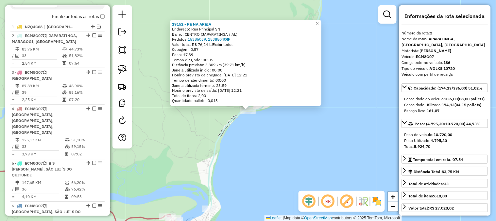
scroll to position [262, 0]
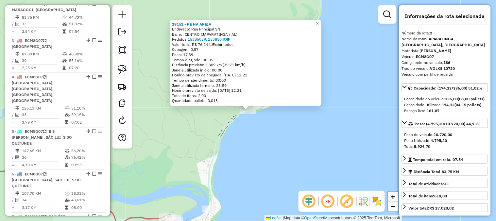
click at [290, 130] on div "19152 - PE NA AREIA Endereço: Rua Principal SN Bairro: CENTRO (JAPARATINGA / AL…" at bounding box center [248, 110] width 496 height 221
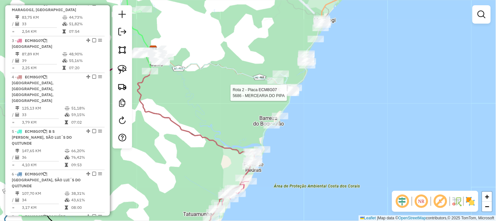
select select "**********"
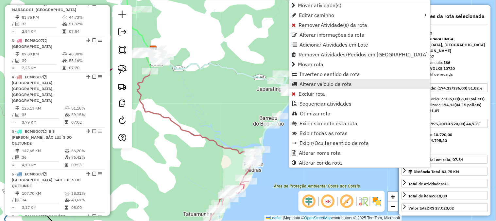
click at [313, 84] on span "Alterar veículo da rota" at bounding box center [326, 83] width 53 height 5
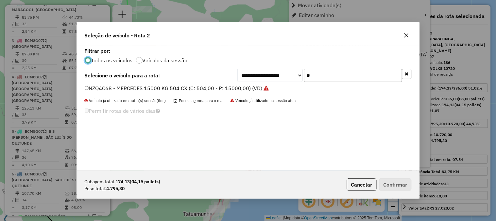
scroll to position [4, 2]
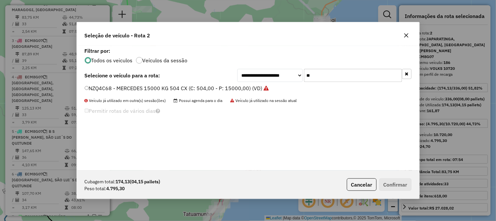
click at [317, 74] on input "**" at bounding box center [353, 75] width 98 height 13
click at [318, 74] on input "**" at bounding box center [353, 75] width 98 height 13
type input "**"
click at [243, 86] on label "NZQ4H56 - MERCEDES 11030 KG 420 CX (C: 420,00 - P: 11030,00) (VD)" at bounding box center [174, 88] width 178 height 8
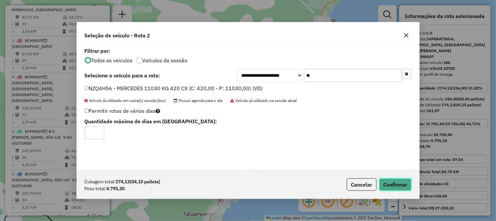
drag, startPoint x: 400, startPoint y: 188, endPoint x: 389, endPoint y: 179, distance: 13.9
click at [400, 188] on button "Confirmar" at bounding box center [396, 184] width 32 height 12
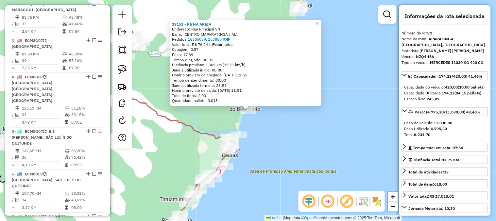
click at [298, 144] on div "19152 - PE NA AREIA Endereço: Rua Principal SN Bairro: CENTRO (JAPARATINGA / AL…" at bounding box center [248, 110] width 496 height 221
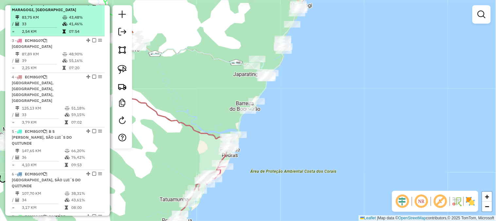
scroll to position [189, 0]
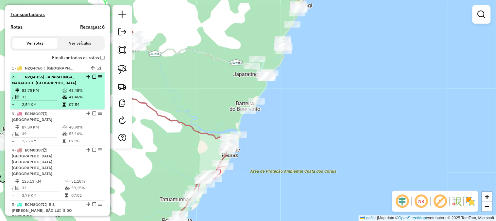
click at [92, 79] on em at bounding box center [94, 77] width 4 height 4
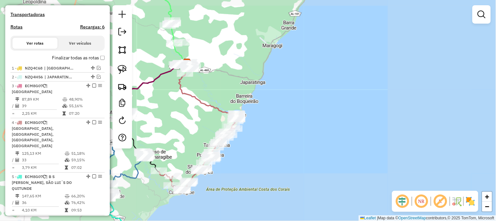
drag, startPoint x: 255, startPoint y: 169, endPoint x: 275, endPoint y: 140, distance: 35.1
click at [275, 141] on div "Janela de atendimento Grade de atendimento Capacidade Transportadoras Veículos …" at bounding box center [248, 110] width 496 height 221
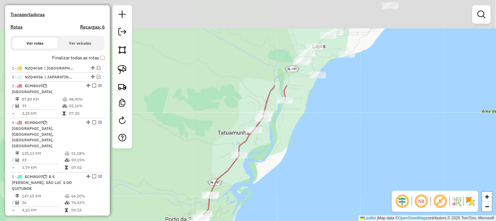
drag, startPoint x: 302, startPoint y: 89, endPoint x: 253, endPoint y: 179, distance: 102.8
click at [253, 195] on div "Janela de atendimento Grade de atendimento Capacidade Transportadoras Veículos …" at bounding box center [248, 110] width 496 height 221
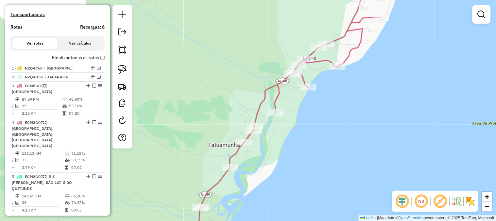
drag, startPoint x: 312, startPoint y: 111, endPoint x: 224, endPoint y: 205, distance: 128.5
click at [224, 205] on div "Janela de atendimento Grade de atendimento Capacidade Transportadoras Veículos …" at bounding box center [248, 110] width 496 height 221
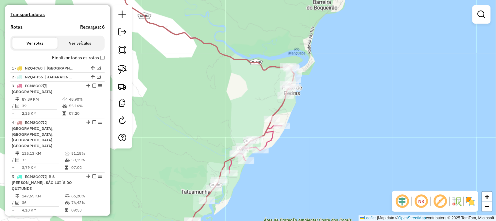
drag, startPoint x: 301, startPoint y: 145, endPoint x: 346, endPoint y: 92, distance: 69.7
click at [346, 92] on div "Janela de atendimento Grade de atendimento Capacidade Transportadoras Veículos …" at bounding box center [248, 110] width 496 height 221
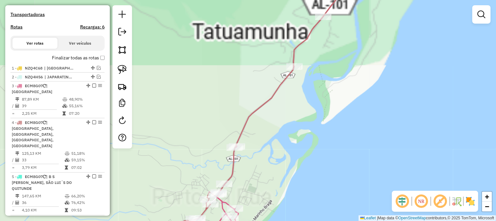
click at [260, 165] on div "Janela de atendimento Grade de atendimento Capacidade Transportadoras Veículos …" at bounding box center [248, 110] width 496 height 221
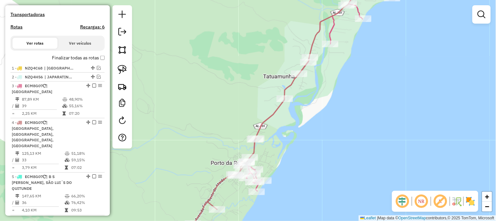
drag, startPoint x: 266, startPoint y: 161, endPoint x: 279, endPoint y: 143, distance: 22.7
click at [279, 143] on div "Janela de atendimento Grade de atendimento Capacidade Transportadoras Veículos …" at bounding box center [248, 110] width 496 height 221
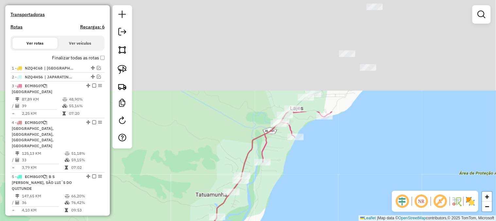
drag, startPoint x: 339, startPoint y: 76, endPoint x: 279, endPoint y: 184, distance: 124.0
click at [257, 220] on html "Aguarde... Pop-up bloqueado! Seu navegador bloqueou automáticamente a abertura …" at bounding box center [248, 110] width 496 height 221
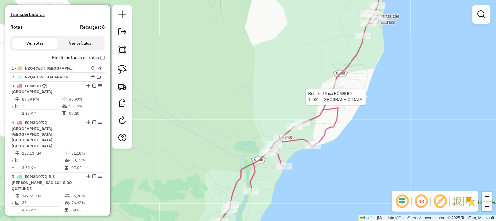
select select "**********"
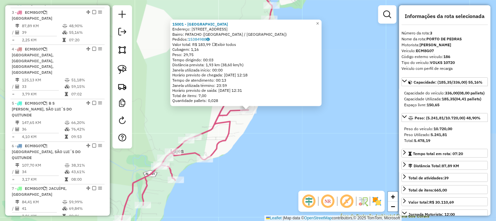
scroll to position [270, 0]
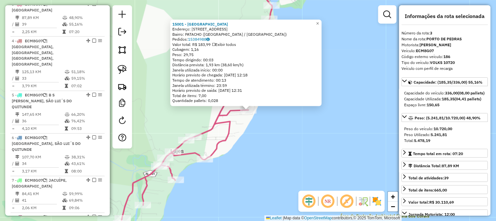
click at [304, 151] on div "15001 - VILLA BISTROT Endereço: R LT ALAMEDA DA PRAIA, 43 Bairro: PATACHO (PORT…" at bounding box center [248, 110] width 496 height 221
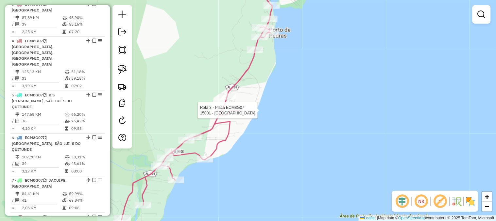
select select "**********"
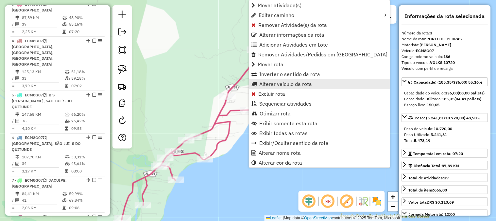
click at [283, 82] on span "Alterar veículo da rota" at bounding box center [285, 83] width 53 height 5
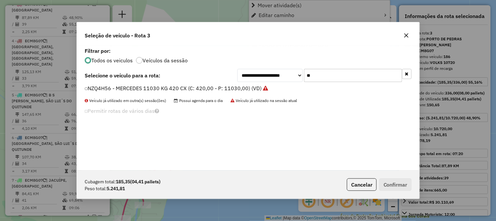
scroll to position [4, 2]
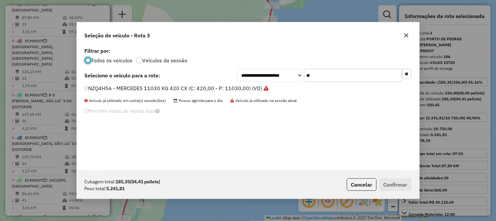
click at [360, 74] on input "**" at bounding box center [353, 75] width 98 height 13
type input "**"
click at [249, 88] on label "NZR3D92 - MERCEDES 11030 KG 420 CX (C: 420,00 - P: 11030,00) (VD)" at bounding box center [174, 88] width 178 height 8
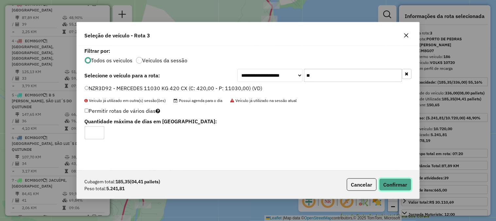
click at [387, 182] on button "Confirmar" at bounding box center [396, 184] width 32 height 12
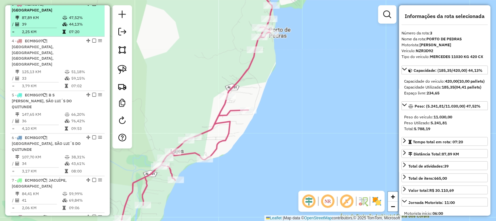
click at [92, 6] on em at bounding box center [94, 4] width 4 height 4
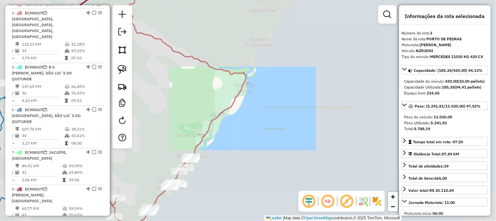
drag, startPoint x: 250, startPoint y: 159, endPoint x: 292, endPoint y: 123, distance: 55.5
click at [292, 123] on div "Janela de atendimento Grade de atendimento Capacidade Transportadoras Veículos …" at bounding box center [248, 110] width 496 height 221
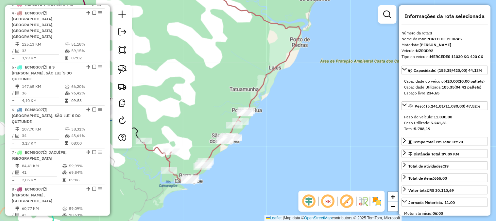
drag, startPoint x: 280, startPoint y: 152, endPoint x: 324, endPoint y: 129, distance: 49.6
click at [323, 129] on div "Janela de atendimento Grade de atendimento Capacidade Transportadoras Veículos …" at bounding box center [248, 110] width 496 height 221
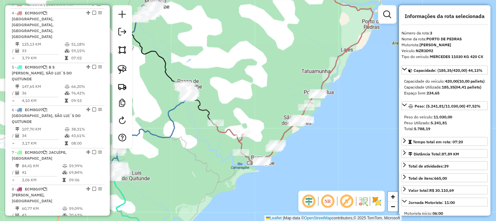
click at [312, 144] on div "Janela de atendimento Grade de atendimento Capacidade Transportadoras Veículos …" at bounding box center [248, 110] width 496 height 221
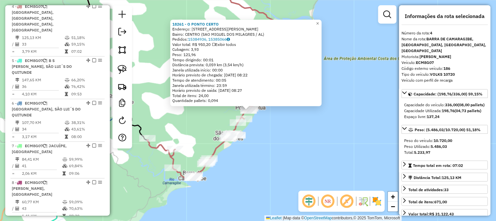
scroll to position [280, 0]
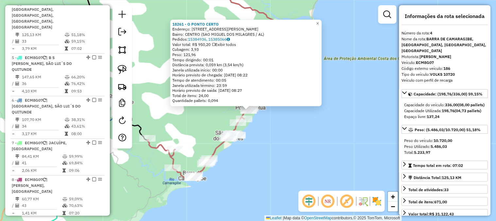
click at [277, 148] on div "18261 - O PONTO CERTO Endereço: AVENIDA FRANCISCO LIMA 15 Bairro: CENTRO (SAO M…" at bounding box center [248, 110] width 496 height 221
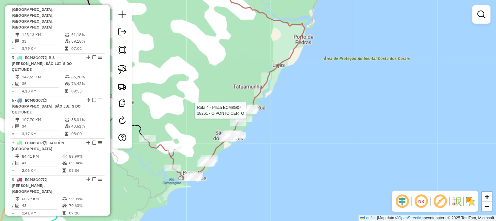
select select "**********"
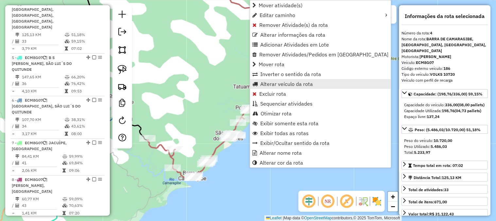
click at [281, 84] on span "Alterar veículo da rota" at bounding box center [286, 83] width 53 height 5
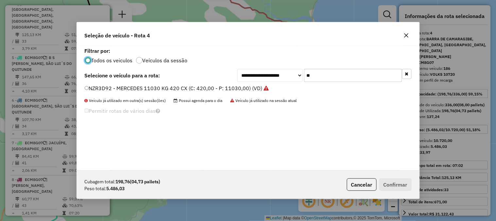
scroll to position [4, 2]
click at [323, 77] on input "**" at bounding box center [353, 75] width 98 height 13
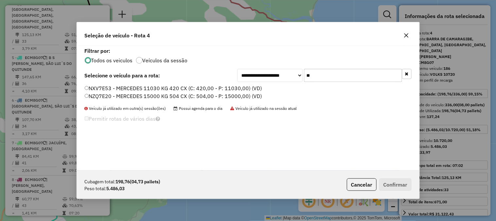
type input "**"
click at [236, 96] on label "NZQ7E20 - MERCEDES 15000 KG 504 CX (C: 504,00 - P: 15000,00) (VD)" at bounding box center [174, 96] width 178 height 8
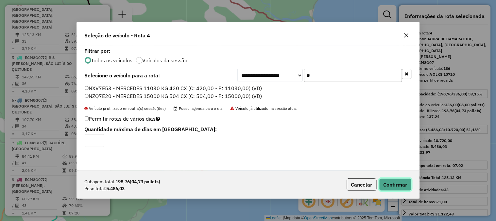
click at [386, 181] on button "Confirmar" at bounding box center [396, 184] width 32 height 12
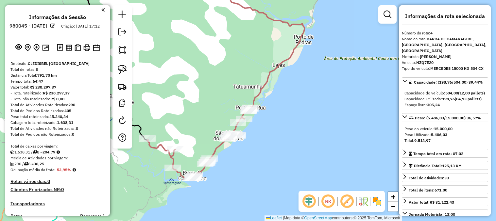
select select "**********"
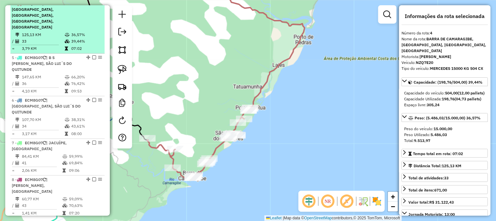
click at [92, 5] on em at bounding box center [94, 3] width 4 height 4
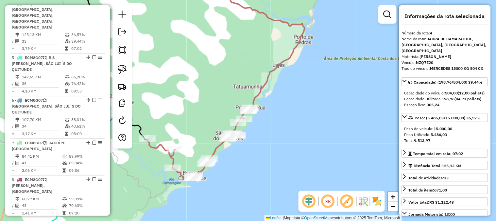
scroll to position [240, 0]
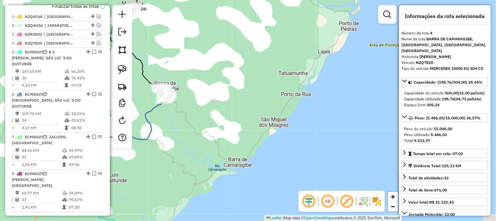
drag, startPoint x: 214, startPoint y: 98, endPoint x: 281, endPoint y: 56, distance: 78.9
click at [266, 69] on div "Janela de atendimento Grade de atendimento Capacidade Transportadoras Veículos …" at bounding box center [248, 110] width 496 height 221
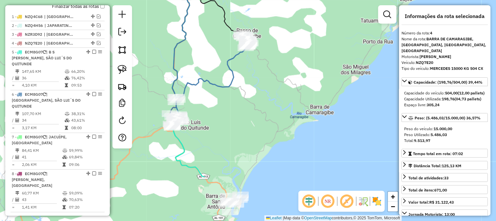
drag, startPoint x: 230, startPoint y: 152, endPoint x: 260, endPoint y: 104, distance: 56.8
click at [257, 112] on div "Janela de atendimento Grade de atendimento Capacidade Transportadoras Veículos …" at bounding box center [248, 110] width 496 height 221
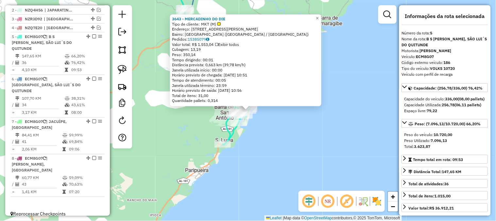
scroll to position [257, 0]
click at [257, 170] on div "3643 - MERCADINHO DO DIE Tipo de cliente: MKT (M) Endereço: AV AV CECILIA CANDI…" at bounding box center [248, 110] width 496 height 221
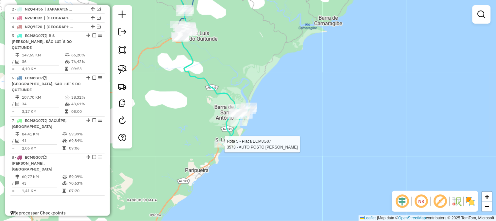
select select "**********"
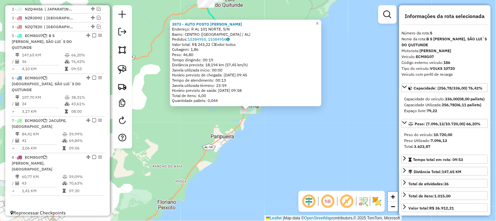
click at [250, 139] on div "3573 - AUTO POSTO ROSA MARI Endereço: R AL 101 NORTE, S/N Bairro: CENTRO (BARRA…" at bounding box center [248, 110] width 496 height 221
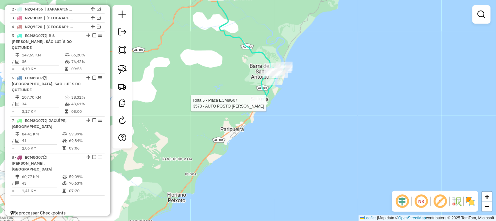
select select "**********"
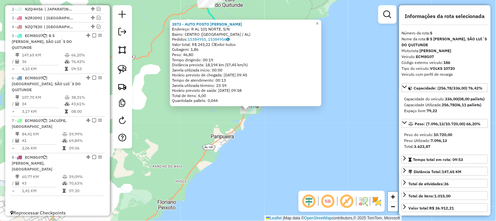
click at [282, 149] on div "3573 - AUTO POSTO ROSA MARI Endereço: R AL 101 NORTE, S/N Bairro: CENTRO (BARRA…" at bounding box center [248, 110] width 496 height 221
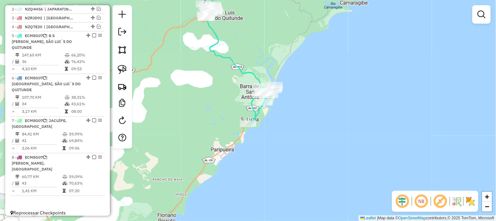
drag, startPoint x: 296, startPoint y: 106, endPoint x: 286, endPoint y: 186, distance: 80.2
click at [285, 185] on div "Janela de atendimento Grade de atendimento Capacidade Transportadoras Veículos …" at bounding box center [248, 110] width 496 height 221
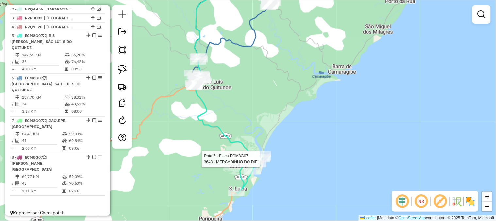
select select "**********"
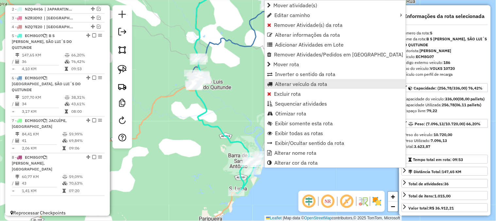
click at [306, 84] on span "Alterar veículo da rota" at bounding box center [301, 83] width 53 height 5
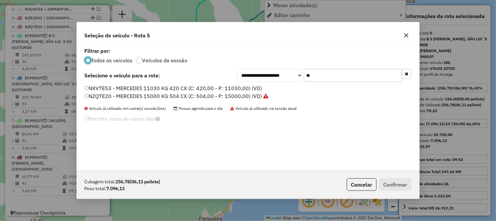
scroll to position [4, 2]
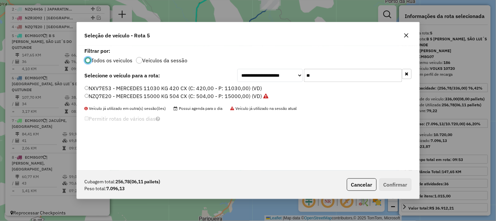
click at [336, 75] on input "**" at bounding box center [353, 75] width 98 height 13
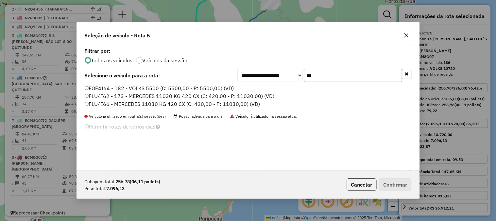
type input "***"
click at [240, 105] on label "FLU4I66 - MERCEDES 11030 KG 420 CX (C: 420,00 - P: 11030,00) (VD)" at bounding box center [173, 104] width 176 height 8
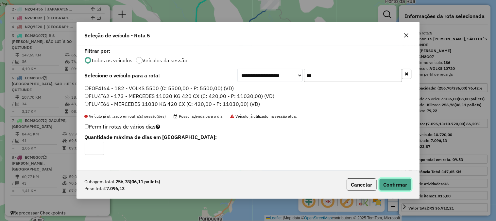
click at [386, 181] on button "Confirmar" at bounding box center [396, 184] width 32 height 12
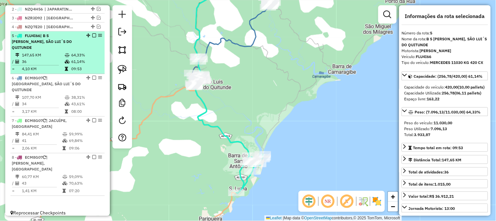
click at [93, 37] on em at bounding box center [94, 35] width 4 height 4
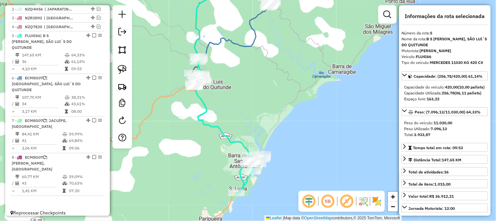
scroll to position [228, 0]
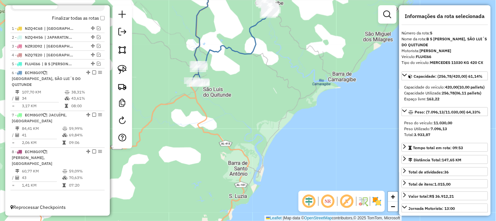
drag, startPoint x: 260, startPoint y: 89, endPoint x: 250, endPoint y: 169, distance: 80.5
click at [250, 169] on div "Janela de atendimento Grade de atendimento Capacidade Transportadoras Veículos …" at bounding box center [248, 110] width 496 height 221
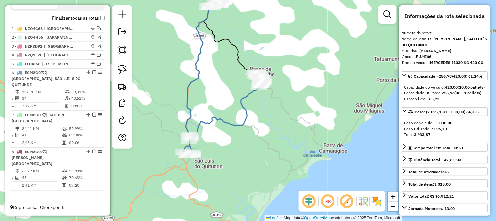
drag, startPoint x: 241, startPoint y: 166, endPoint x: 250, endPoint y: 155, distance: 14.5
click at [250, 155] on div "Janela de atendimento Grade de atendimento Capacidade Transportadoras Veículos …" at bounding box center [248, 110] width 496 height 221
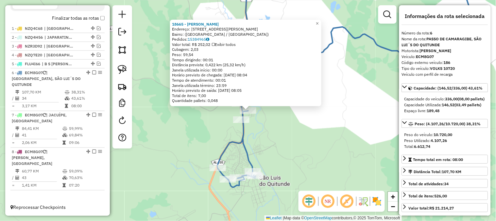
click at [335, 143] on div "18665 - MERCADINHO MONTEIRO Endereço: Rua Doutor Ivan Alves da Silva, 157 Bairr…" at bounding box center [248, 110] width 496 height 221
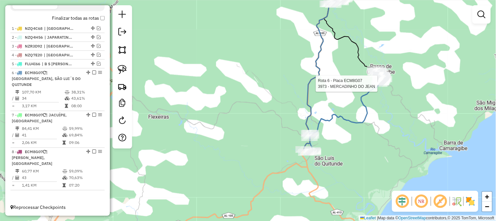
select select "**********"
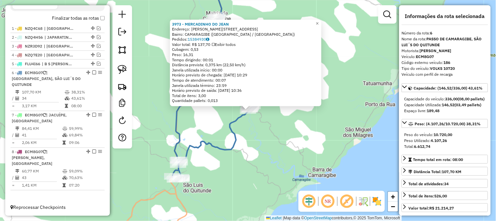
click at [261, 138] on div "3973 - MERCADINHO DO JEAN Endereço: R FERNANDES LIMA SN, 1 Bairro: CAMARAGIBE (…" at bounding box center [248, 110] width 496 height 221
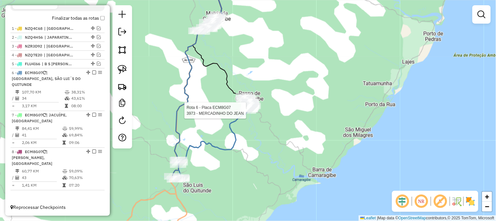
select select "**********"
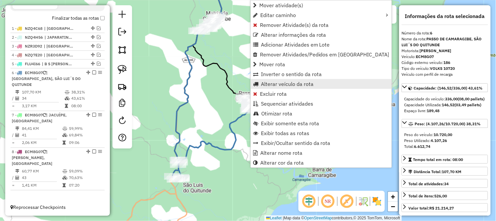
click at [285, 83] on span "Alterar veículo da rota" at bounding box center [287, 83] width 53 height 5
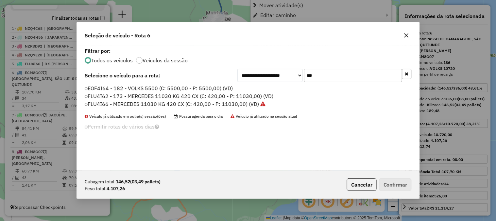
scroll to position [4, 2]
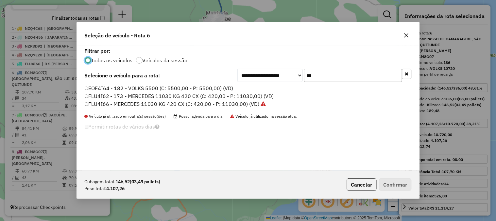
click at [327, 74] on input "***" at bounding box center [353, 75] width 98 height 13
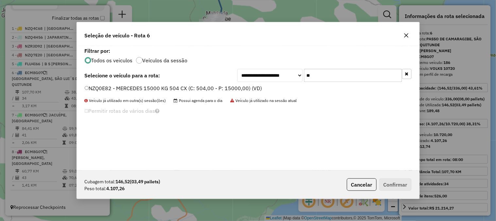
type input "**"
click at [250, 89] on label "NZQ0E82 - MERCEDES 15000 KG 504 CX (C: 504,00 - P: 15000,00) (VD)" at bounding box center [174, 88] width 178 height 8
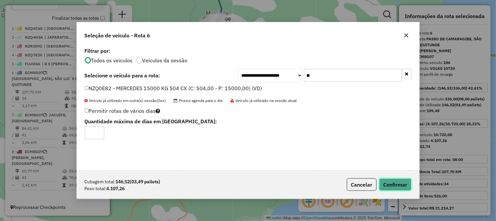
click at [393, 182] on button "Confirmar" at bounding box center [396, 184] width 32 height 12
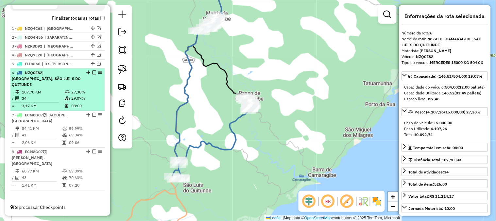
click at [93, 74] on em at bounding box center [94, 72] width 4 height 4
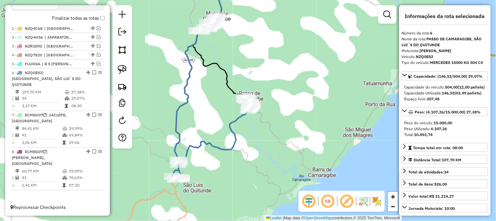
scroll to position [195, 0]
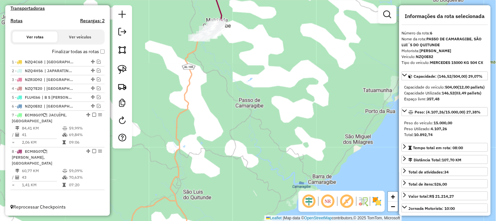
drag, startPoint x: 231, startPoint y: 74, endPoint x: 224, endPoint y: 188, distance: 114.1
click at [223, 192] on div "Janela de atendimento Grade de atendimento Capacidade Transportadoras Veículos …" at bounding box center [248, 110] width 496 height 221
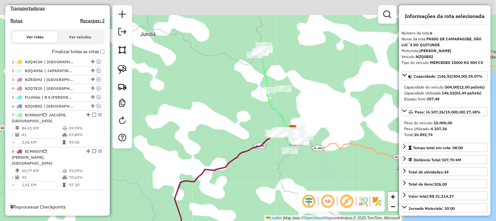
drag, startPoint x: 266, startPoint y: 103, endPoint x: 233, endPoint y: 194, distance: 96.5
click at [233, 195] on div "Janela de atendimento Grade de atendimento Capacidade Transportadoras Veículos …" at bounding box center [248, 110] width 496 height 221
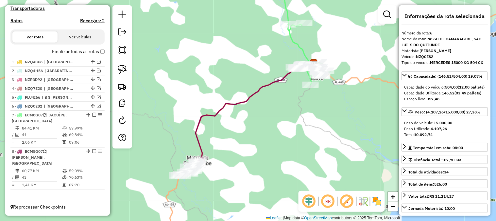
drag, startPoint x: 258, startPoint y: 143, endPoint x: 263, endPoint y: 118, distance: 25.3
click at [263, 120] on div "Janela de atendimento Grade de atendimento Capacidade Transportadoras Veículos …" at bounding box center [248, 110] width 496 height 221
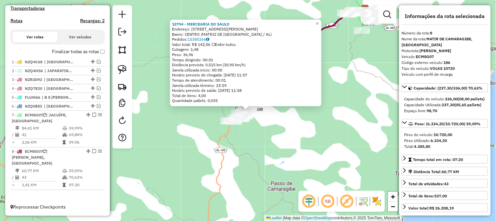
click at [365, 79] on div "18794 - MERCEARIA DO SAULO Endereço: RUA DOUTOR LUIS MOREIRA DE MEN 18 Bairro: …" at bounding box center [248, 110] width 496 height 221
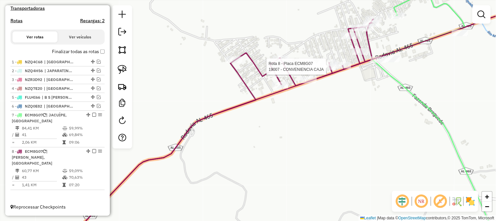
select select "**********"
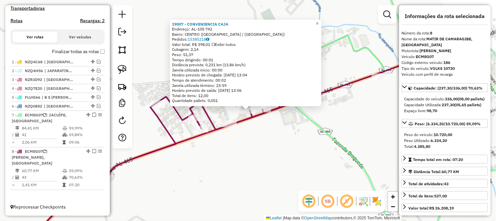
click at [285, 143] on div "19007 - CONVENIENCIA CAJA Endereço: AL-105 742 Bairro: CENTRO (PORTO CALVO / AL…" at bounding box center [248, 110] width 496 height 221
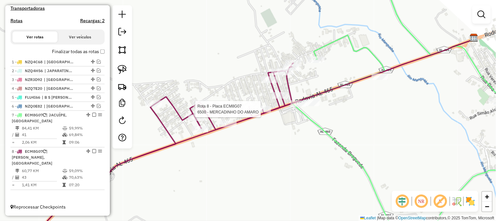
select select "**********"
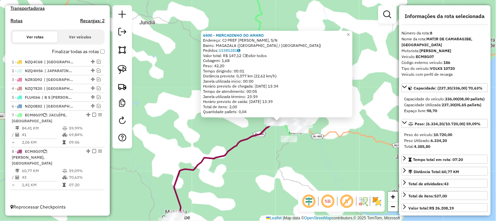
click at [264, 143] on div "Rota 8 - Placa ECM8G07 19104 - MERC NOVO FLORESCER 6500 - MERCADINHO DO AMARO E…" at bounding box center [248, 110] width 496 height 221
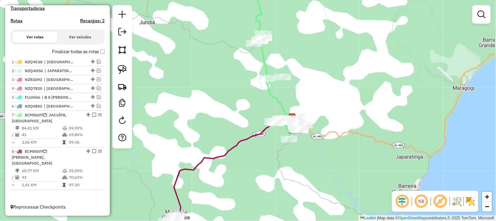
drag, startPoint x: 271, startPoint y: 170, endPoint x: 292, endPoint y: 121, distance: 53.5
click at [292, 121] on div "Janela de atendimento Grade de atendimento Capacidade Transportadoras Veículos …" at bounding box center [248, 110] width 496 height 221
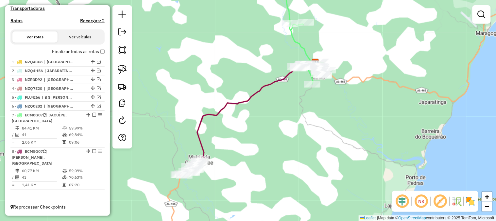
click at [279, 136] on div "Janela de atendimento Grade de atendimento Capacidade Transportadoras Veículos …" at bounding box center [248, 110] width 496 height 221
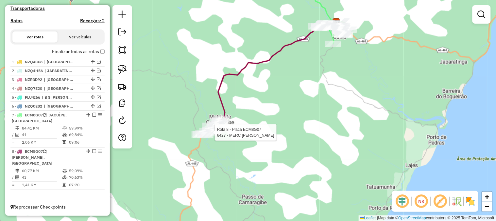
select select "**********"
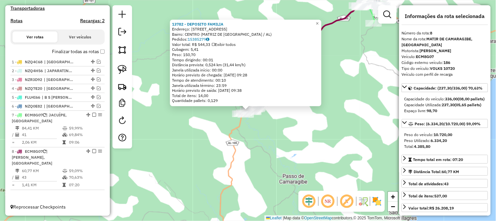
click at [191, 145] on div "13782 - DEPOSITO FAMILIA Endereço: R RUA ALTO DA BELA VISTA, 18 Bairro: CENTRO …" at bounding box center [248, 110] width 496 height 221
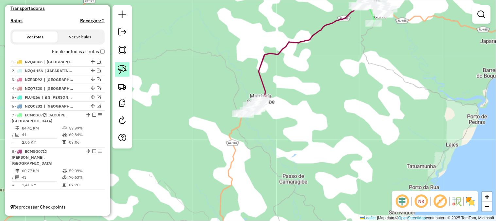
click at [120, 71] on img at bounding box center [122, 69] width 9 height 9
drag, startPoint x: 199, startPoint y: 113, endPoint x: 324, endPoint y: 83, distance: 128.8
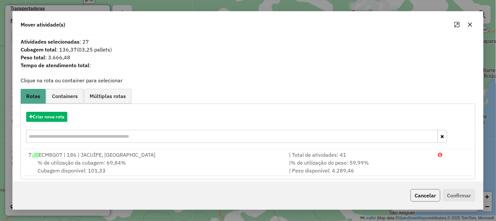
click at [433, 197] on button "Cancelar" at bounding box center [426, 195] width 30 height 12
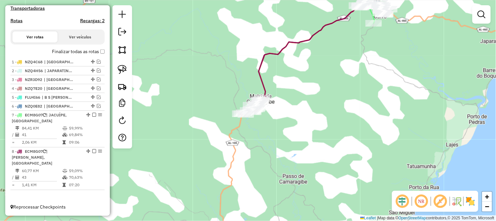
drag, startPoint x: 330, startPoint y: 107, endPoint x: 279, endPoint y: 149, distance: 66.2
click at [279, 149] on div "Janela de atendimento Grade de atendimento Capacidade Transportadoras Veículos …" at bounding box center [248, 110] width 496 height 221
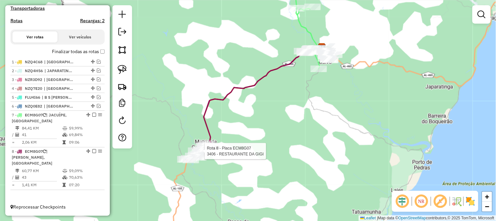
select select "**********"
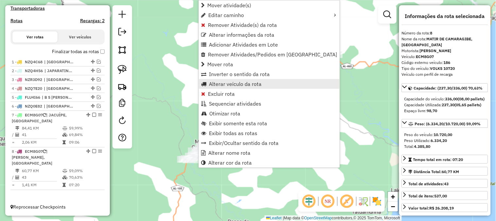
click at [244, 84] on span "Alterar veículo da rota" at bounding box center [235, 83] width 53 height 5
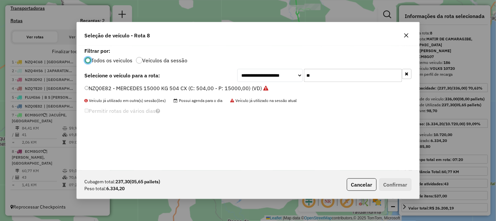
scroll to position [4, 2]
click at [325, 73] on input "**" at bounding box center [353, 75] width 98 height 13
type input "***"
click at [248, 88] on label "NZQ1I90 - MERCEDES 11030 KG 420 CX (C: 420,00 - P: 11030,00) (VD)" at bounding box center [173, 88] width 177 height 8
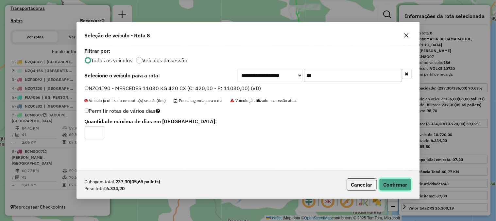
click at [404, 184] on button "Confirmar" at bounding box center [396, 184] width 32 height 12
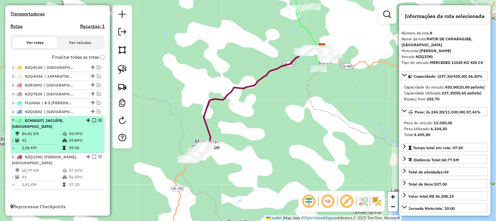
click at [93, 156] on em at bounding box center [94, 157] width 4 height 4
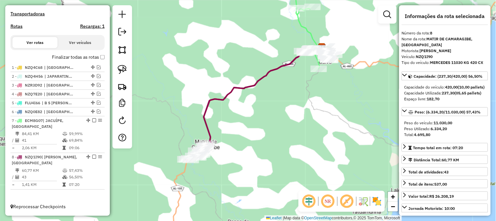
scroll to position [167, 0]
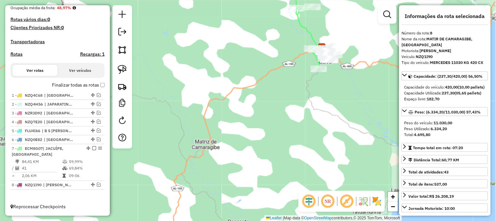
drag, startPoint x: 276, startPoint y: 87, endPoint x: 250, endPoint y: 151, distance: 69.1
click at [249, 152] on div "Janela de atendimento Grade de atendimento Capacidade Transportadoras Veículos …" at bounding box center [248, 110] width 496 height 221
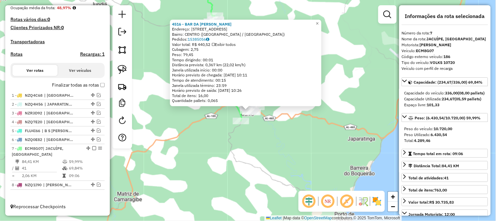
click at [294, 143] on div "4516 - BAR DA MONICA Endereço: RUA DO RAFAEL 23 22 Bairro: CENTRO (PORTO CALVO …" at bounding box center [248, 110] width 496 height 221
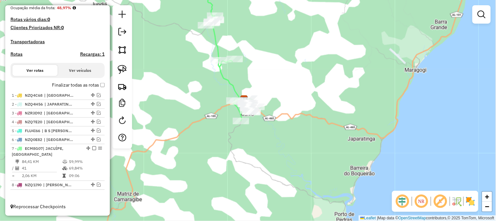
drag, startPoint x: 288, startPoint y: 86, endPoint x: 283, endPoint y: 145, distance: 59.2
click at [283, 145] on div "Janela de atendimento Grade de atendimento Capacidade Transportadoras Veículos …" at bounding box center [248, 110] width 496 height 221
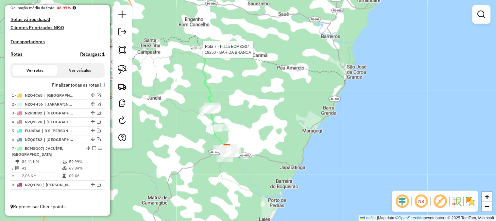
select select "**********"
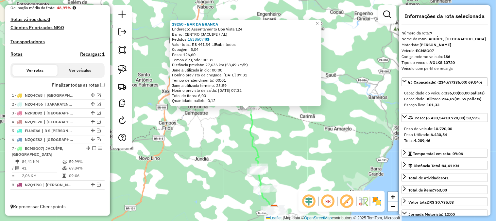
click at [245, 161] on div "19250 - BAR DA BRANCA Endereço: Assentamento Boa Vista 124 Bairro: CENTRO (JACU…" at bounding box center [248, 110] width 496 height 221
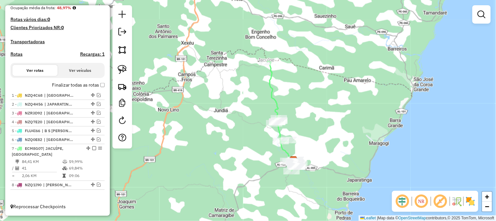
drag, startPoint x: 300, startPoint y: 119, endPoint x: 302, endPoint y: 104, distance: 15.8
click at [302, 104] on div "Janela de atendimento Grade de atendimento Capacidade Transportadoras Veículos …" at bounding box center [248, 110] width 496 height 221
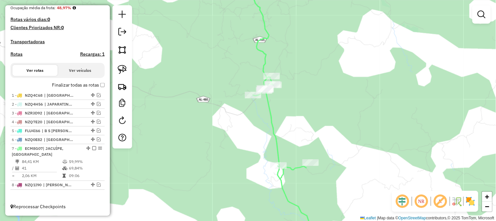
click at [292, 90] on div "Janela de atendimento Grade de atendimento Capacidade Transportadoras Veículos …" at bounding box center [248, 110] width 496 height 221
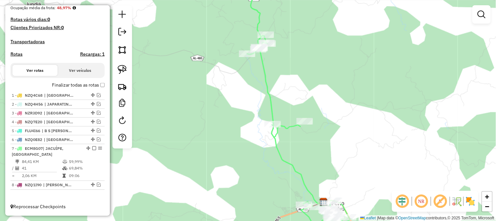
drag, startPoint x: 305, startPoint y: 164, endPoint x: 298, endPoint y: 171, distance: 9.7
click at [302, 202] on div "Janela de atendimento Grade de atendimento Capacidade Transportadoras Veículos …" at bounding box center [248, 110] width 496 height 221
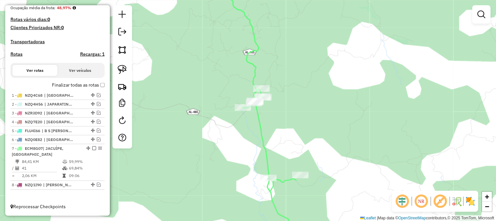
drag, startPoint x: 293, startPoint y: 113, endPoint x: 291, endPoint y: 138, distance: 24.9
click at [291, 138] on div "Janela de atendimento Grade de atendimento Capacidade Transportadoras Veículos …" at bounding box center [248, 110] width 496 height 221
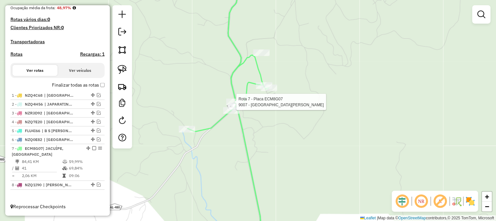
select select "**********"
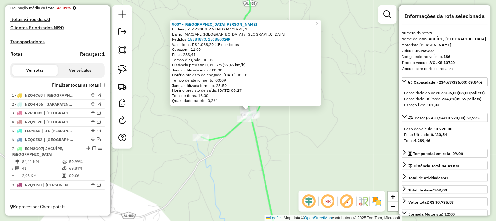
click at [289, 129] on div "9007 - BAR DO CARLOS Endereço: R ASSENTAMENTO MACIAPE, 1 Bairro: MACIAPE (PORTO…" at bounding box center [248, 110] width 496 height 221
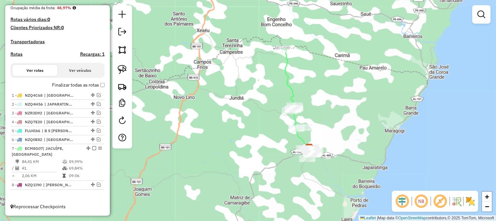
drag, startPoint x: 316, startPoint y: 76, endPoint x: 287, endPoint y: 84, distance: 30.2
click at [307, 97] on div "Janela de atendimento Grade de atendimento Capacidade Transportadoras Veículos …" at bounding box center [248, 110] width 496 height 221
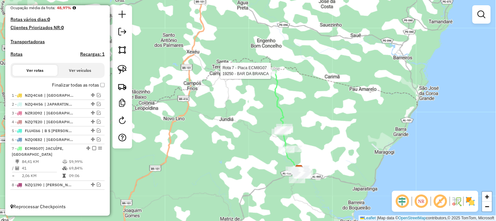
select select "**********"
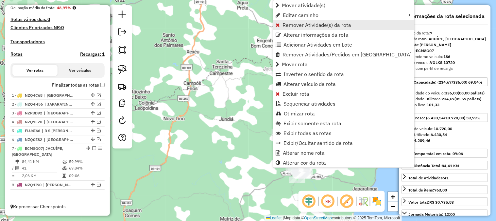
click at [308, 26] on span "Remover Atividade(s) da rota" at bounding box center [317, 24] width 69 height 5
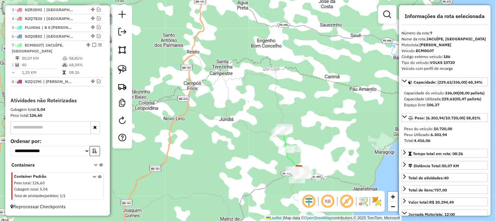
scroll to position [270, 0]
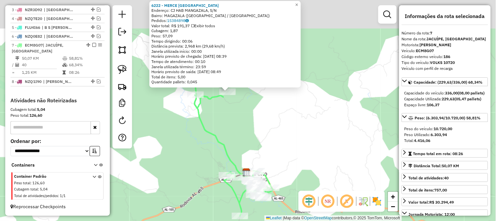
drag, startPoint x: 290, startPoint y: 120, endPoint x: 290, endPoint y: 171, distance: 51.0
click at [290, 171] on div "6222 - MERCE PERNAMBUCO Endereço: CJ HAB MANGAZALA, S/N Bairro: MAGAZALA (PORTO…" at bounding box center [248, 110] width 496 height 221
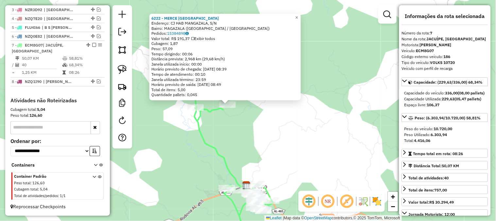
click at [255, 135] on div "6222 - MERCE PERNAMBUCO Endereço: CJ HAB MANGAZALA, S/N Bairro: MAGAZALA (PORTO…" at bounding box center [248, 110] width 496 height 221
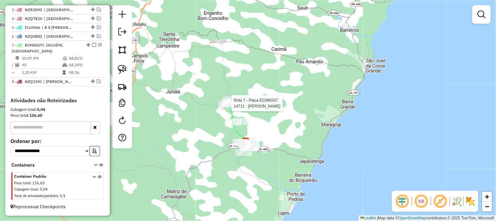
click at [236, 106] on div at bounding box center [230, 103] width 16 height 7
select select "**********"
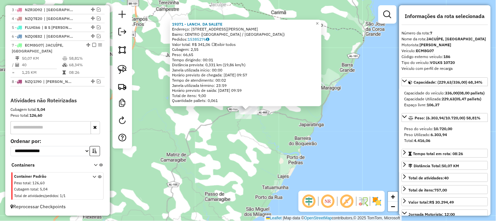
click at [260, 146] on div "19371 - LANCH. DA SALETE Endereço: Rua Miguel Omena 26 Bairro: CENTRO (PORTO CA…" at bounding box center [248, 110] width 496 height 221
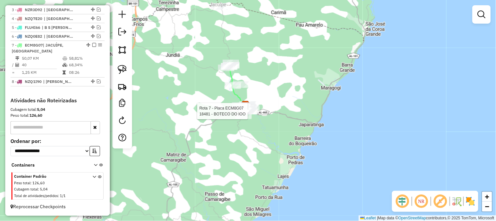
select select "**********"
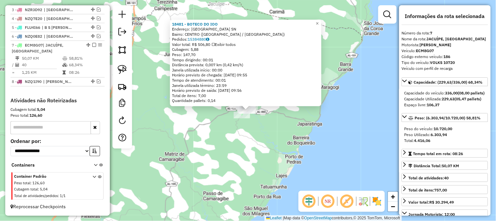
click at [246, 142] on div "18481 - BOTECO DO IOO Endereço: RUA DO VARADOURO SN Bairro: CENTRO (PORTO CALVO…" at bounding box center [248, 110] width 496 height 221
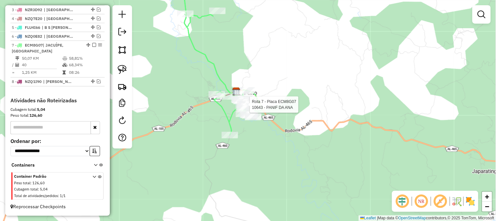
select select "**********"
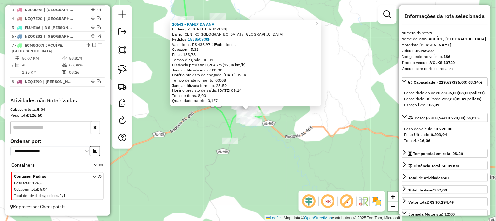
click at [252, 154] on div "Rota 7 - Placa ECM8G07 14783 - J M Conveni ncia 10643 - PANIF DA ANA Endereço: …" at bounding box center [248, 110] width 496 height 221
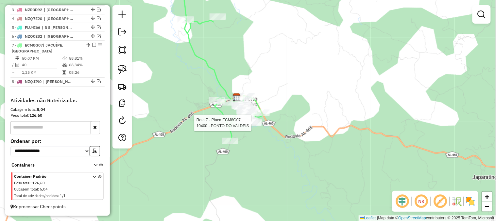
select select "**********"
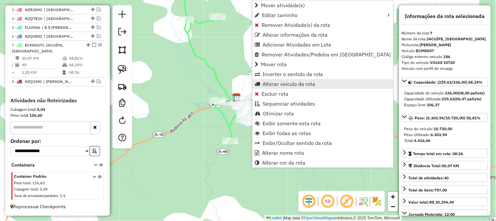
click at [285, 84] on span "Alterar veículo da rota" at bounding box center [289, 83] width 53 height 5
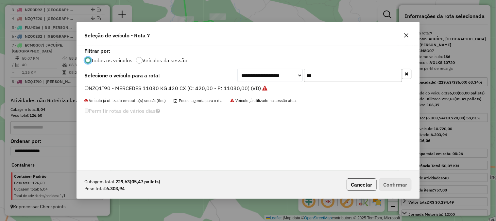
scroll to position [4, 2]
click at [332, 78] on input "***" at bounding box center [353, 75] width 98 height 13
type input "****"
click at [240, 89] on label "NZL0636 - MERCEDES 11030 KG 420 CX (C: 420,00 - P: 11030,00) (VD)" at bounding box center [173, 88] width 177 height 8
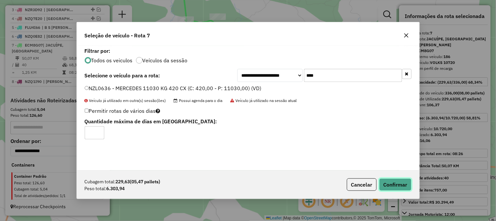
click at [392, 184] on button "Confirmar" at bounding box center [396, 184] width 32 height 12
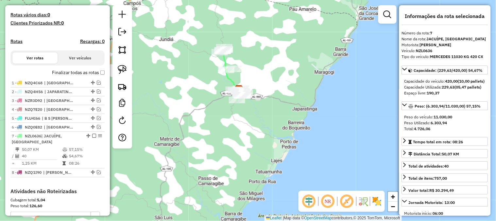
scroll to position [117, 0]
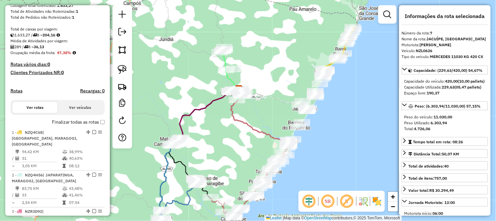
click at [18, 94] on h4 "Rotas" at bounding box center [16, 91] width 12 height 6
select select "*"
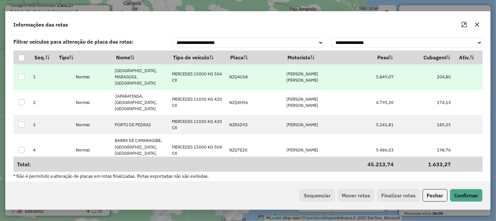
click at [313, 84] on td "[PERSON_NAME] [PERSON_NAME]" at bounding box center [311, 77] width 57 height 26
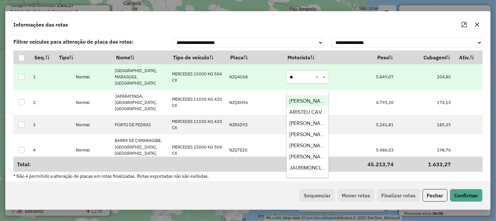
type input "***"
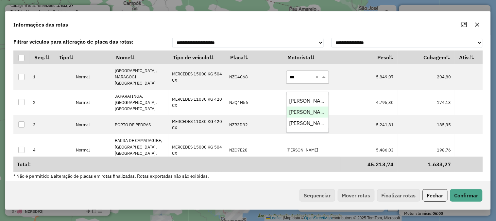
click at [307, 112] on span "JOSE ARTUR DA SILVA FILHO" at bounding box center [310, 112] width 40 height 6
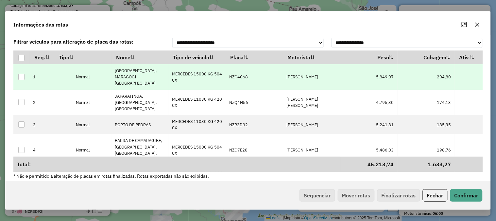
click at [22, 80] on div at bounding box center [21, 77] width 6 height 6
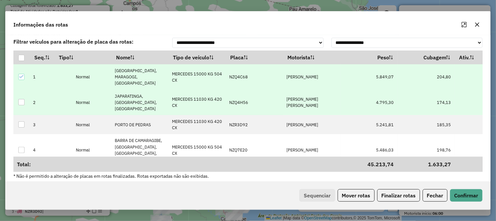
click at [317, 102] on td "[PERSON_NAME] [PERSON_NAME]" at bounding box center [311, 103] width 57 height 26
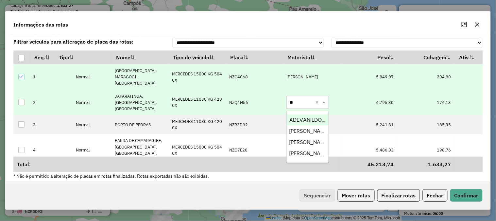
type input "***"
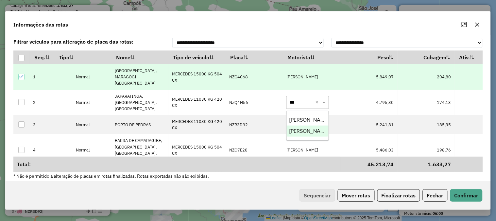
click at [310, 132] on span "[PERSON_NAME] [PERSON_NAME]" at bounding box center [330, 131] width 80 height 6
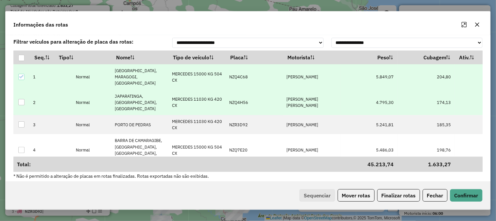
click at [18, 101] on td at bounding box center [21, 103] width 16 height 26
click at [22, 99] on div at bounding box center [21, 102] width 6 height 6
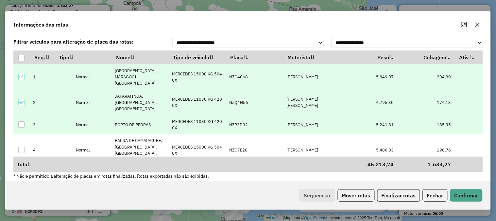
click at [318, 122] on p-celleditor "[PERSON_NAME]" at bounding box center [303, 125] width 32 height 6
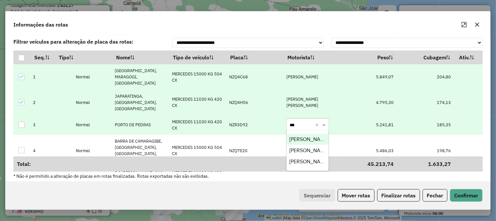
type input "****"
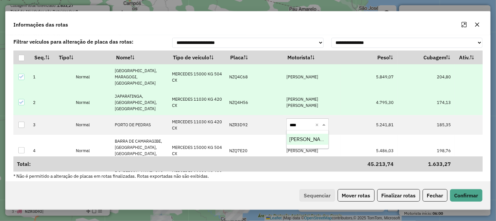
click at [301, 139] on span "[PERSON_NAME]" at bounding box center [310, 139] width 40 height 6
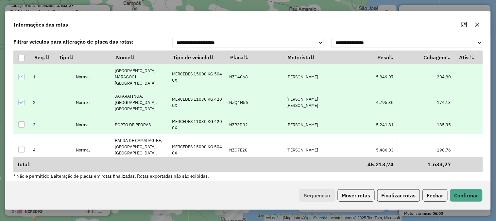
click at [19, 121] on div at bounding box center [21, 124] width 6 height 6
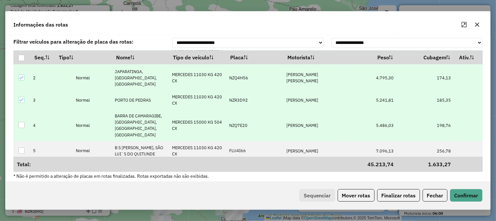
scroll to position [36, 0]
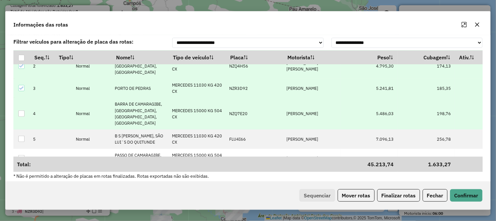
click at [312, 109] on td "JEFFERSON SILVA DOS SANTOS" at bounding box center [311, 114] width 57 height 32
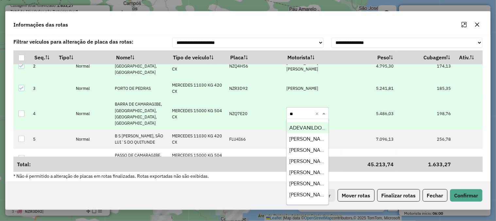
type input "*"
type input "***"
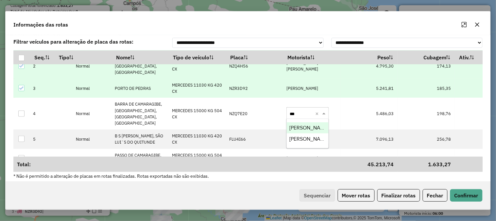
click at [317, 127] on span "JEFFERSON SILVA DOS SANTOS" at bounding box center [310, 128] width 40 height 6
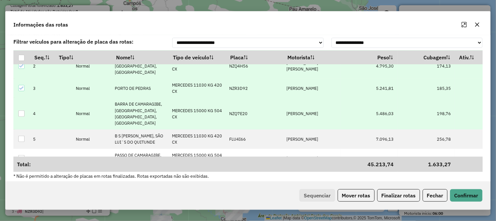
click at [22, 110] on div at bounding box center [21, 113] width 6 height 6
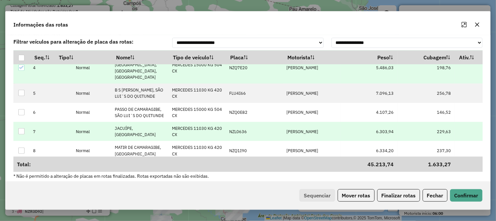
scroll to position [82, 0]
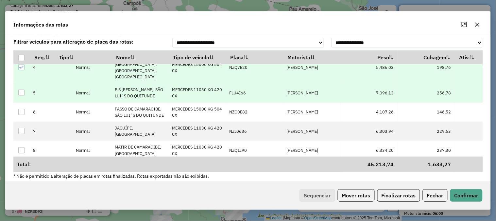
drag, startPoint x: 309, startPoint y: 89, endPoint x: 306, endPoint y: 90, distance: 3.3
click at [306, 90] on td "BENEVALDO DOS SANTOS SILVA" at bounding box center [311, 92] width 57 height 19
click at [22, 90] on div at bounding box center [21, 93] width 6 height 6
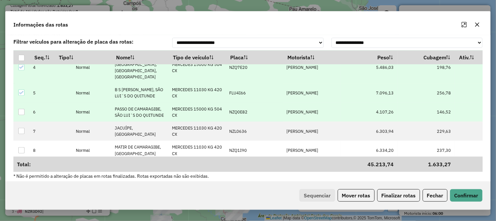
click at [318, 109] on p-celleditor "LEANDRO AUGUSTO DOS SANTOS" at bounding box center [303, 112] width 32 height 6
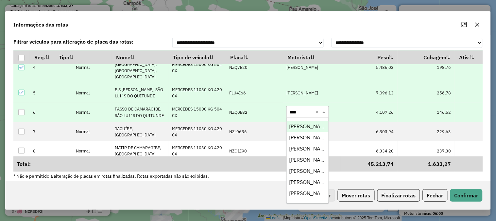
type input "*****"
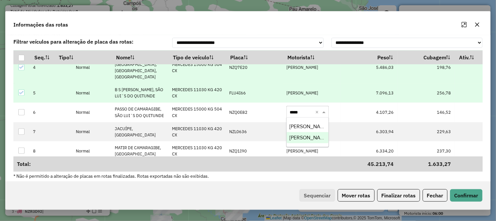
click at [317, 136] on span "MARCONDES MIGUEL F DA SILVA" at bounding box center [310, 137] width 40 height 6
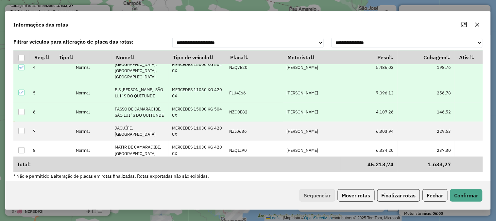
click at [24, 109] on div at bounding box center [21, 112] width 6 height 6
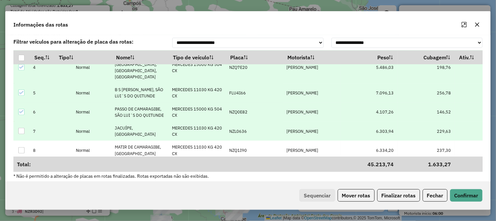
scroll to position [4, 0]
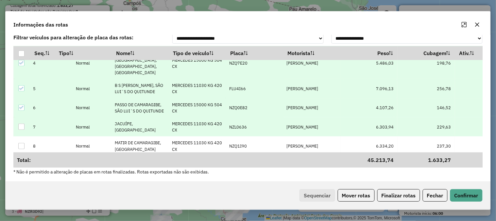
click at [305, 121] on td "EUDISSON ALAN DA SILVA SANTOS" at bounding box center [311, 126] width 57 height 19
type input "*******"
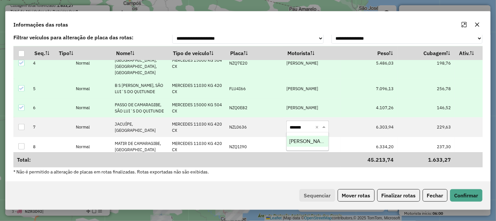
click at [309, 140] on span "JOSE LINO DA SILVA FILHO" at bounding box center [310, 141] width 40 height 6
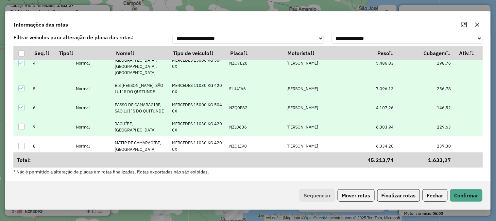
click at [18, 123] on div at bounding box center [21, 126] width 6 height 6
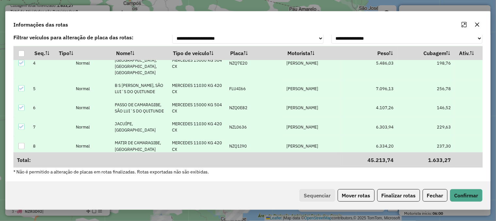
click at [312, 143] on p-celleditor "LEONARDO TORRES DIAS" at bounding box center [303, 146] width 32 height 6
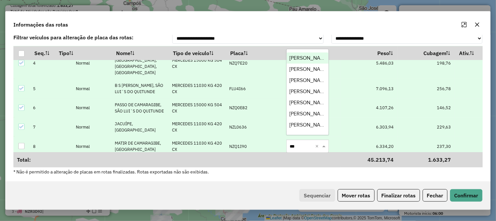
type input "****"
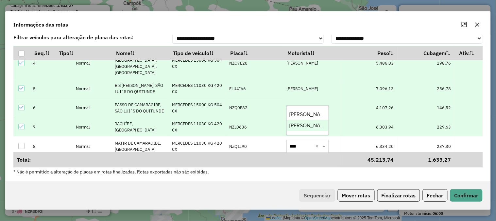
click at [316, 126] on span "JOSE ERALDO SATURINO A SILV" at bounding box center [318, 125] width 56 height 6
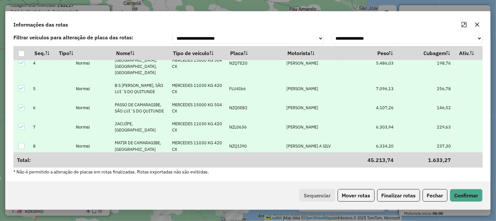
click at [23, 143] on div at bounding box center [21, 146] width 6 height 6
click at [463, 194] on button "Confirmar" at bounding box center [467, 195] width 32 height 12
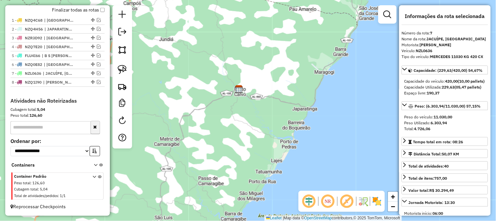
scroll to position [234, 0]
click at [98, 72] on em at bounding box center [99, 73] width 4 height 4
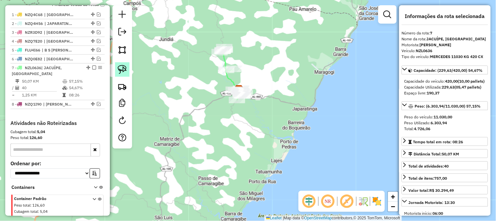
click at [126, 69] on img at bounding box center [122, 69] width 9 height 9
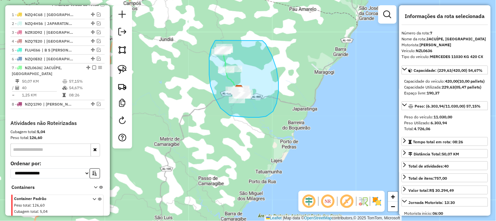
drag, startPoint x: 215, startPoint y: 41, endPoint x: 263, endPoint y: 41, distance: 47.8
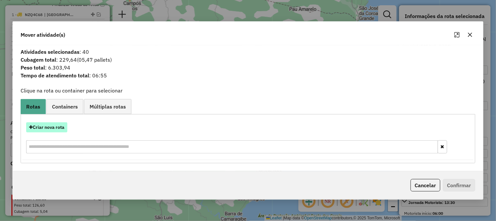
click at [55, 126] on button "Criar nova rota" at bounding box center [46, 127] width 41 height 10
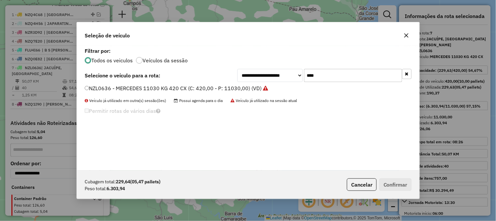
scroll to position [4, 2]
click at [335, 77] on input "****" at bounding box center [353, 75] width 98 height 13
click at [250, 84] on label "NZL0636 - MERCEDES 11030 KG 420 CX (C: 420,00 - P: 11030,00) (VD)" at bounding box center [176, 88] width 183 height 8
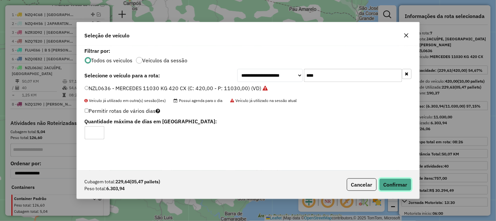
click at [389, 181] on button "Confirmar" at bounding box center [396, 184] width 32 height 12
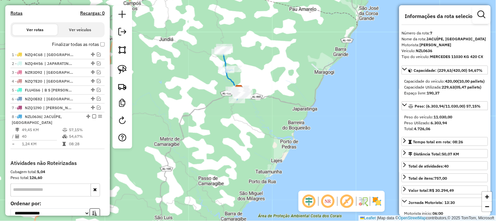
scroll to position [162, 0]
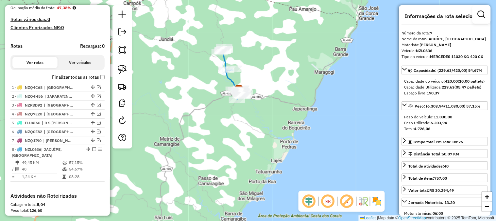
click at [20, 49] on h4 "Rotas" at bounding box center [16, 46] width 12 height 6
select select "*"
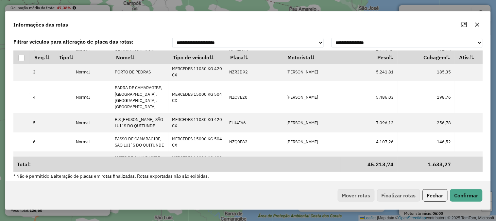
scroll to position [82, 0]
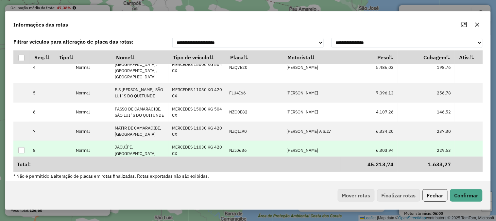
click at [318, 147] on p-celleditor "EUDISSON ALAN DA SILVA SANTOS" at bounding box center [303, 150] width 32 height 6
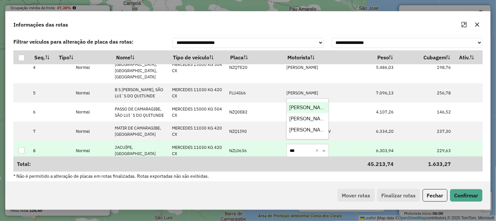
type input "****"
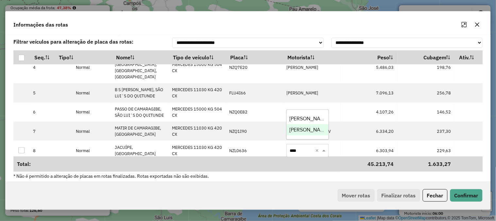
click at [312, 130] on span "JOSE LINO DA SILVA FILHO" at bounding box center [310, 130] width 40 height 6
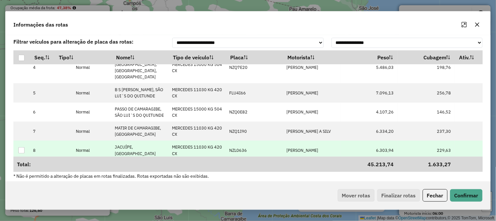
click at [22, 147] on div at bounding box center [21, 150] width 6 height 6
click at [464, 191] on button "Confirmar" at bounding box center [467, 195] width 32 height 12
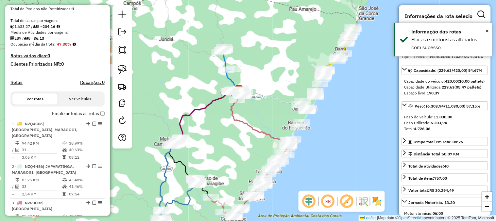
scroll to position [0, 0]
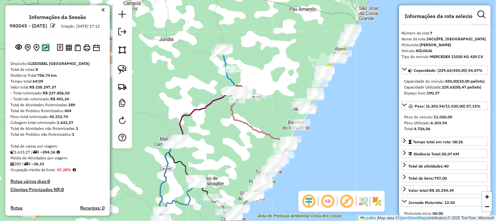
click at [43, 51] on img at bounding box center [45, 47] width 7 height 6
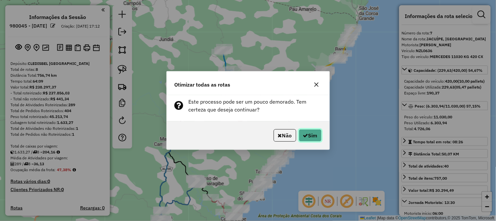
click at [318, 137] on button "Sim" at bounding box center [310, 135] width 23 height 12
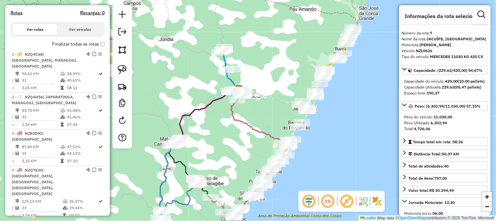
scroll to position [109, 0]
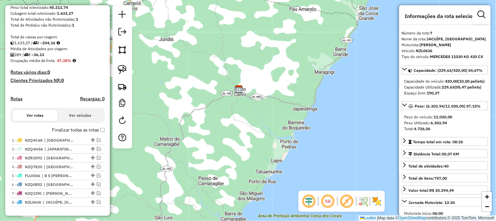
click at [178, 87] on div "Janela de atendimento Grade de atendimento Capacidade Transportadoras Veículos …" at bounding box center [248, 110] width 496 height 221
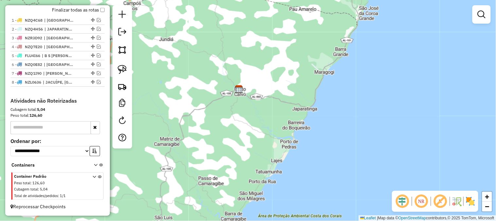
scroll to position [0, 0]
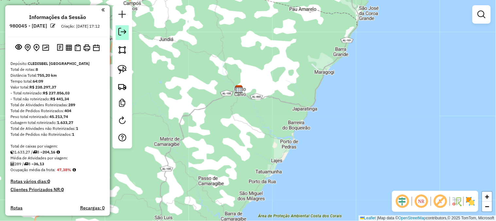
click at [125, 33] on em at bounding box center [122, 32] width 8 height 8
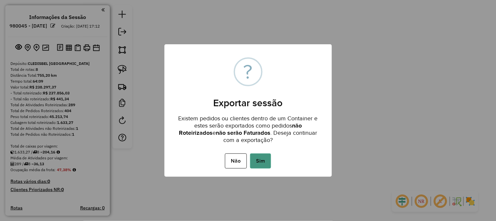
click at [264, 164] on button "Sim" at bounding box center [260, 160] width 21 height 15
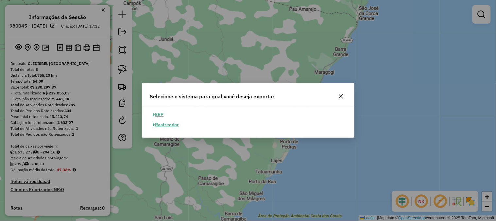
click at [163, 113] on button "ERP" at bounding box center [158, 114] width 17 height 10
select select "**"
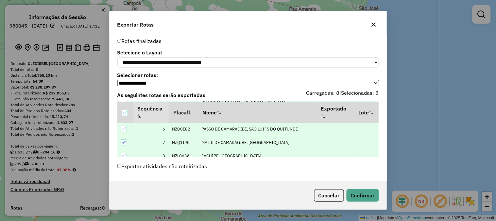
scroll to position [11, 0]
click at [367, 194] on button "Confirmar" at bounding box center [363, 195] width 32 height 12
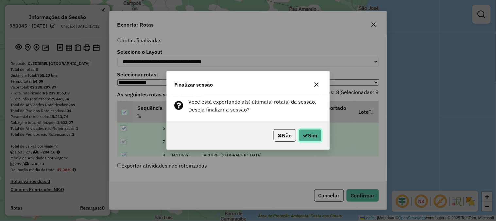
click at [311, 136] on button "Sim" at bounding box center [310, 135] width 23 height 12
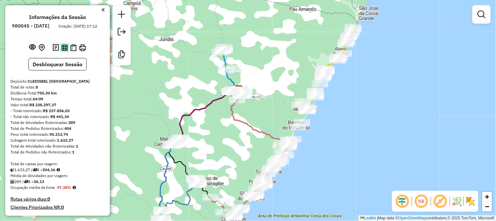
click at [66, 51] on img at bounding box center [65, 47] width 6 height 6
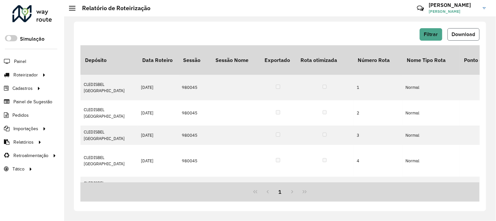
click at [465, 35] on span "Download" at bounding box center [464, 34] width 24 height 6
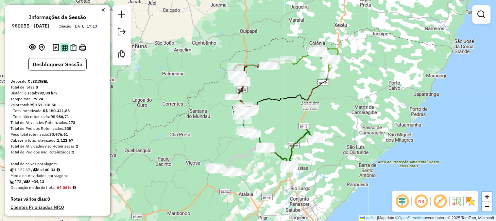
click at [64, 51] on img at bounding box center [65, 47] width 6 height 6
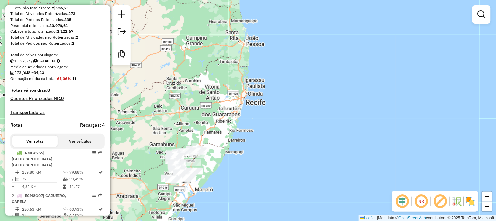
scroll to position [109, 0]
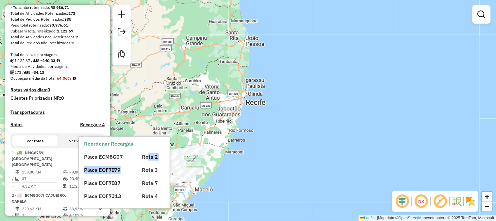
click at [162, 145] on div "Reordenar Recargas Placa ECM8G07 Rota 2 Placa EOF7I79 Rota 3 Placa EOF7I87 Rota…" at bounding box center [124, 171] width 91 height 71
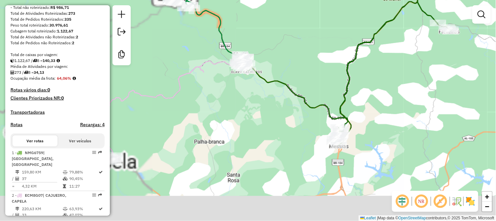
drag, startPoint x: 140, startPoint y: 164, endPoint x: 313, endPoint y: 126, distance: 176.9
click at [313, 126] on div "Janela de atendimento Grade de atendimento Capacidade Transportadoras Veículos …" at bounding box center [248, 110] width 496 height 221
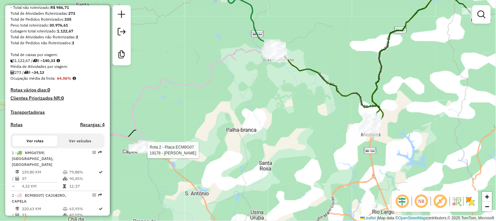
select select "**********"
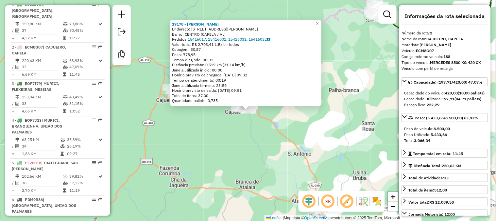
scroll to position [294, 0]
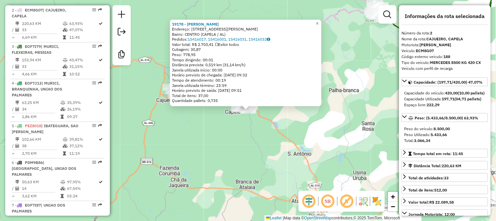
click at [269, 157] on div "19178 - SILVIO THALLYS ALMEI Endereço: rua francisco avelino 498 Bairro: CENTRO…" at bounding box center [248, 110] width 496 height 221
click at [391, 80] on div "19178 - SILVIO THALLYS ALMEI Endereço: rua francisco avelino 498 Bairro: CENTRO…" at bounding box center [248, 110] width 496 height 221
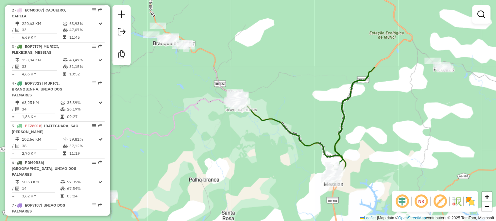
drag, startPoint x: 380, startPoint y: 76, endPoint x: 236, endPoint y: 157, distance: 165.4
click at [238, 165] on div "Janela de atendimento Grade de atendimento Capacidade Transportadoras Veículos …" at bounding box center [248, 110] width 496 height 221
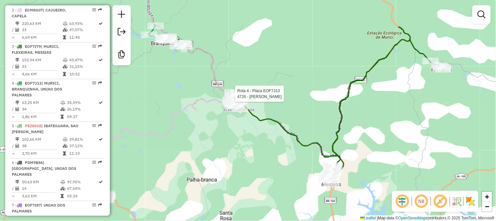
select select "**********"
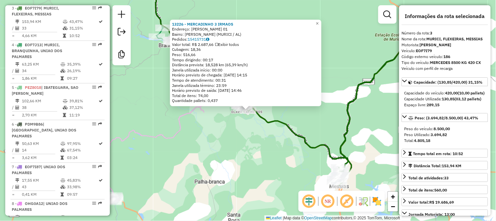
scroll to position [331, 0]
drag, startPoint x: 248, startPoint y: 158, endPoint x: 249, endPoint y: 152, distance: 5.6
click at [248, 158] on div "13226 - MERCADINHO 3 IRMAOS Endereço: PEDRO TENORIO RAPOSO 01 Bairro: CJ PEDRO …" at bounding box center [248, 110] width 496 height 221
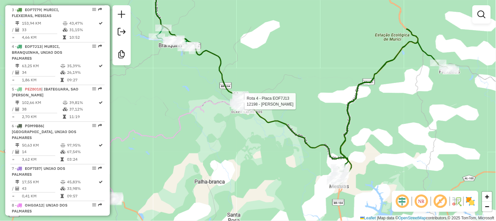
select select "**********"
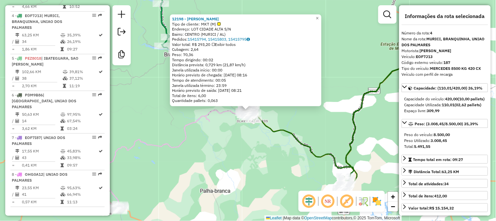
scroll to position [367, 0]
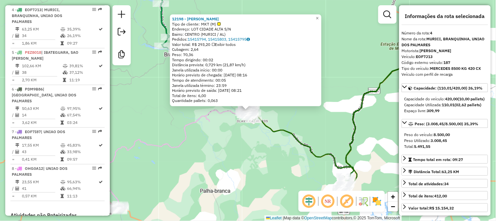
click at [267, 165] on div "12198 - JOSE MORAIS DA SILVA Tipo de cliente: MKT (M) Endereço: LOT CIDADE ALTA…" at bounding box center [248, 110] width 496 height 221
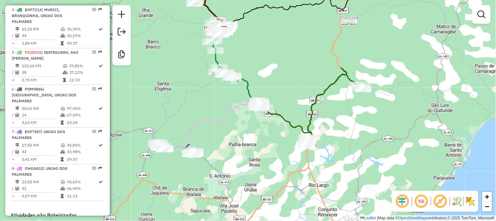
drag, startPoint x: 233, startPoint y: 149, endPoint x: 222, endPoint y: 151, distance: 11.2
click at [237, 146] on div "Janela de atendimento Grade de atendimento Capacidade Transportadoras Veículos …" at bounding box center [248, 110] width 496 height 221
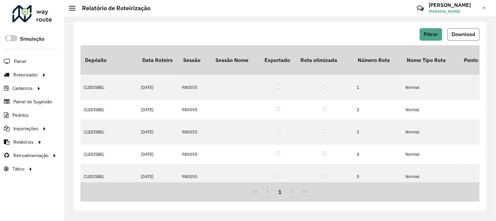
click at [461, 30] on button "Download" at bounding box center [464, 34] width 32 height 12
